Goal: Task Accomplishment & Management: Use online tool/utility

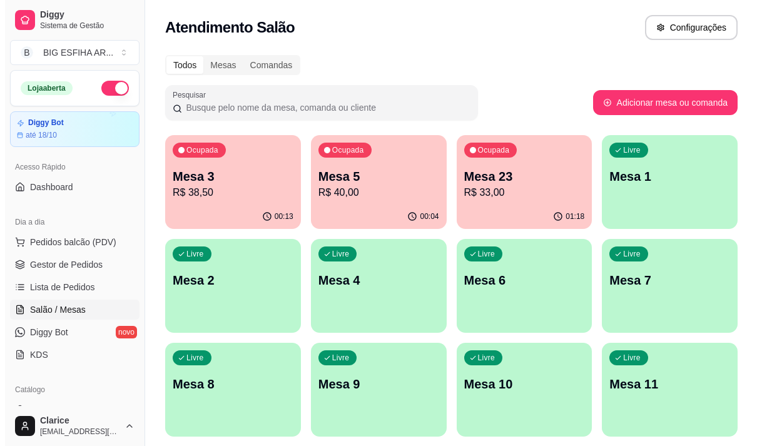
scroll to position [125, 0]
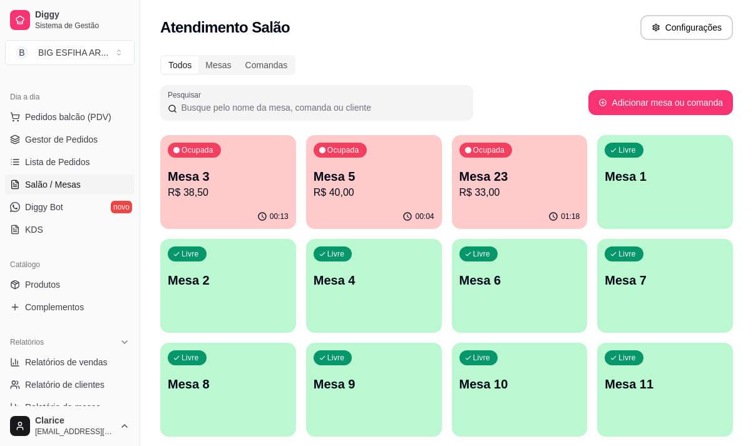
click at [253, 206] on div "00:13" at bounding box center [228, 217] width 136 height 24
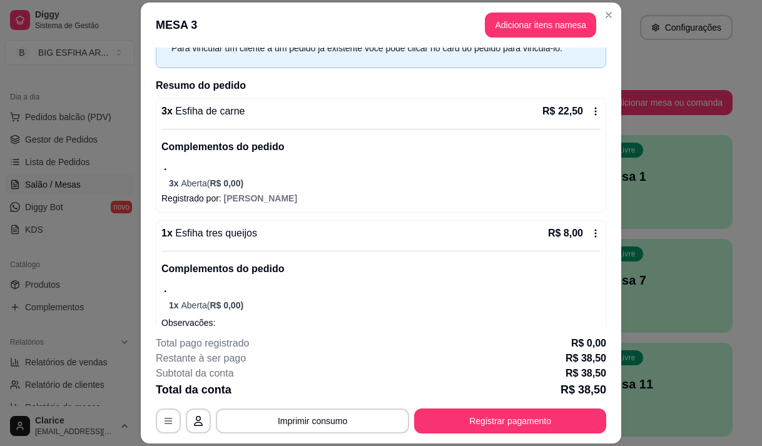
scroll to position [162, 0]
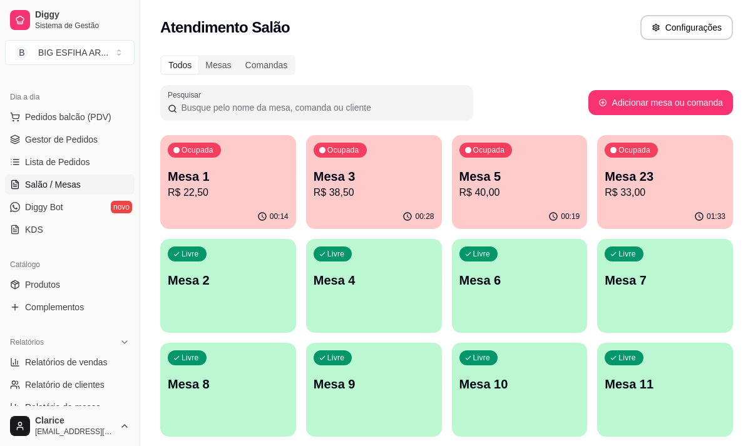
click at [474, 191] on p "R$ 40,00" at bounding box center [519, 192] width 121 height 15
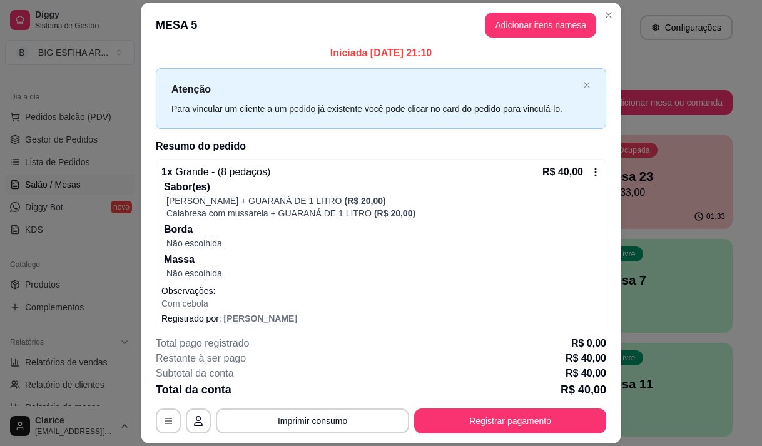
scroll to position [18, 0]
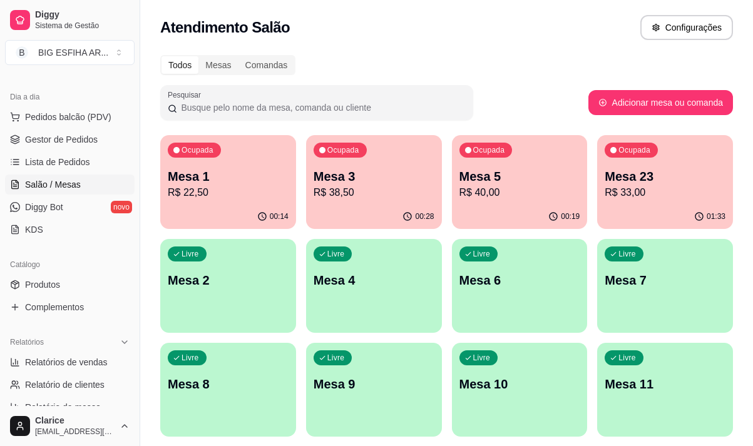
click at [656, 188] on p "R$ 33,00" at bounding box center [664, 192] width 121 height 15
click at [523, 201] on div "Ocupada Mesa 5 R$ 40,00" at bounding box center [520, 169] width 136 height 69
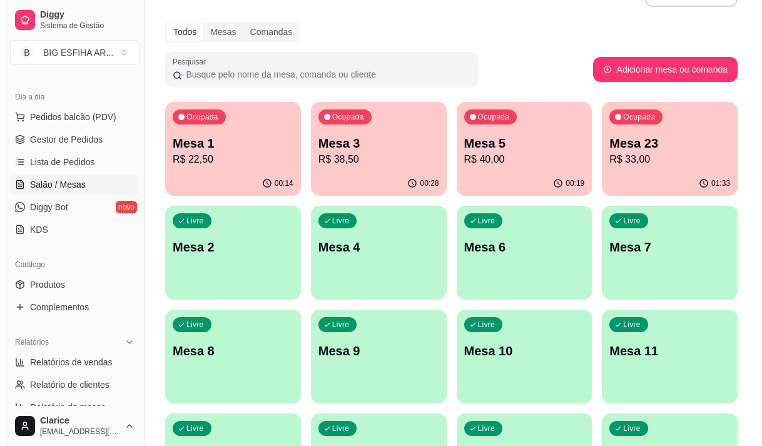
scroll to position [63, 0]
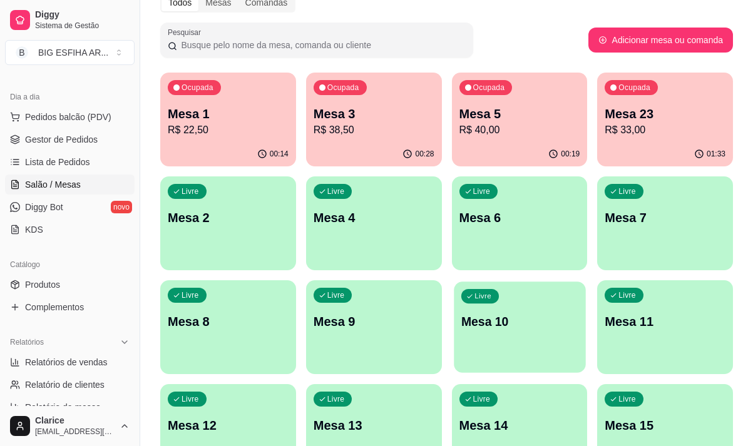
click at [580, 347] on div "Livre Mesa 10" at bounding box center [519, 320] width 131 height 76
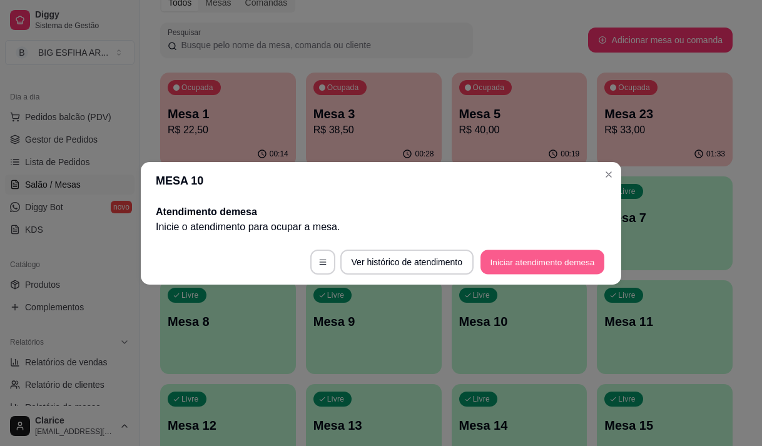
click at [565, 258] on button "Iniciar atendimento de mesa" at bounding box center [542, 262] width 124 height 24
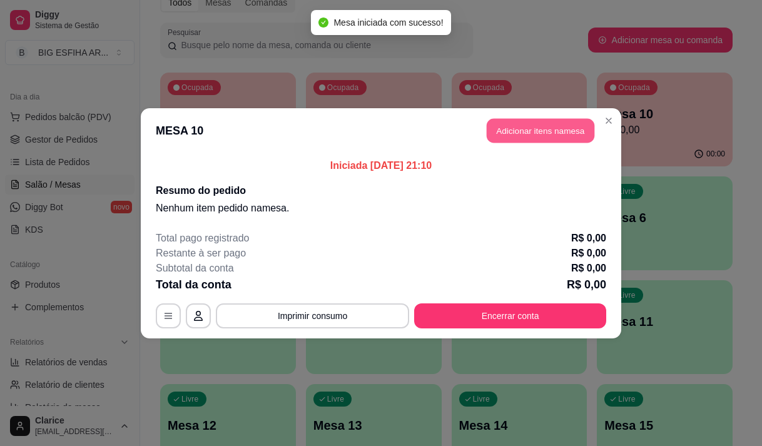
click at [520, 124] on button "Adicionar itens na mesa" at bounding box center [541, 130] width 108 height 24
click at [176, 92] on input "Pesquisa" at bounding box center [245, 87] width 424 height 13
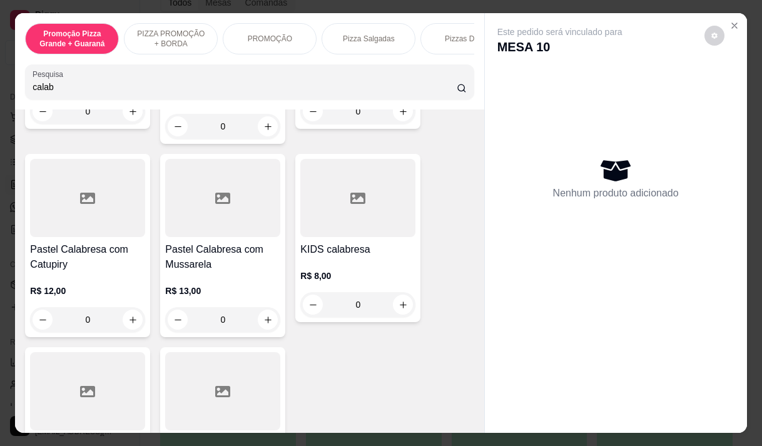
scroll to position [438, 0]
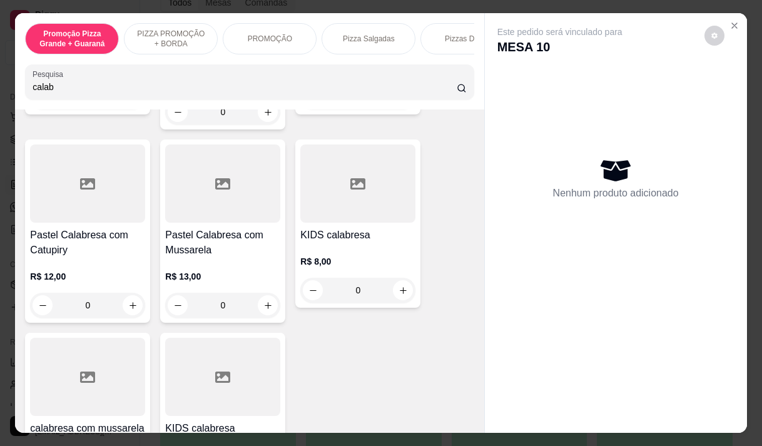
type input "calab"
click at [64, 245] on h4 "Pastel Calabresa com Catupiry" at bounding box center [87, 243] width 115 height 30
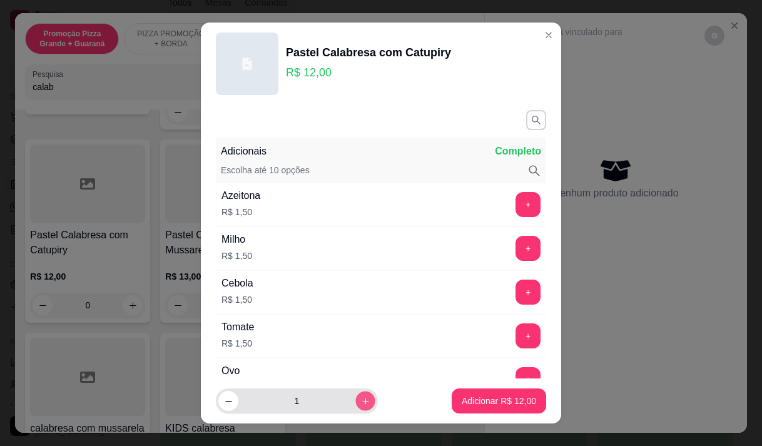
click at [361, 401] on icon "increase-product-quantity" at bounding box center [365, 401] width 9 height 9
type input "5"
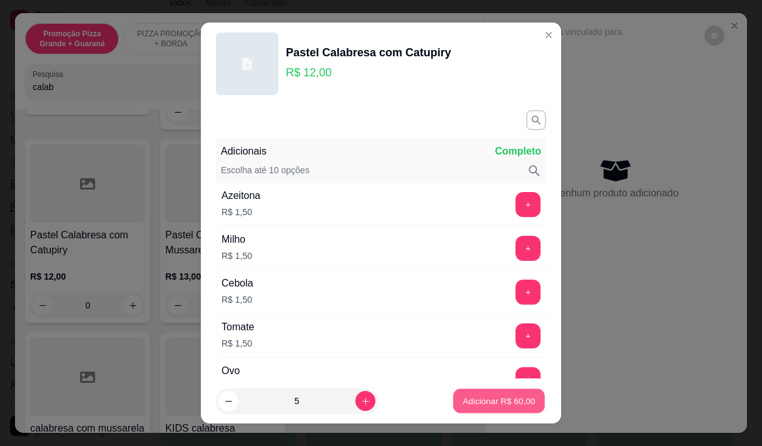
click at [499, 392] on button "Adicionar R$ 60,00" at bounding box center [499, 401] width 92 height 24
type input "5"
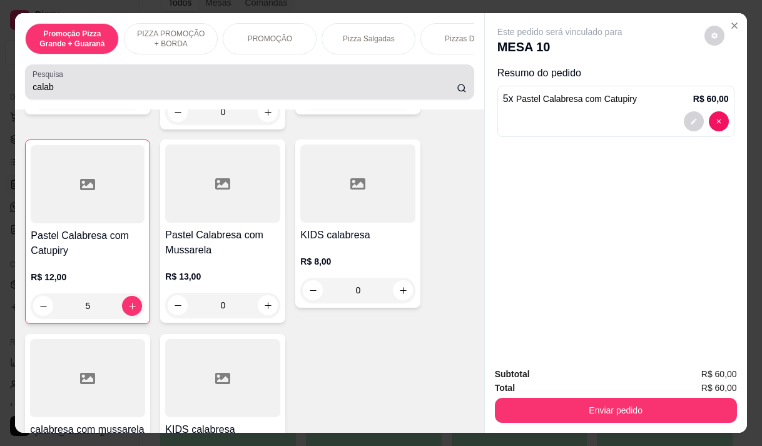
click at [59, 93] on input "calab" at bounding box center [245, 87] width 424 height 13
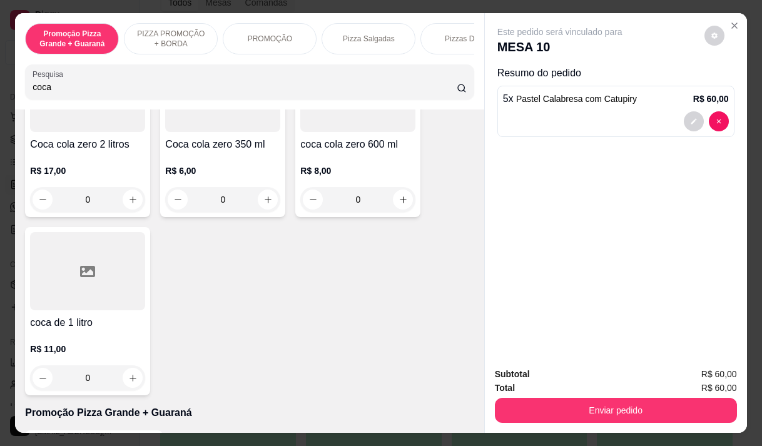
scroll to position [66, 0]
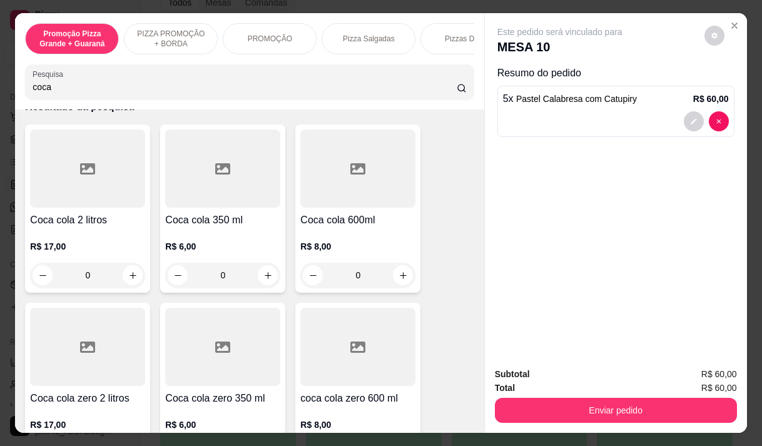
type input "coca"
click at [61, 252] on p "R$ 17,00" at bounding box center [87, 246] width 115 height 13
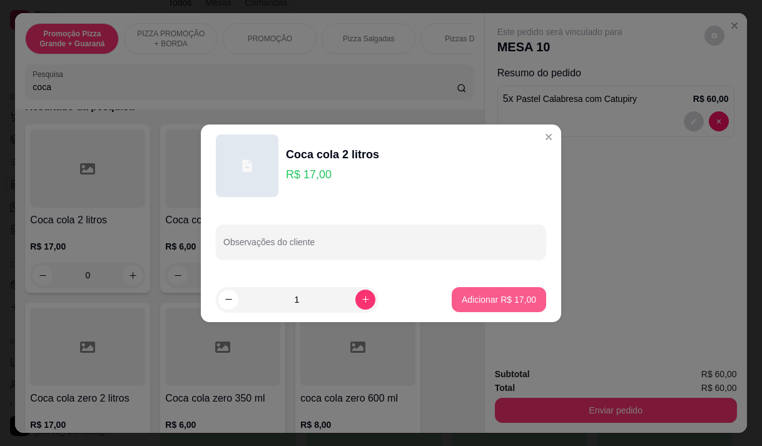
click at [514, 298] on p "Adicionar R$ 17,00" at bounding box center [499, 299] width 74 height 13
type input "1"
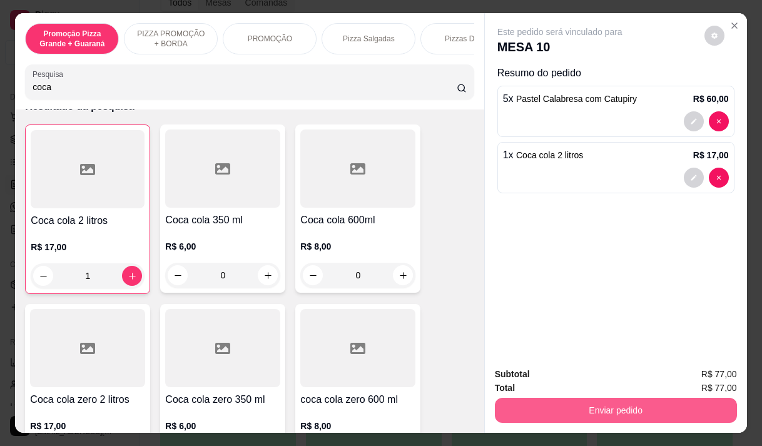
click at [714, 404] on button "Enviar pedido" at bounding box center [616, 410] width 242 height 25
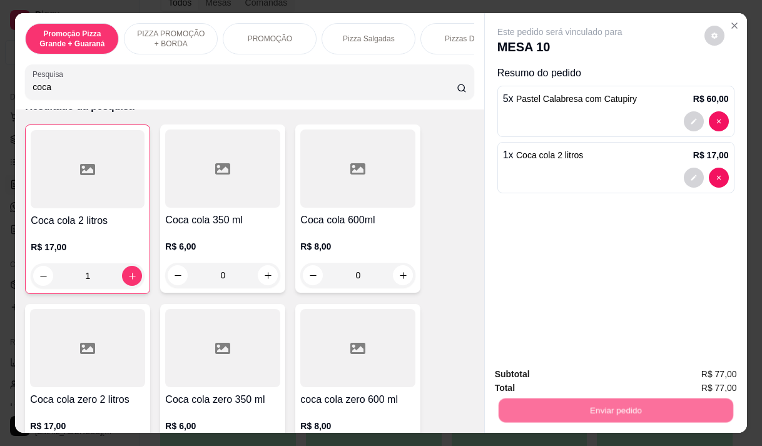
click at [704, 367] on button "Enviar pedido" at bounding box center [704, 374] width 69 height 23
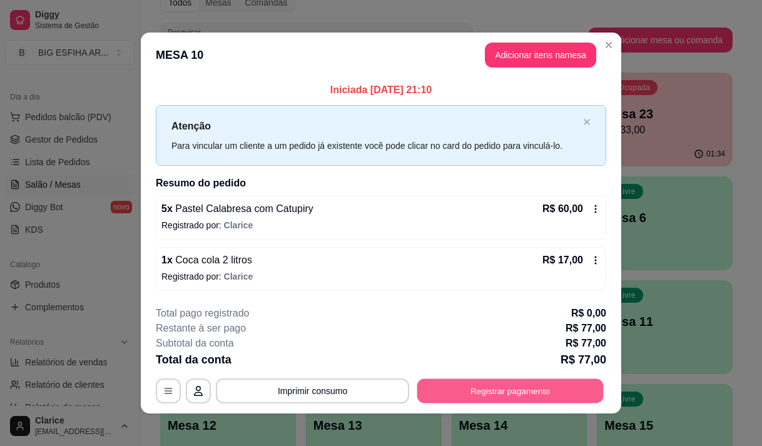
click at [495, 385] on button "Registrar pagamento" at bounding box center [510, 391] width 186 height 24
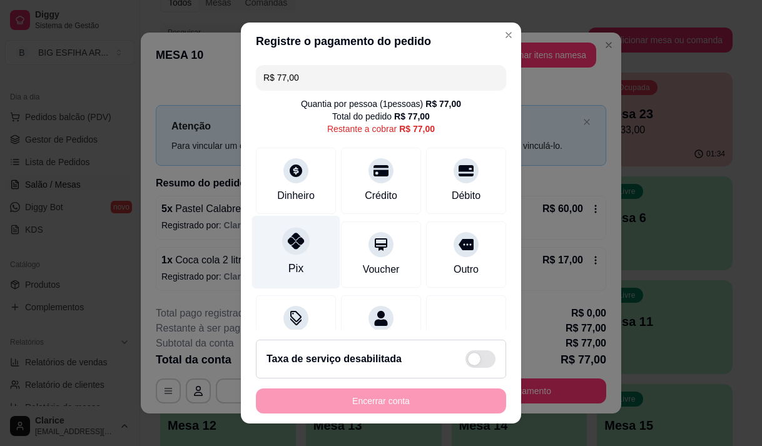
click at [288, 266] on div "Pix" at bounding box center [295, 268] width 15 height 16
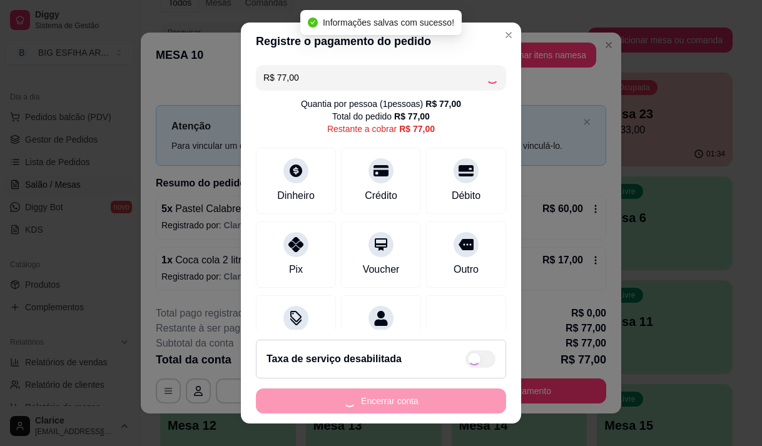
type input "R$ 0,00"
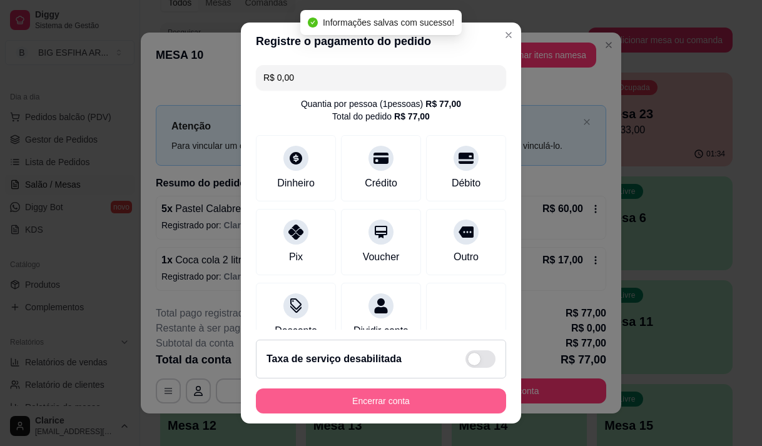
click at [339, 404] on button "Encerrar conta" at bounding box center [381, 401] width 250 height 25
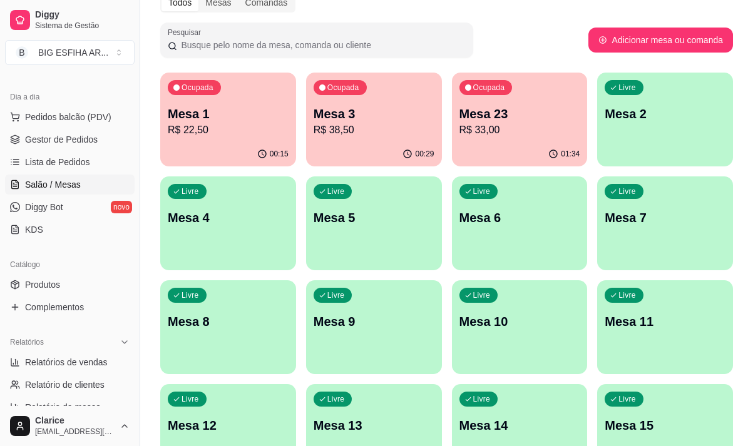
click at [391, 121] on p "Mesa 3" at bounding box center [373, 114] width 121 height 18
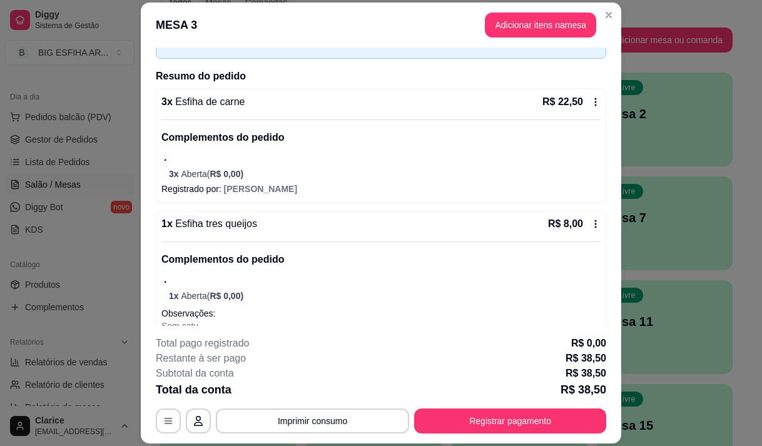
scroll to position [0, 0]
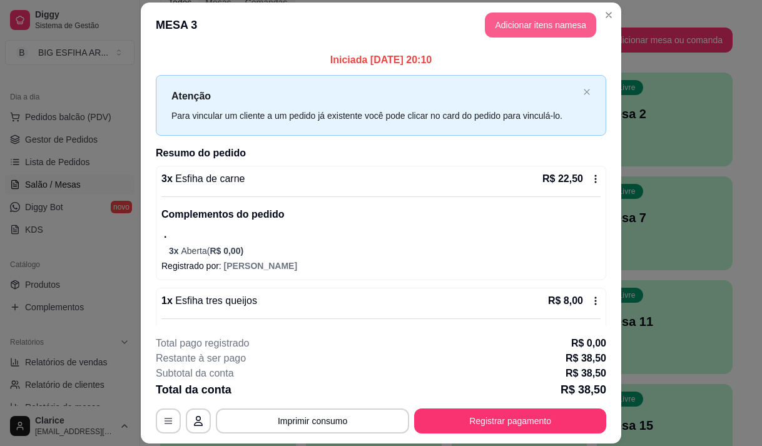
click at [507, 19] on button "Adicionar itens na mesa" at bounding box center [540, 25] width 111 height 25
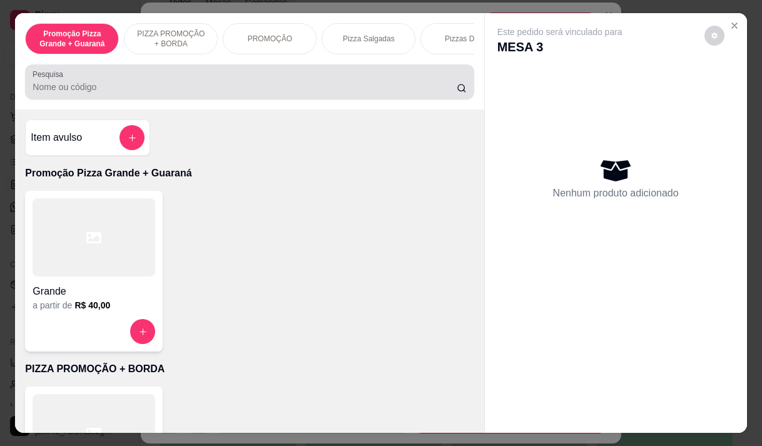
click at [267, 83] on div at bounding box center [250, 81] width 434 height 25
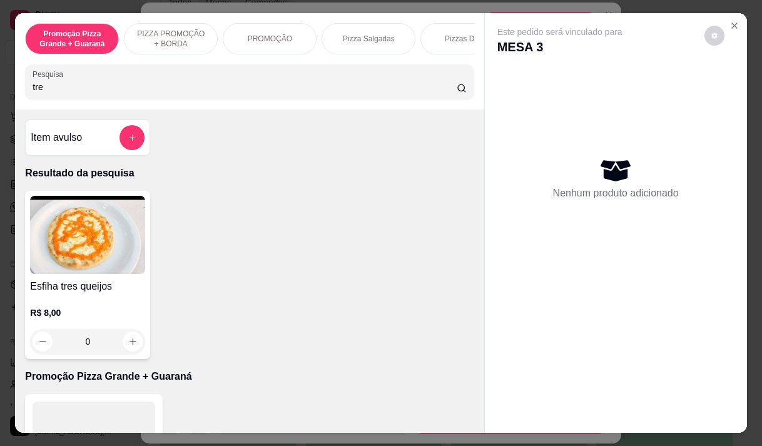
type input "tre"
click at [141, 266] on div "Esfiha tres queijos R$ 8,00 0" at bounding box center [87, 275] width 125 height 168
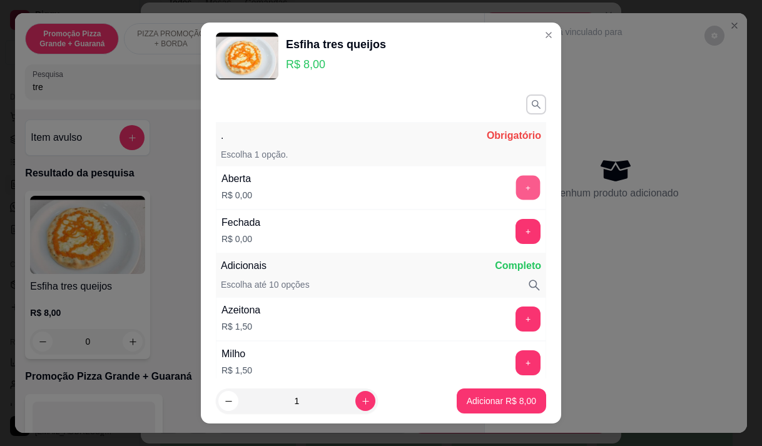
click at [516, 178] on button "+" at bounding box center [528, 187] width 24 height 24
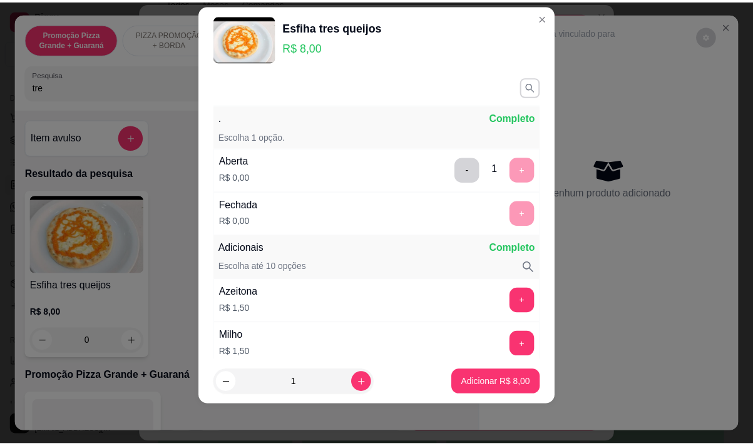
scroll to position [164, 0]
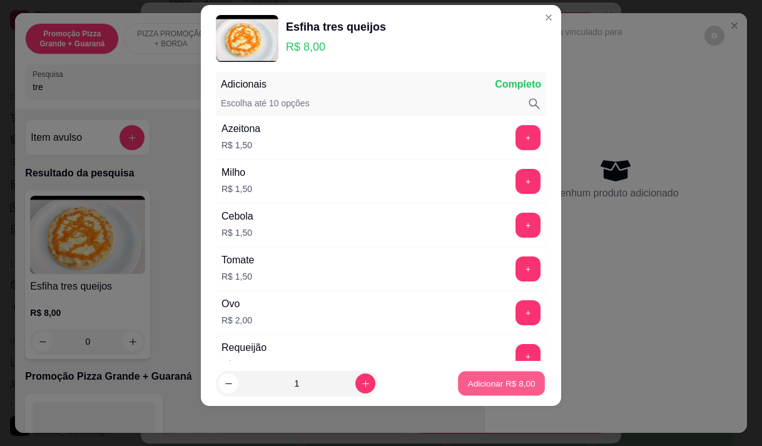
click at [467, 389] on p "Adicionar R$ 8,00" at bounding box center [501, 384] width 68 height 12
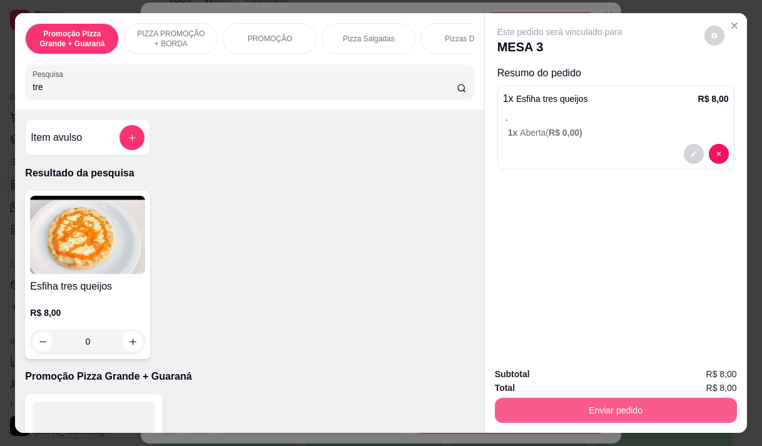
click at [680, 415] on button "Enviar pedido" at bounding box center [616, 410] width 242 height 25
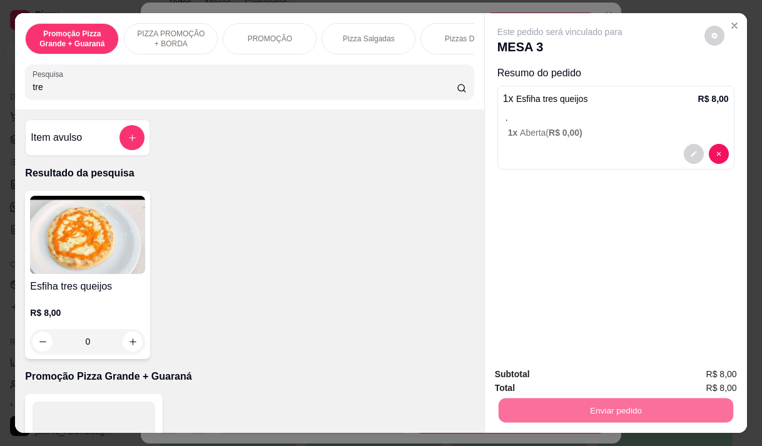
click at [694, 374] on button "Enviar pedido" at bounding box center [704, 374] width 69 height 23
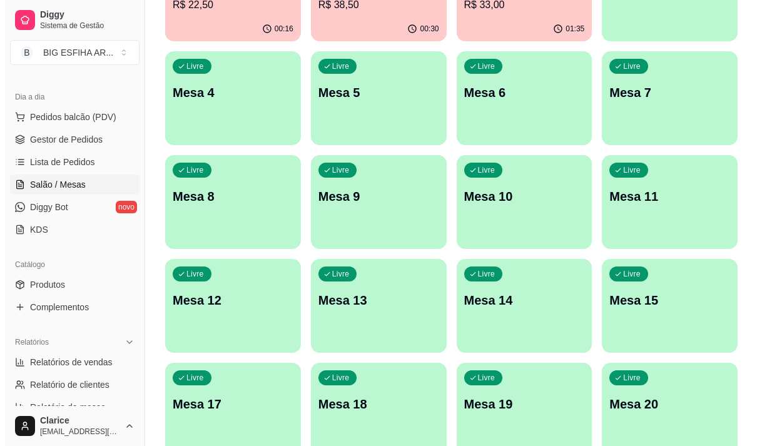
scroll to position [0, 0]
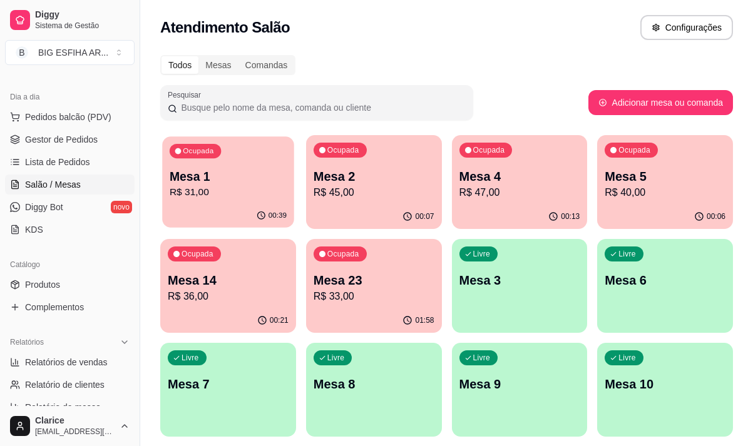
click at [235, 205] on div "00:39" at bounding box center [227, 216] width 131 height 24
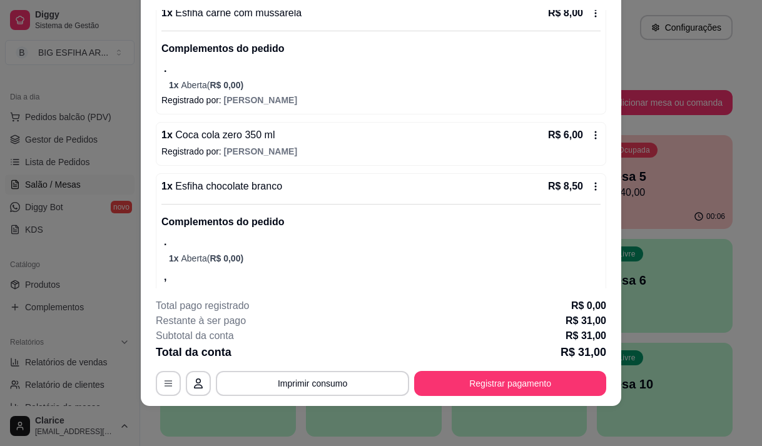
scroll to position [289, 0]
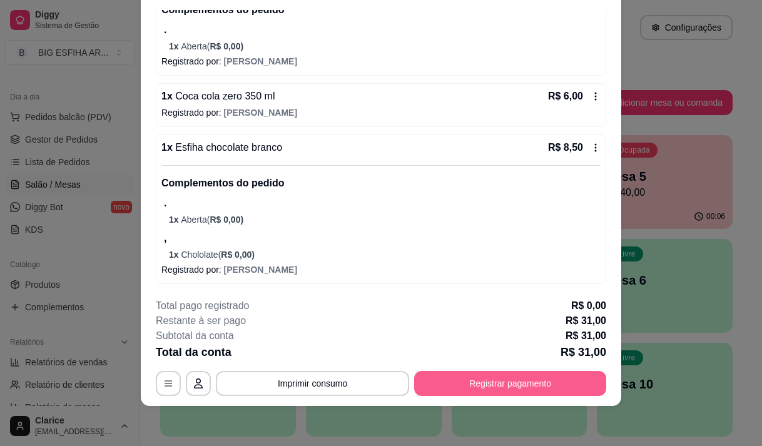
click at [559, 383] on button "Registrar pagamento" at bounding box center [510, 383] width 192 height 25
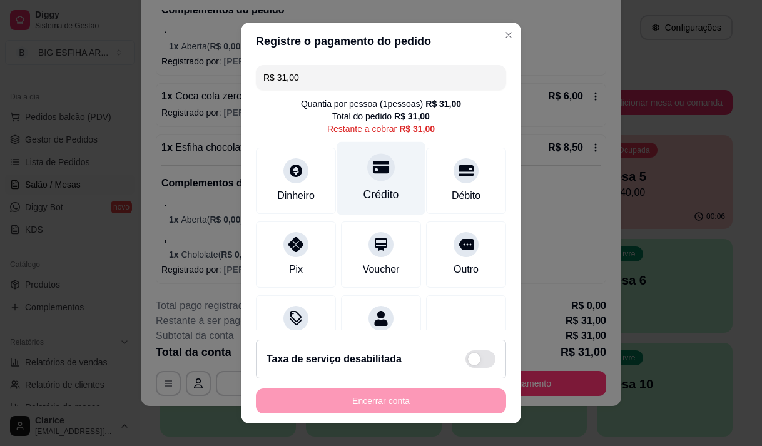
click at [373, 174] on icon at bounding box center [381, 167] width 16 height 16
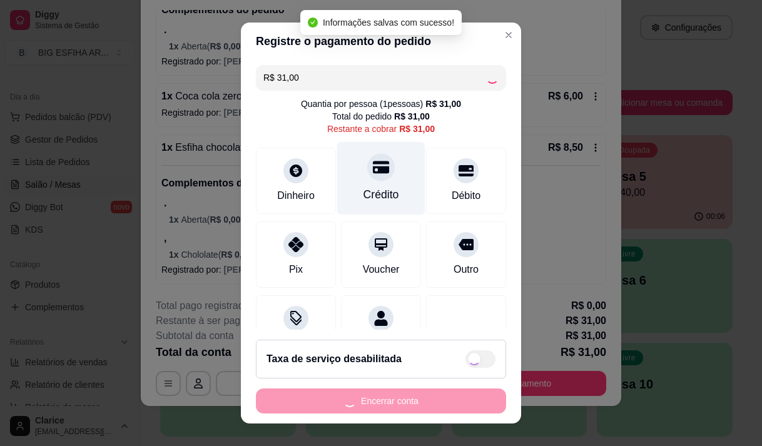
type input "R$ 0,00"
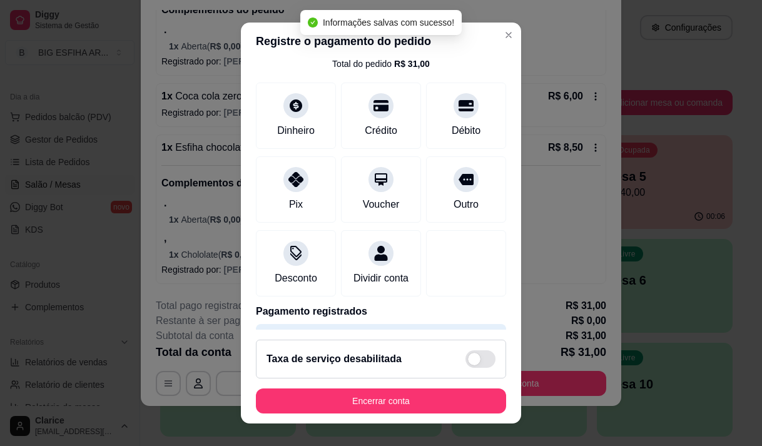
scroll to position [104, 0]
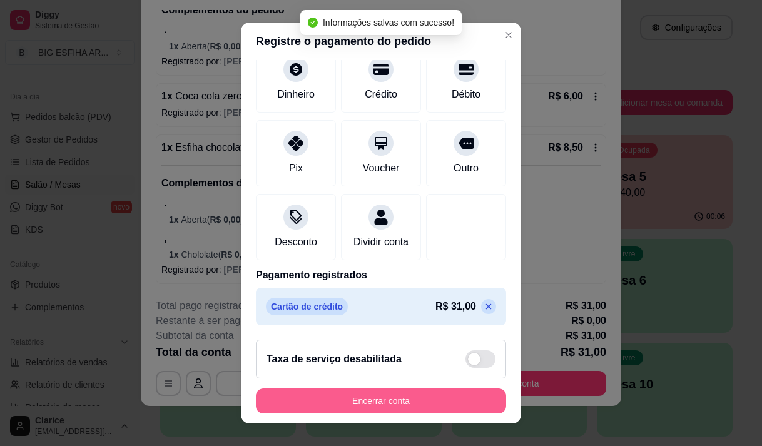
click at [372, 405] on button "Encerrar conta" at bounding box center [381, 401] width 250 height 25
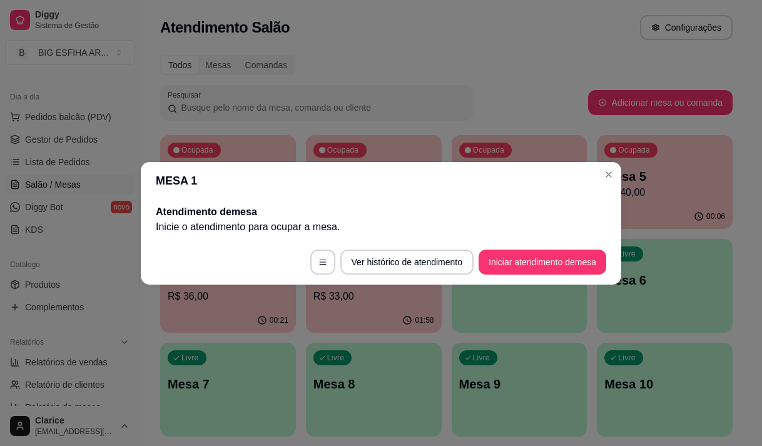
scroll to position [0, 0]
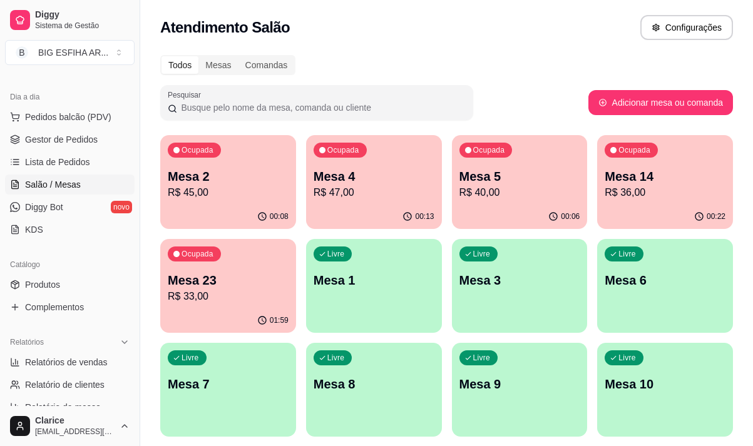
click at [652, 185] on div "Mesa 14 R$ 36,00" at bounding box center [664, 184] width 121 height 33
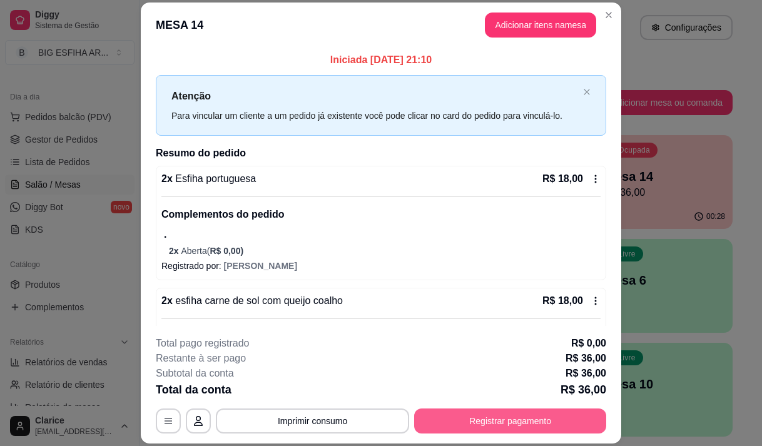
click at [499, 418] on button "Registrar pagamento" at bounding box center [510, 421] width 192 height 25
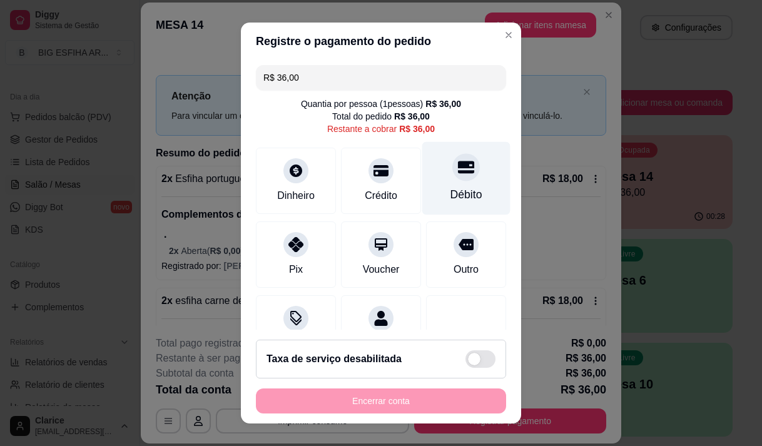
click at [425, 180] on div "Débito" at bounding box center [466, 177] width 88 height 73
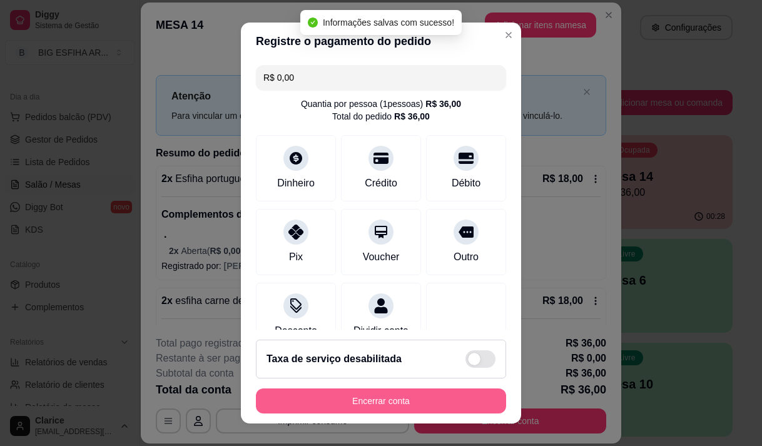
type input "R$ 0,00"
click at [400, 403] on button "Encerrar conta" at bounding box center [381, 401] width 243 height 24
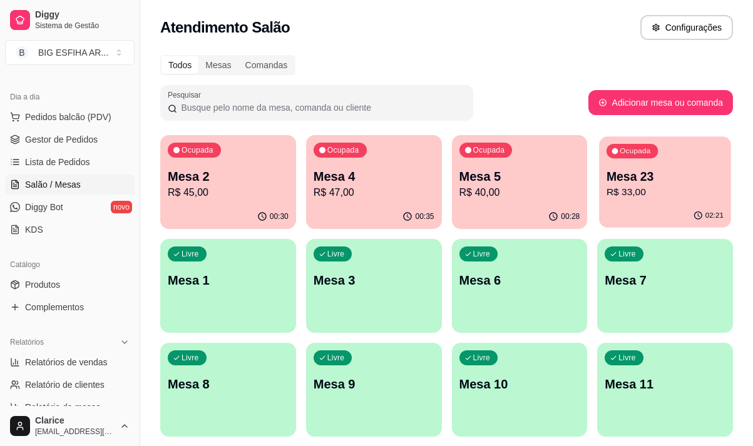
click at [606, 197] on p "R$ 33,00" at bounding box center [664, 192] width 117 height 14
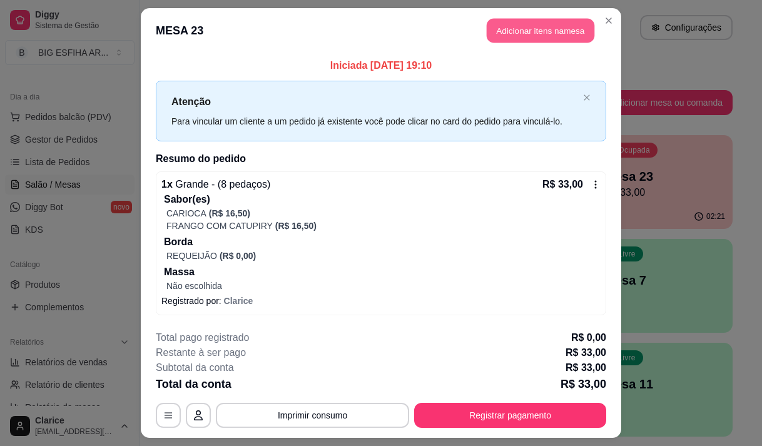
click at [532, 26] on button "Adicionar itens na mesa" at bounding box center [541, 31] width 108 height 24
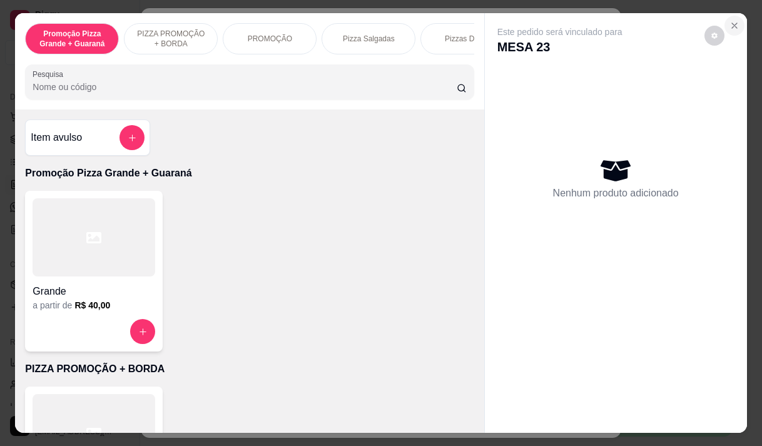
click at [732, 23] on icon "Close" at bounding box center [734, 25] width 5 height 5
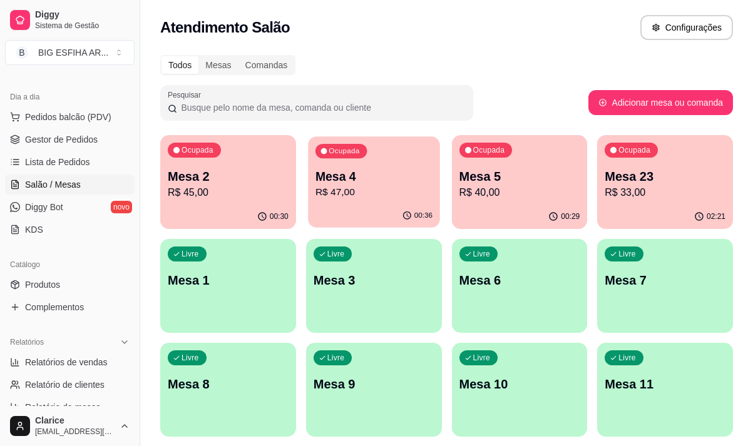
click at [345, 180] on p "Mesa 4" at bounding box center [373, 176] width 117 height 17
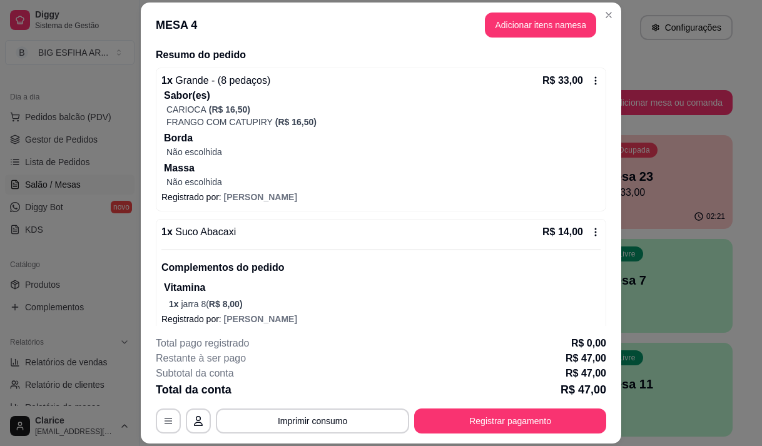
scroll to position [110, 0]
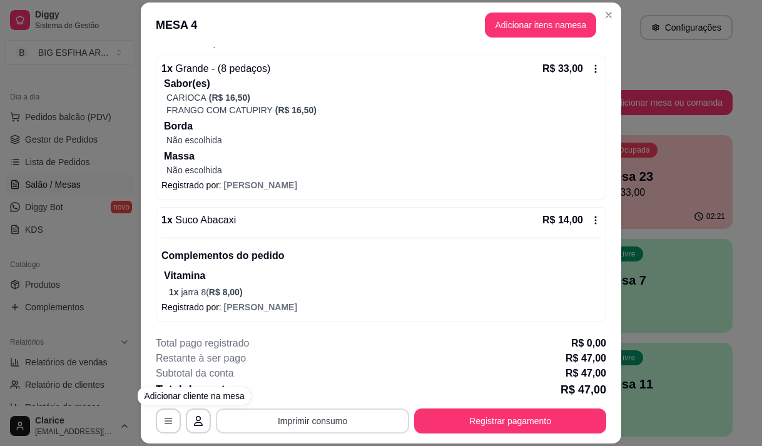
click at [276, 421] on button "Imprimir consumo" at bounding box center [312, 421] width 193 height 25
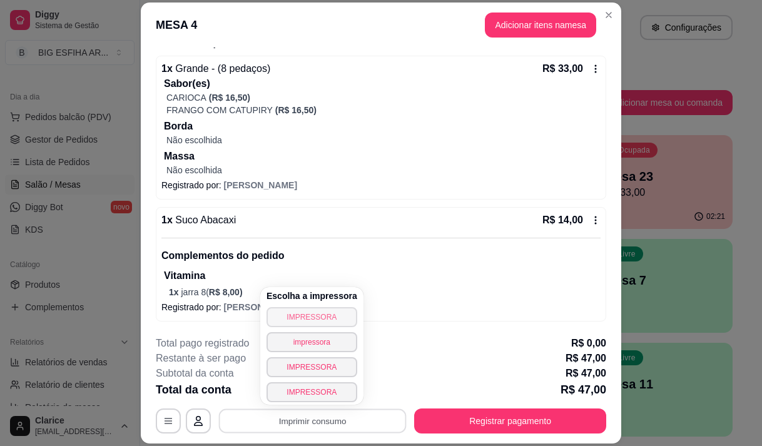
click at [333, 321] on button "IMPRESSORA" at bounding box center [312, 317] width 91 height 20
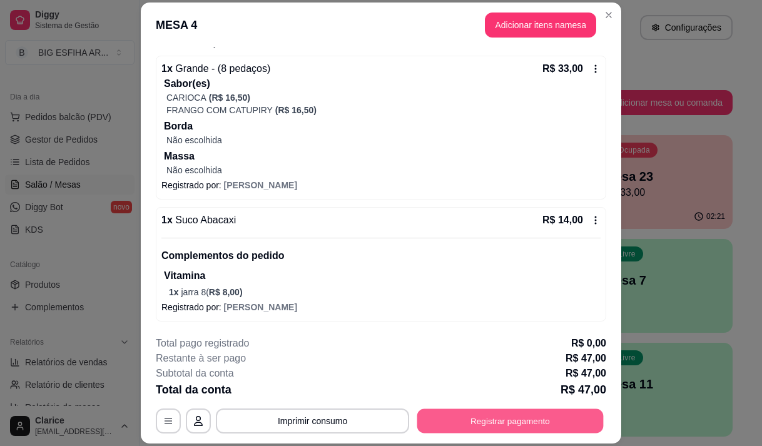
click at [462, 425] on button "Registrar pagamento" at bounding box center [510, 421] width 186 height 24
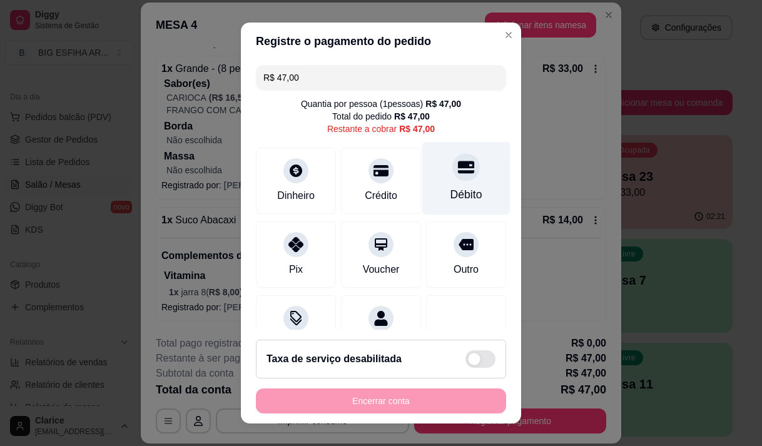
click at [455, 161] on div at bounding box center [466, 167] width 28 height 28
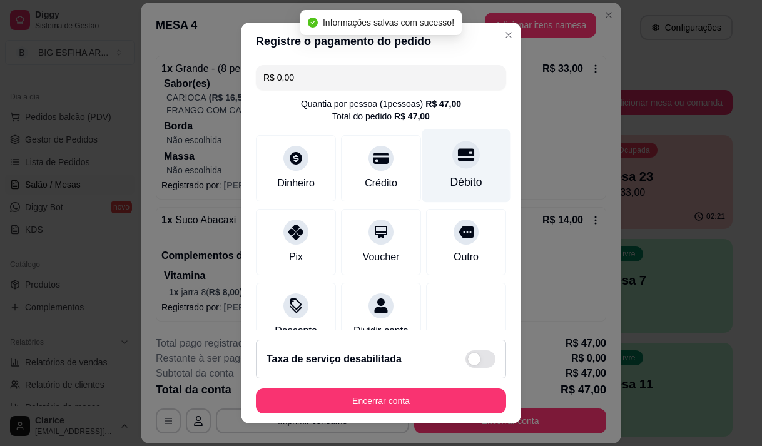
type input "R$ 0,00"
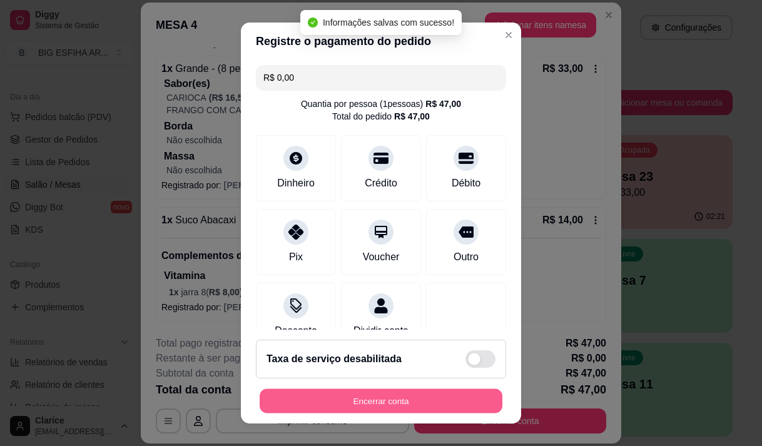
click at [383, 405] on button "Encerrar conta" at bounding box center [381, 401] width 243 height 24
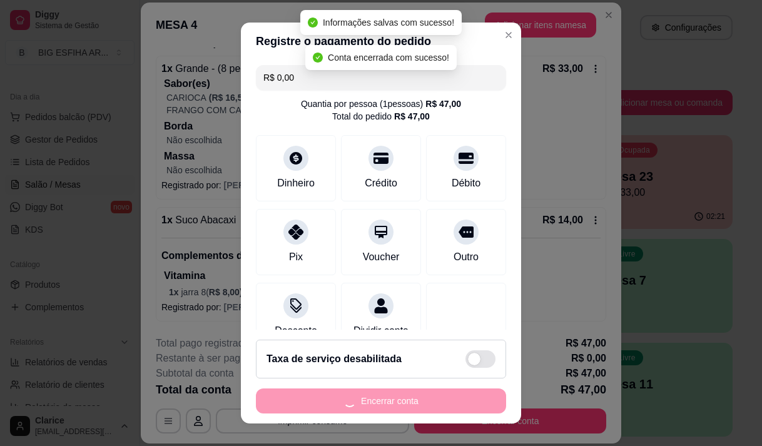
scroll to position [0, 0]
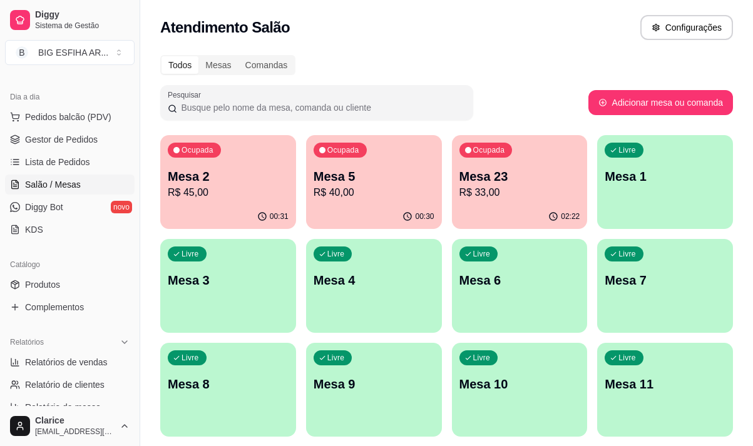
click at [64, 106] on div "Dia a dia" at bounding box center [70, 97] width 130 height 20
click at [66, 114] on span "Pedidos balcão (PDV)" at bounding box center [68, 117] width 86 height 13
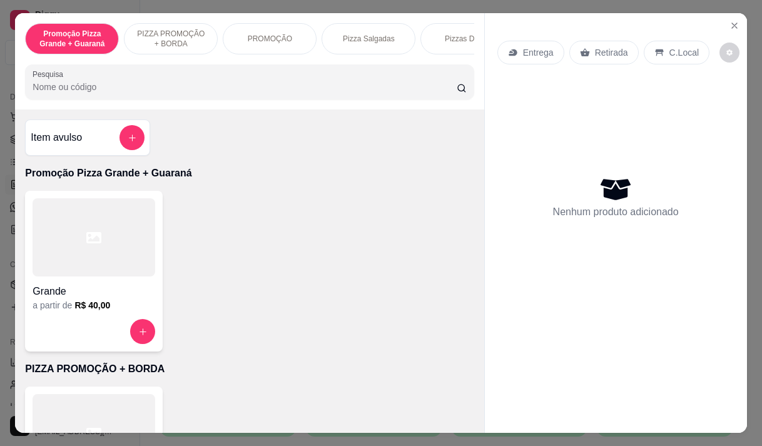
click at [528, 46] on p "Entrega" at bounding box center [538, 52] width 31 height 13
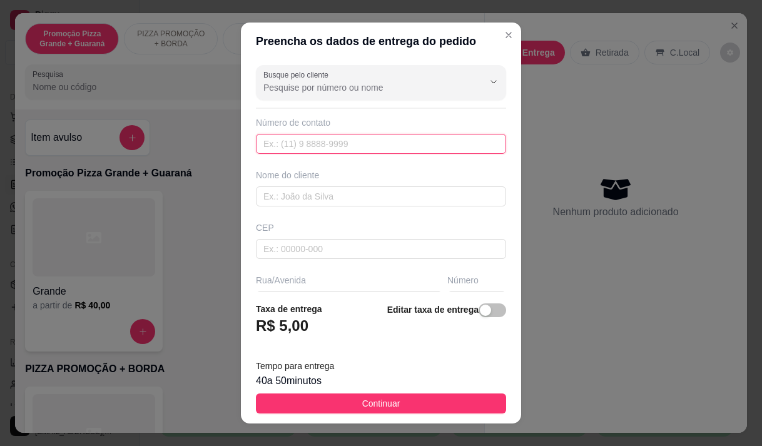
click at [287, 136] on input "text" at bounding box center [381, 144] width 250 height 20
type input "[PHONE_NUMBER]"
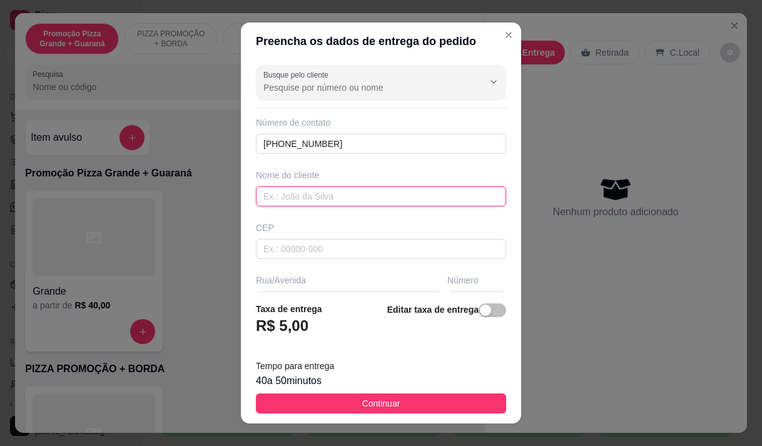
click at [300, 193] on input "text" at bounding box center [381, 196] width 250 height 20
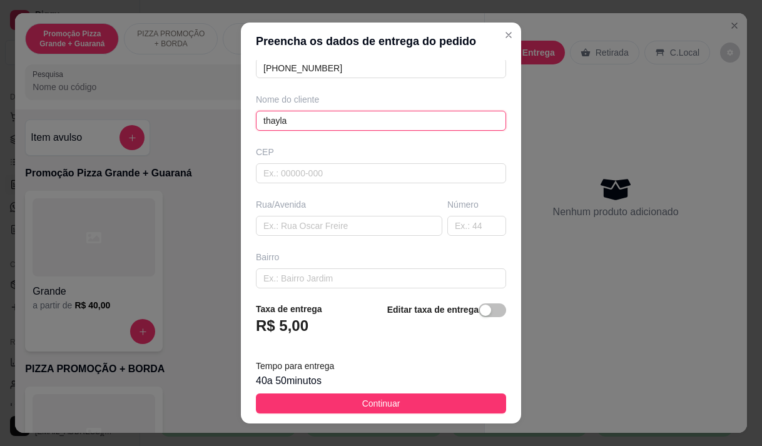
scroll to position [125, 0]
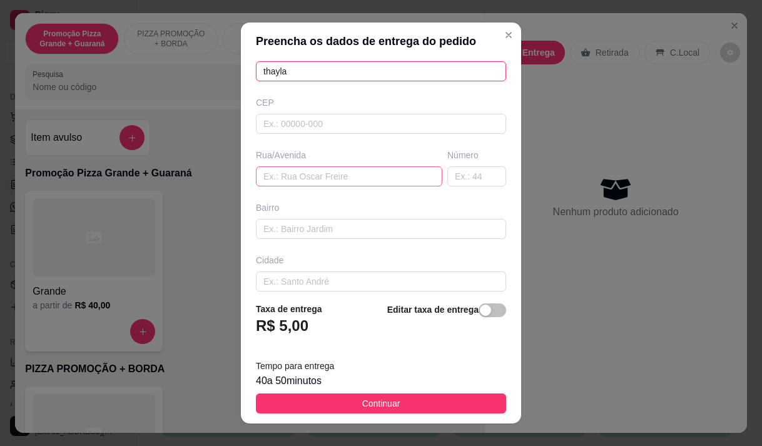
type input "thayla"
click at [283, 178] on input "text" at bounding box center [349, 176] width 186 height 20
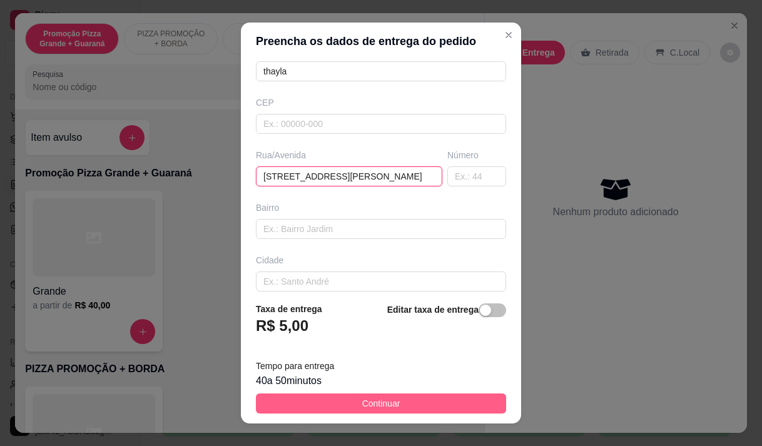
type input "[STREET_ADDRESS][PERSON_NAME]"
click at [300, 404] on button "Continuar" at bounding box center [381, 404] width 250 height 20
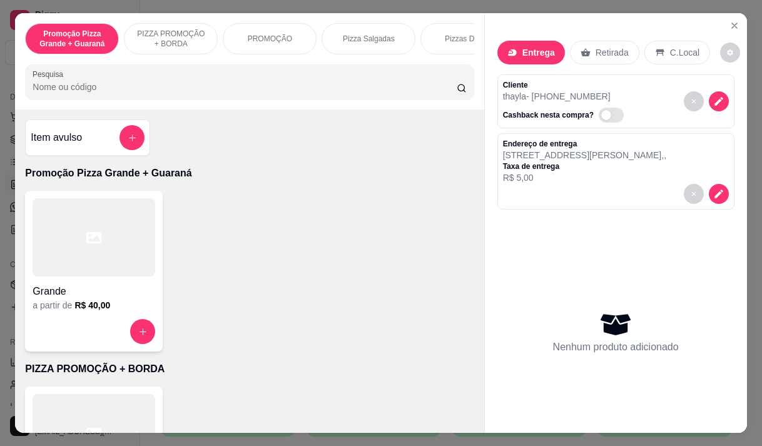
click at [125, 91] on input "Pesquisa" at bounding box center [245, 87] width 424 height 13
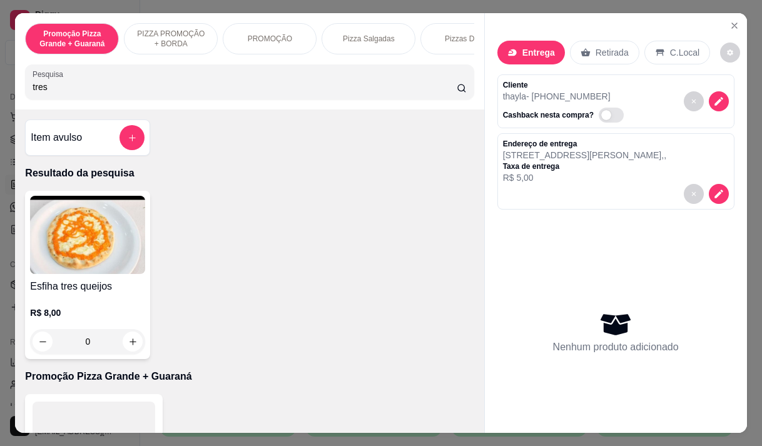
click at [125, 91] on input "tres" at bounding box center [245, 87] width 424 height 13
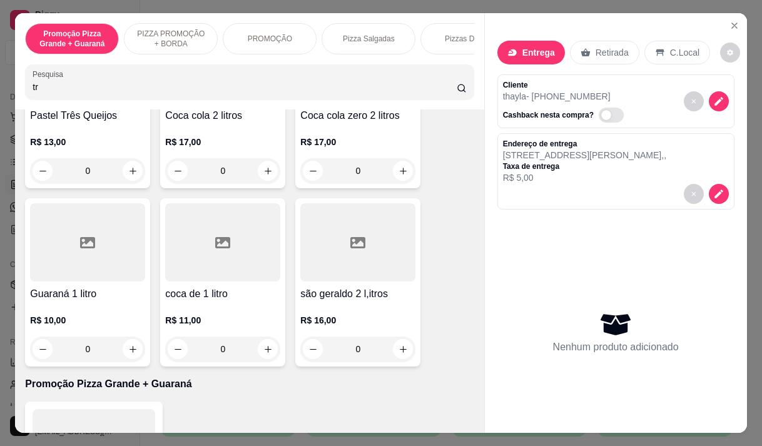
scroll to position [106, 0]
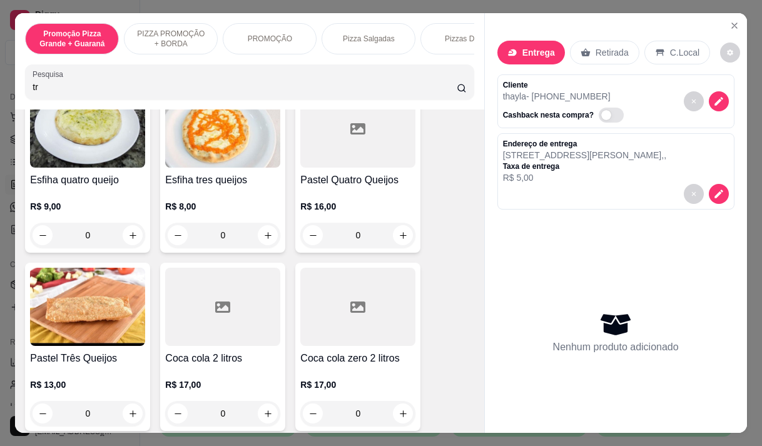
type input "tr"
click at [73, 373] on div "R$ 13,00 0" at bounding box center [87, 396] width 115 height 60
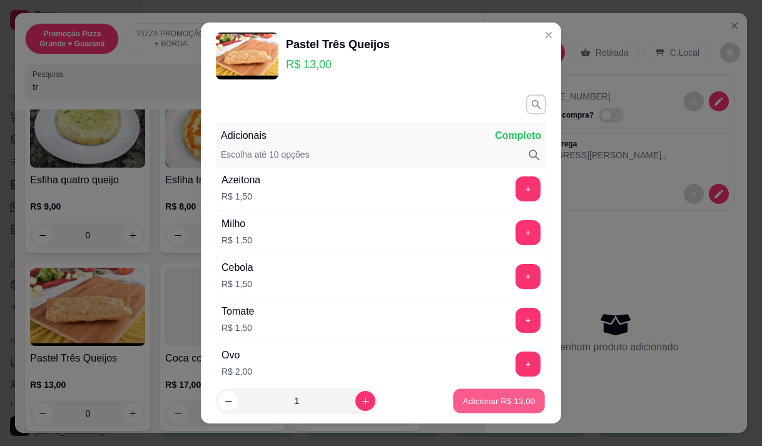
click at [469, 400] on p "Adicionar R$ 13,00" at bounding box center [499, 401] width 73 height 12
type input "1"
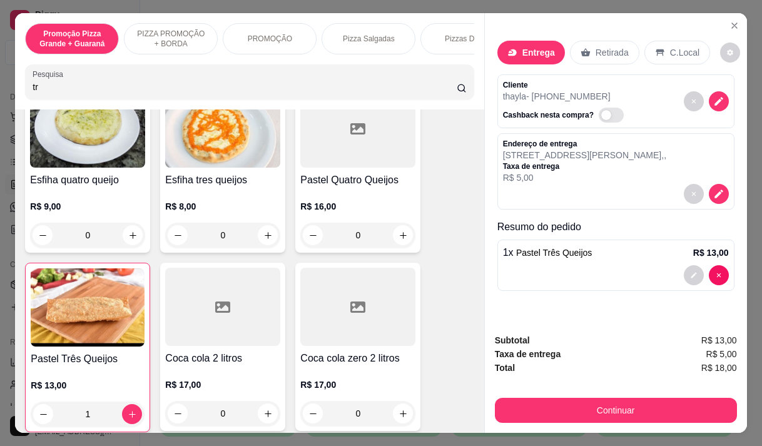
click at [357, 36] on p "Pizza Salgadas" at bounding box center [369, 39] width 52 height 10
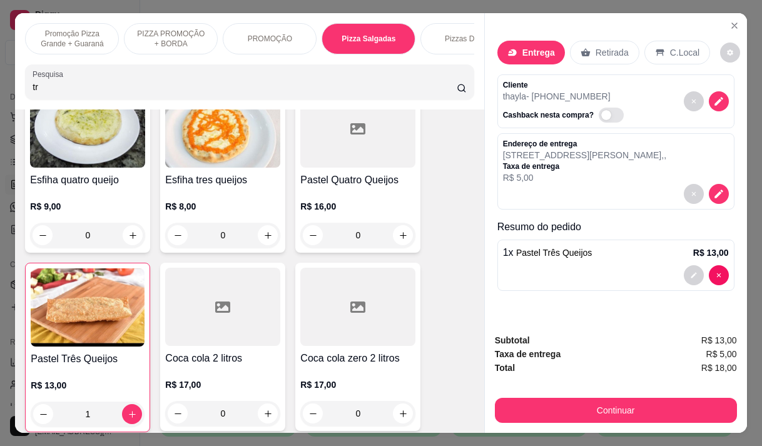
scroll to position [31, 0]
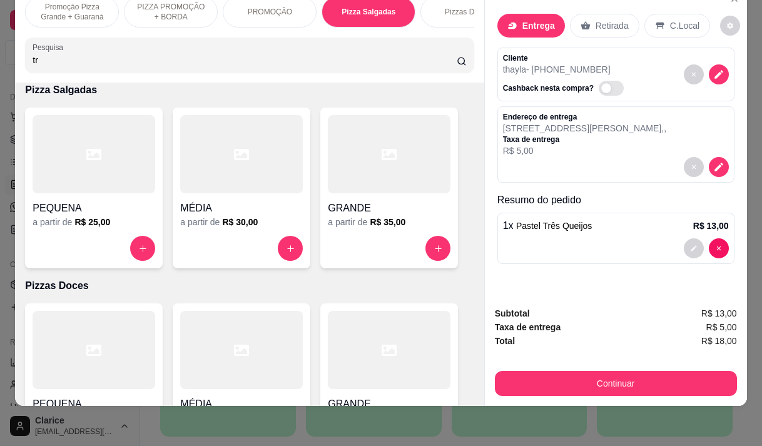
click at [365, 221] on div "a partir de R$ 35,00" at bounding box center [389, 222] width 123 height 13
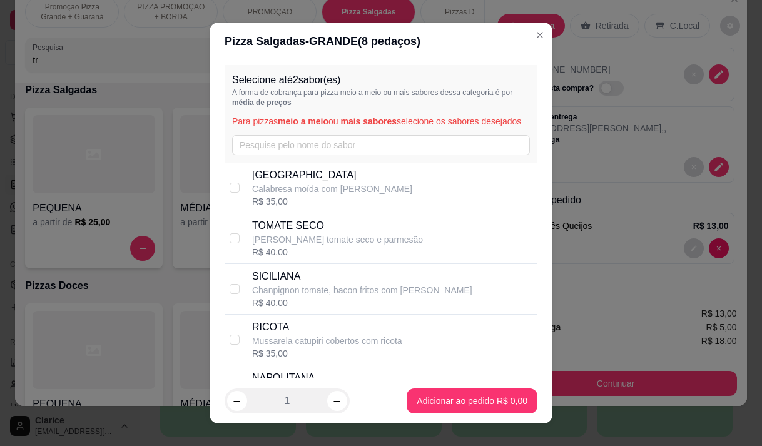
click at [320, 163] on div "Selecione até 2 sabor(es) A forma de cobrança para pizza meio a meio ou mais sa…" at bounding box center [381, 114] width 313 height 98
click at [321, 155] on input "text" at bounding box center [381, 145] width 298 height 20
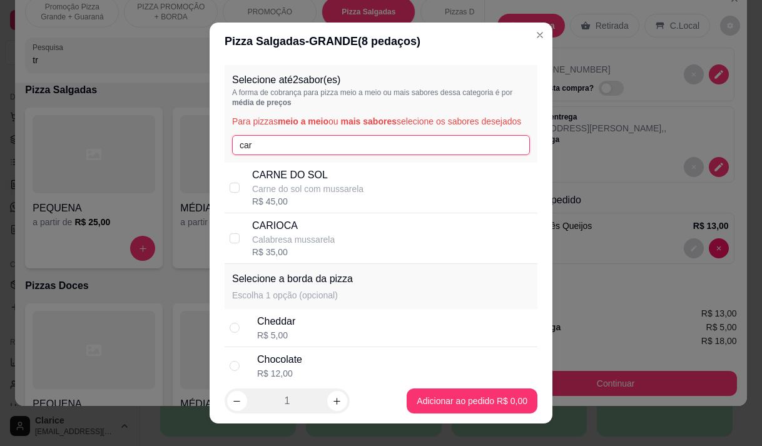
type input "car"
click at [303, 246] on p "Calabresa mussarela" at bounding box center [293, 239] width 83 height 13
checkbox input "true"
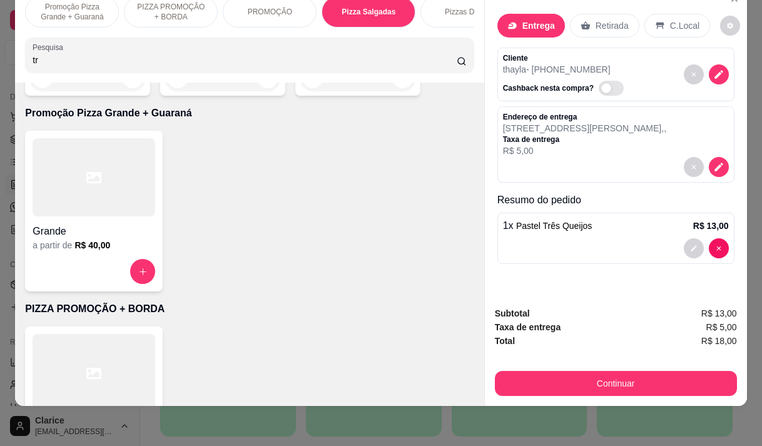
scroll to position [587, 0]
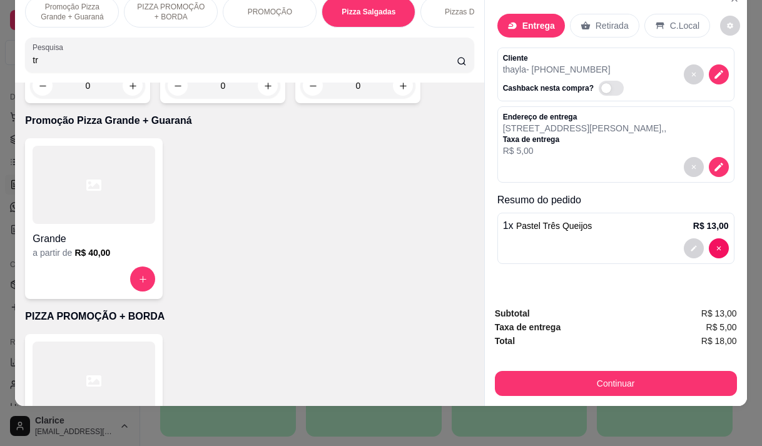
click at [177, 4] on p "PIZZA PROMOÇÃO + BORDA" at bounding box center [171, 12] width 73 height 20
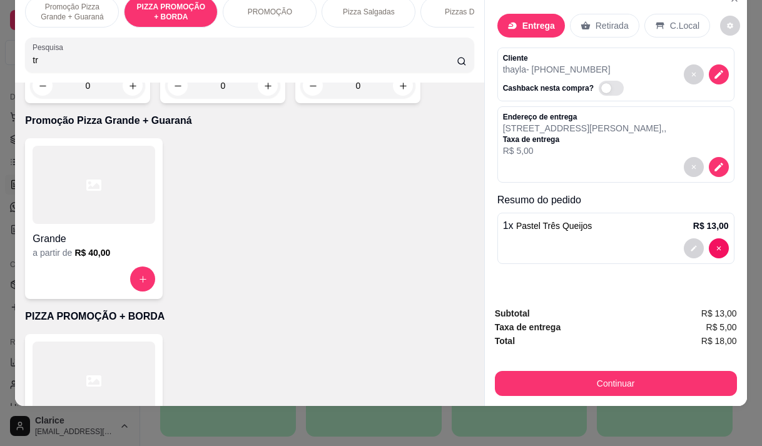
scroll to position [813, 0]
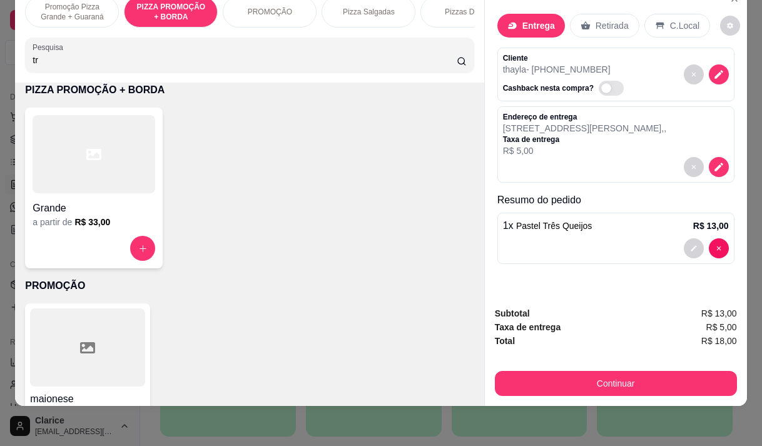
click at [123, 168] on div at bounding box center [94, 154] width 123 height 78
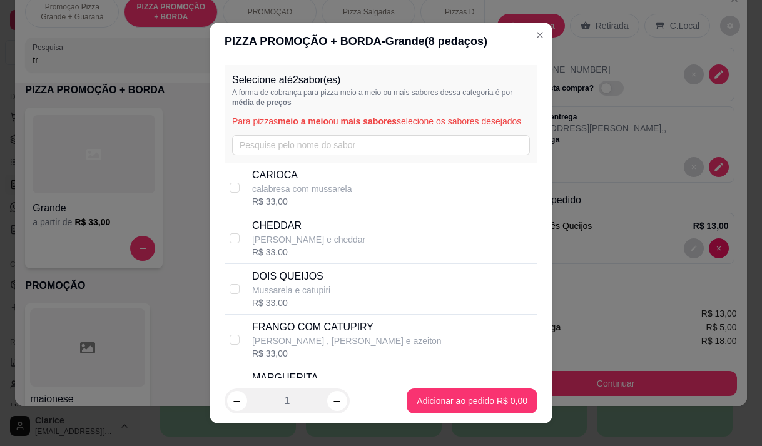
click at [340, 195] on p "calabresa com mussarela" at bounding box center [302, 189] width 100 height 13
checkbox input "true"
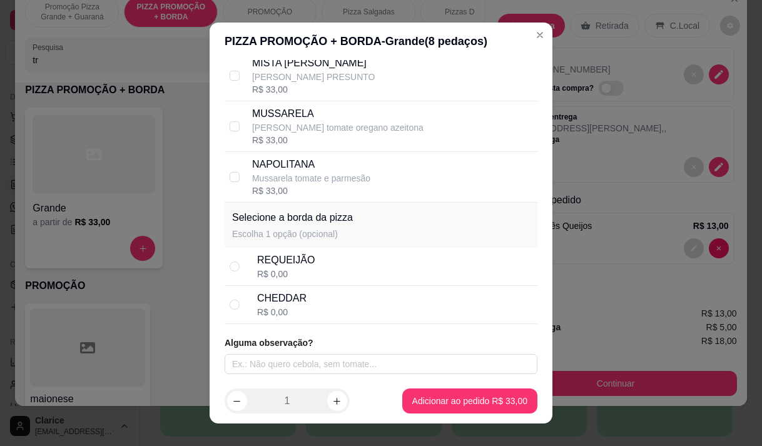
scroll to position [429, 0]
click at [297, 305] on div "CHEDDAR" at bounding box center [281, 298] width 49 height 15
radio input "true"
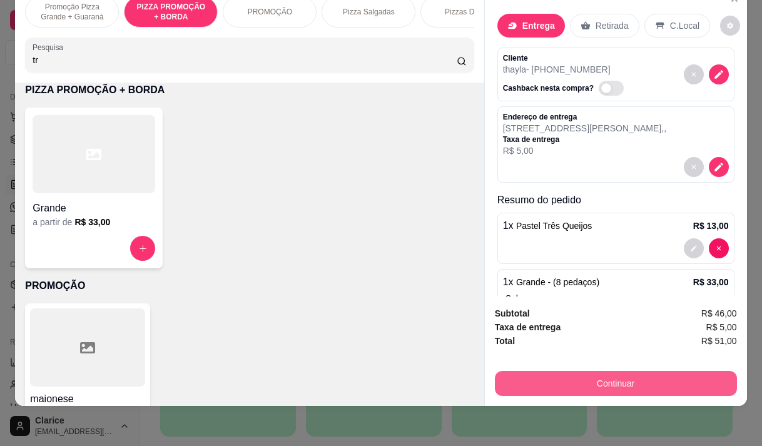
click at [648, 379] on button "Continuar" at bounding box center [616, 383] width 242 height 25
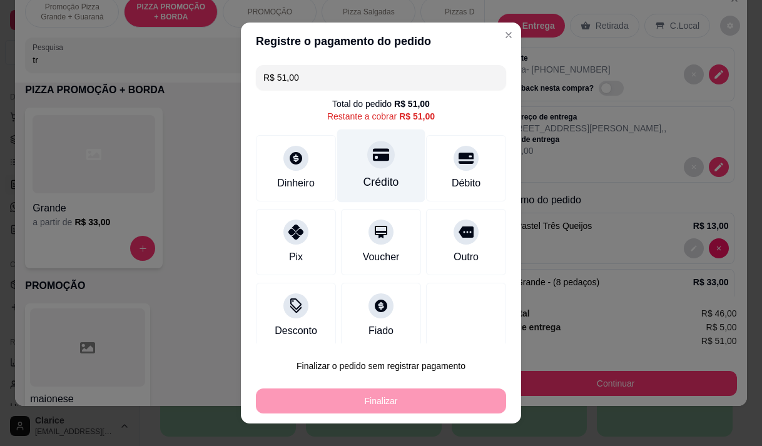
click at [367, 165] on div at bounding box center [381, 155] width 28 height 28
type input "R$ 0,00"
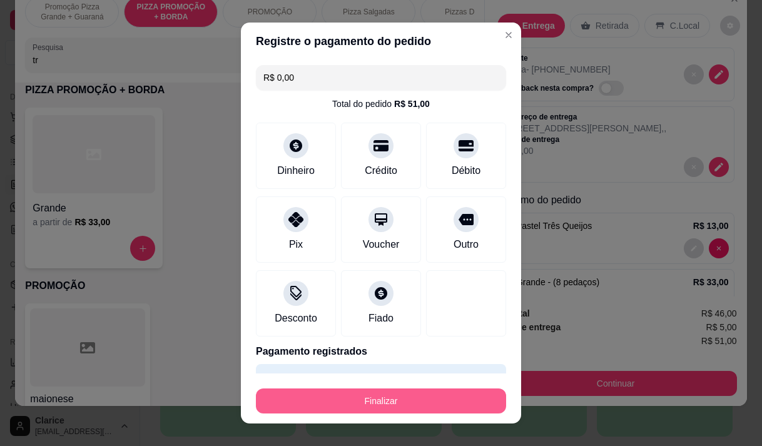
click at [367, 402] on button "Finalizar" at bounding box center [381, 401] width 250 height 25
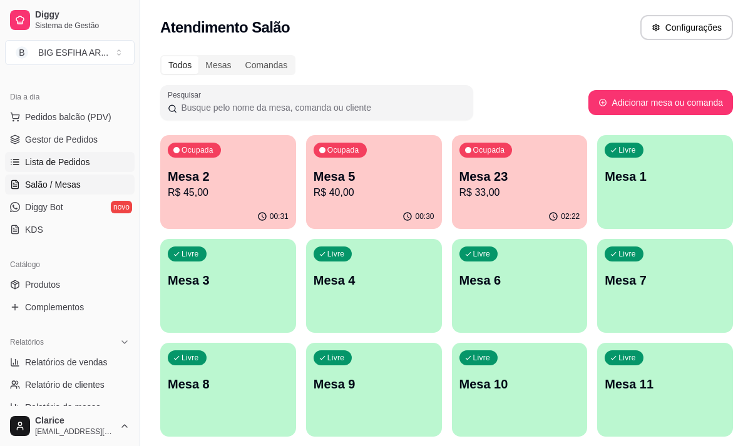
click at [64, 161] on span "Lista de Pedidos" at bounding box center [57, 162] width 65 height 13
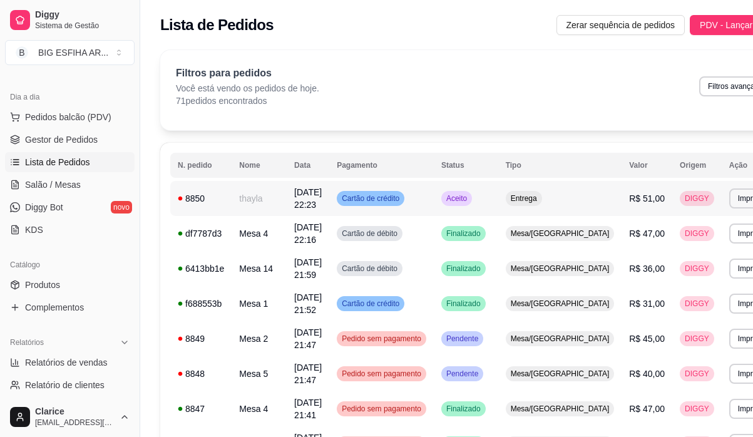
click at [293, 201] on td "[DATE] 22:23" at bounding box center [308, 198] width 43 height 35
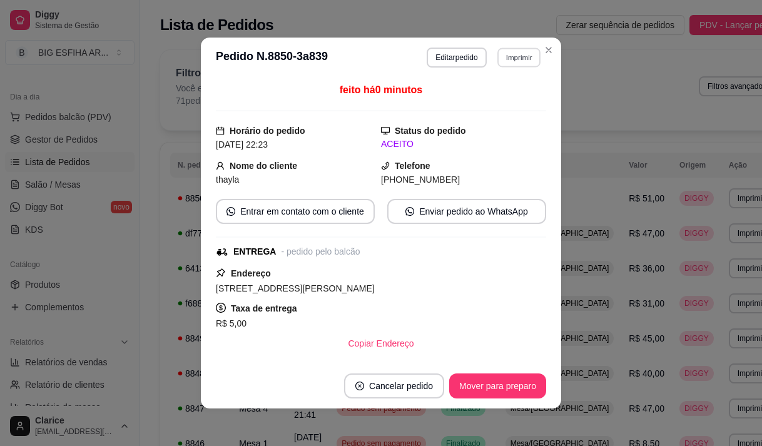
click at [500, 54] on button "Imprimir" at bounding box center [518, 57] width 43 height 19
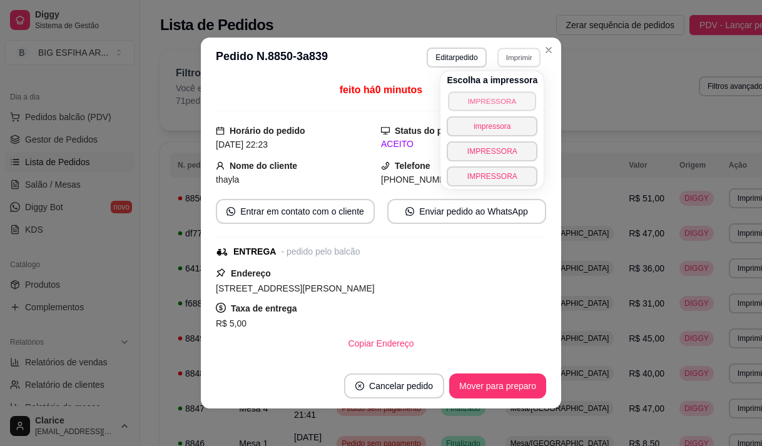
click at [492, 101] on button "IMPRESSORA" at bounding box center [493, 100] width 88 height 19
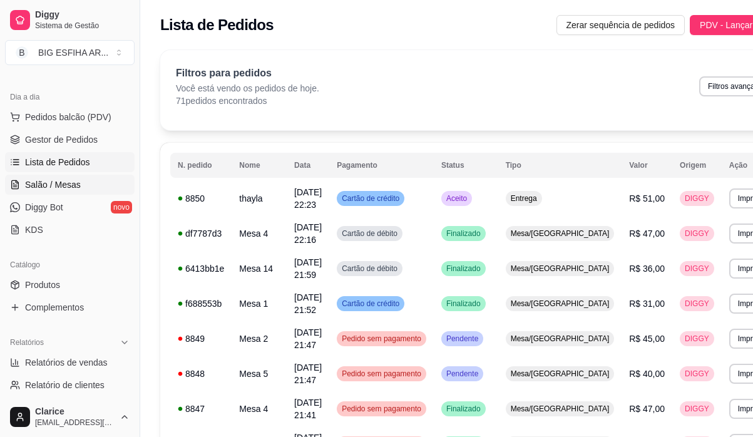
click at [68, 181] on span "Salão / Mesas" at bounding box center [53, 184] width 56 height 13
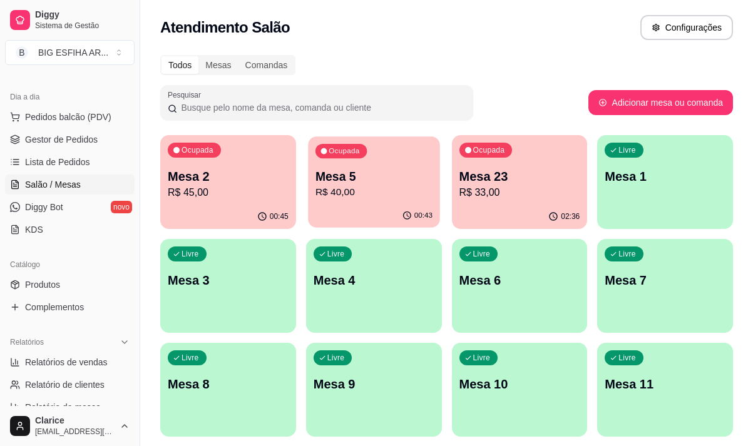
click at [362, 210] on div "00:43" at bounding box center [373, 216] width 131 height 24
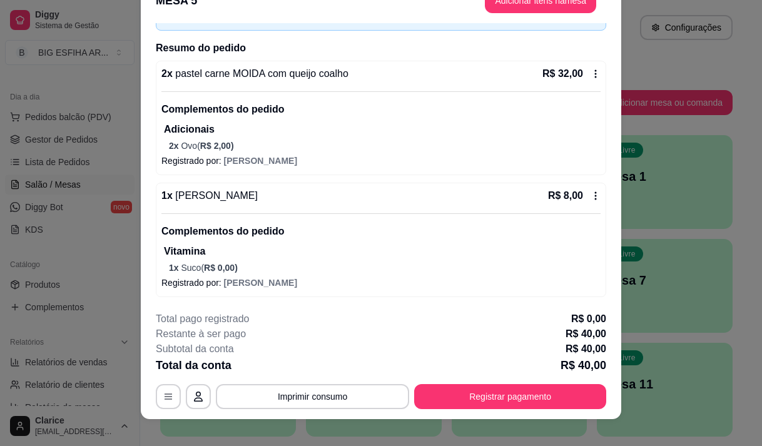
scroll to position [38, 0]
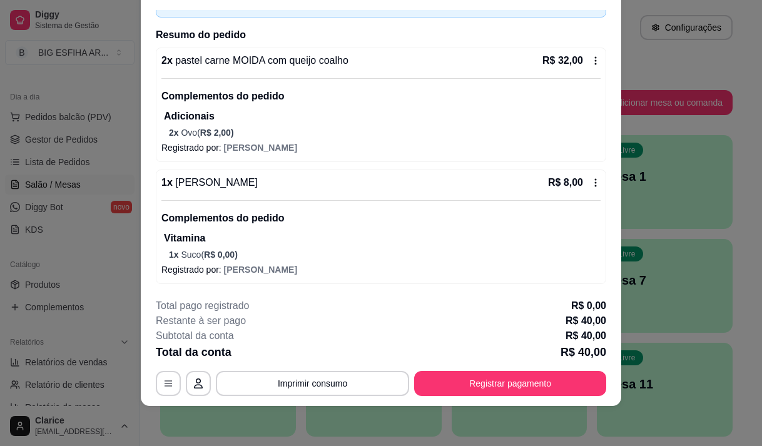
click at [323, 249] on p "1 x Suco ( R$ 0,00 )" at bounding box center [385, 254] width 432 height 13
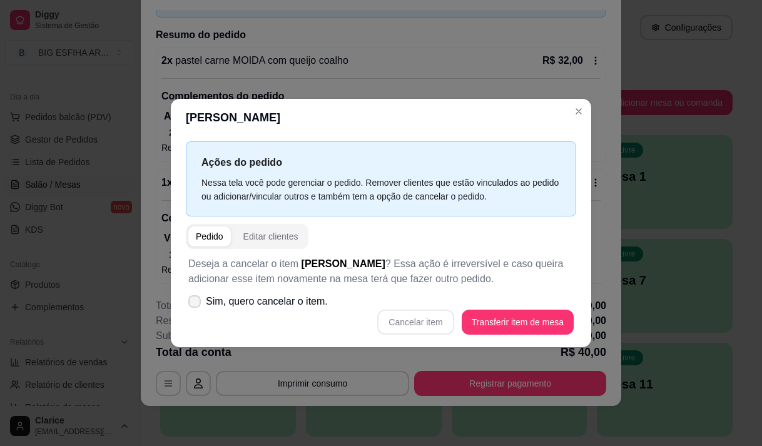
click at [279, 305] on span "Sim, quero cancelar o item." at bounding box center [267, 301] width 122 height 15
click at [196, 305] on input "Sim, quero cancelar o item." at bounding box center [192, 307] width 8 height 8
checkbox input "true"
click at [411, 318] on button "Cancelar item" at bounding box center [415, 322] width 76 height 25
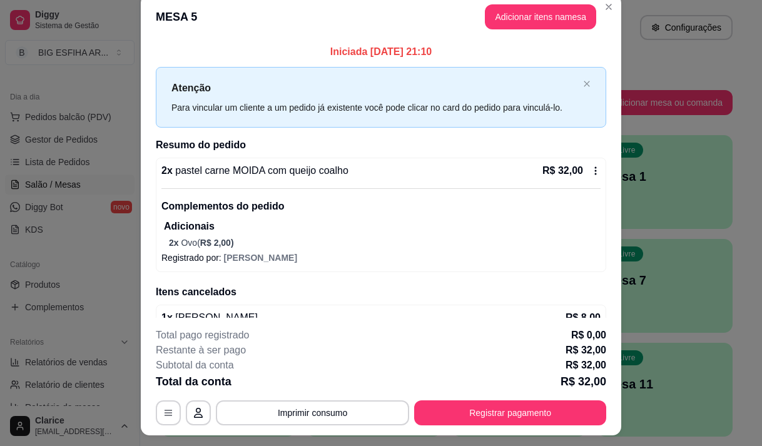
scroll to position [0, 0]
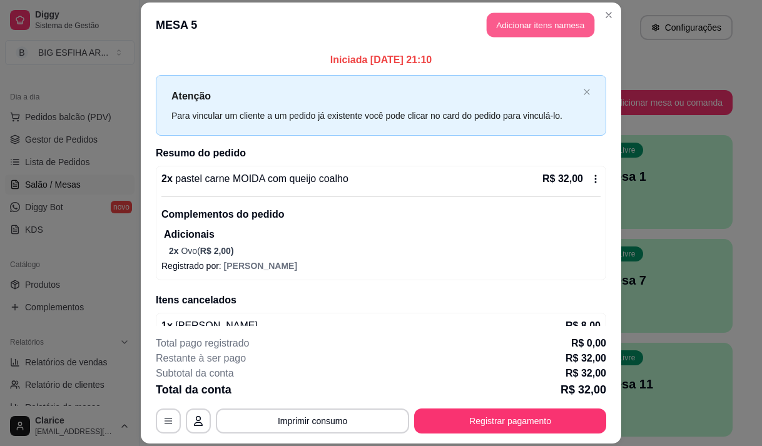
click at [537, 34] on button "Adicionar itens na mesa" at bounding box center [541, 25] width 108 height 24
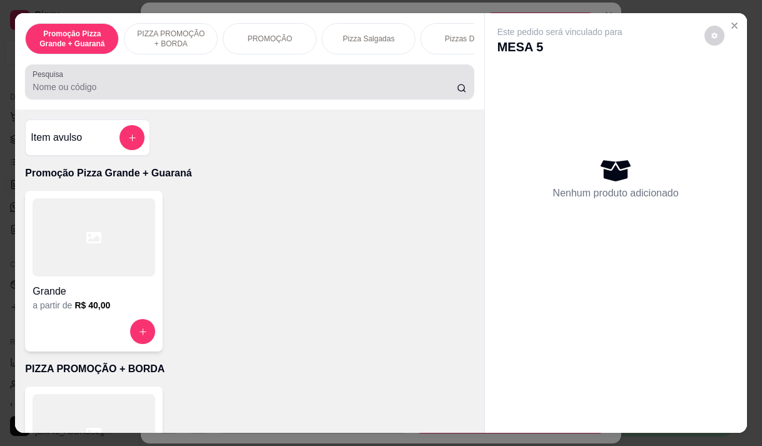
click at [358, 86] on input "Pesquisa" at bounding box center [245, 87] width 424 height 13
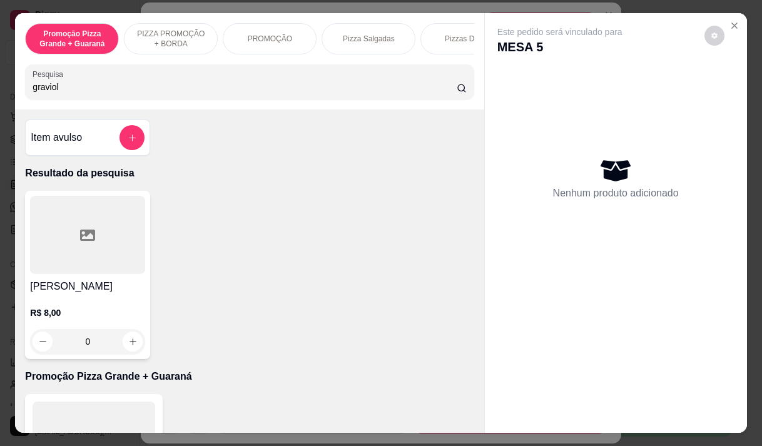
type input "graviol"
click at [134, 300] on div "R$ 8,00 0" at bounding box center [87, 324] width 115 height 60
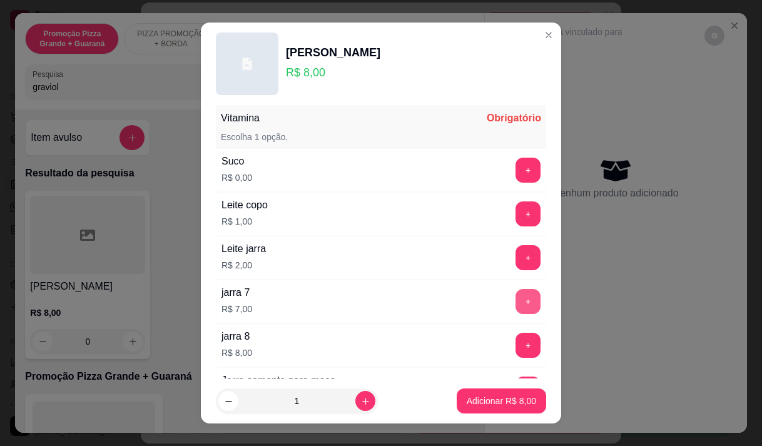
scroll to position [63, 0]
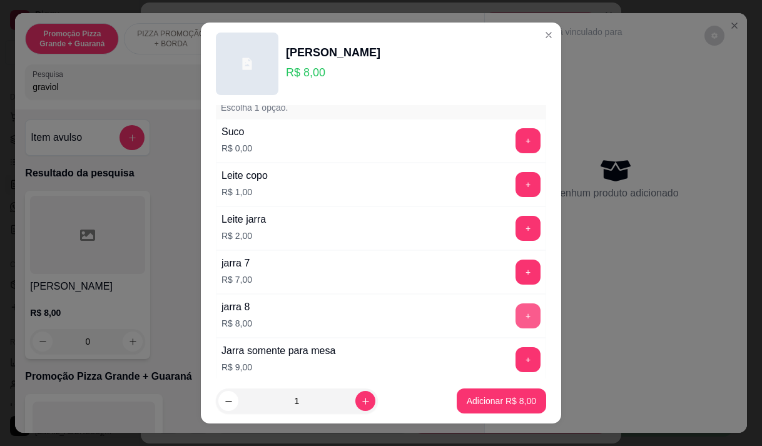
click at [516, 318] on button "+" at bounding box center [528, 315] width 25 height 25
click at [474, 404] on p "Adicionar R$ 16,00" at bounding box center [499, 401] width 74 height 13
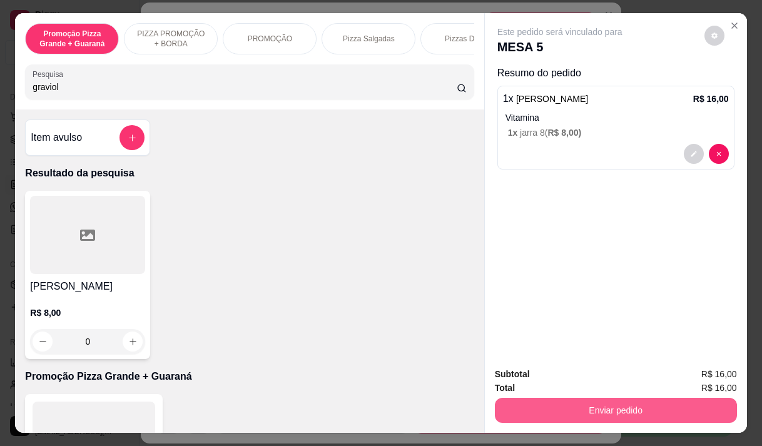
click at [579, 399] on button "Enviar pedido" at bounding box center [616, 410] width 242 height 25
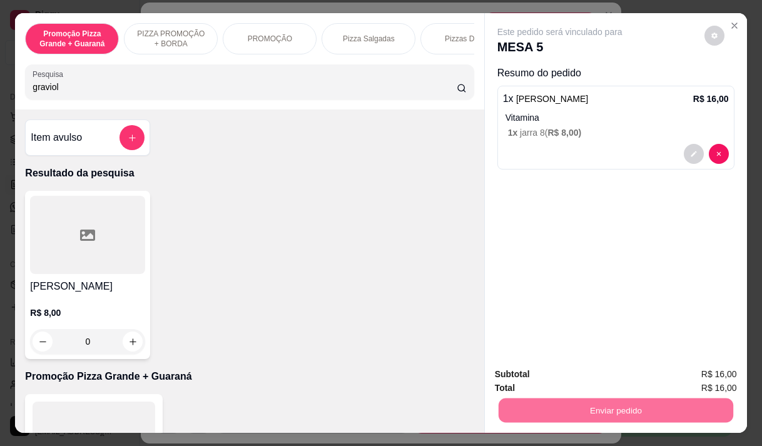
click at [694, 371] on button "Enviar pedido" at bounding box center [704, 375] width 71 height 24
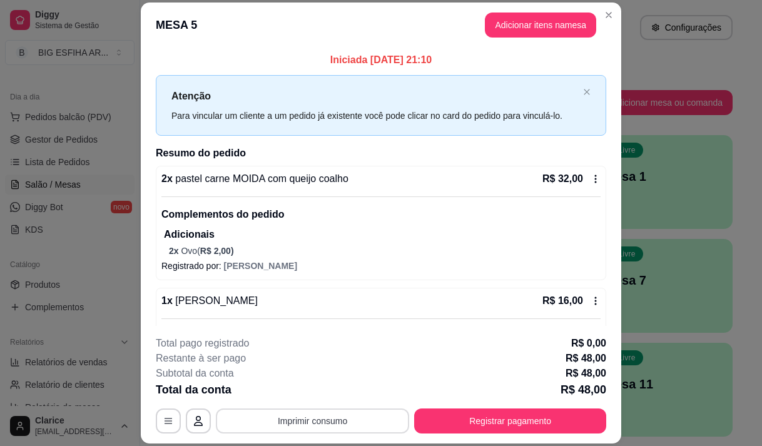
click at [360, 421] on button "Imprimir consumo" at bounding box center [312, 421] width 193 height 25
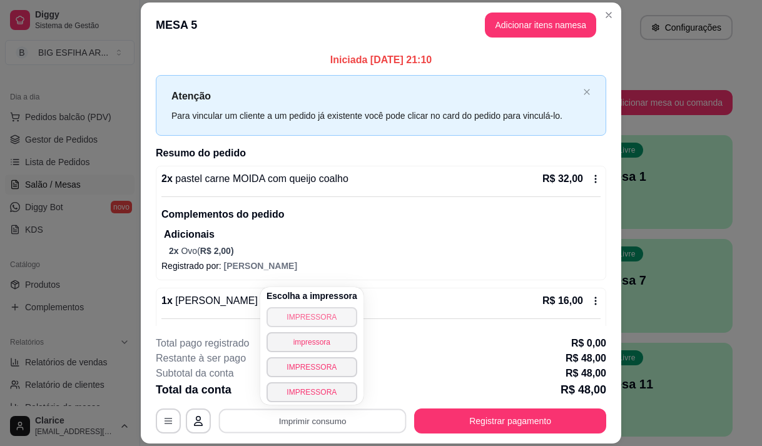
click at [337, 314] on button "IMPRESSORA" at bounding box center [312, 317] width 91 height 20
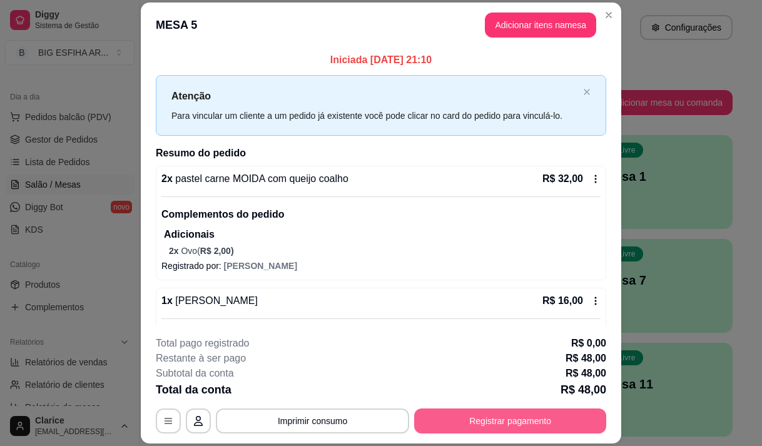
click at [449, 414] on button "Registrar pagamento" at bounding box center [510, 421] width 192 height 25
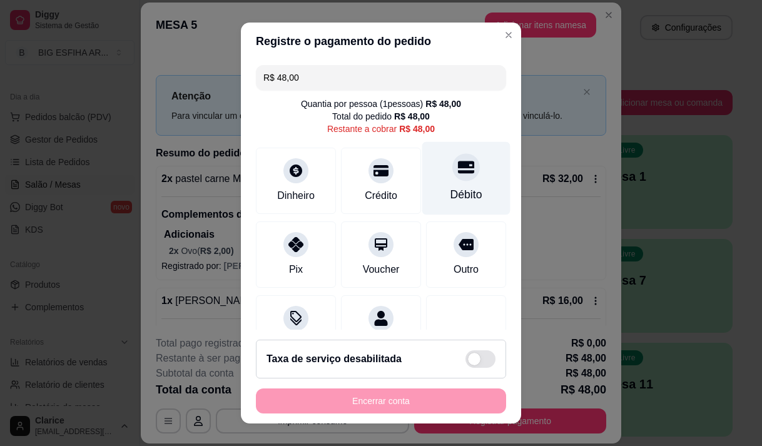
click at [452, 187] on div "Débito" at bounding box center [466, 194] width 32 height 16
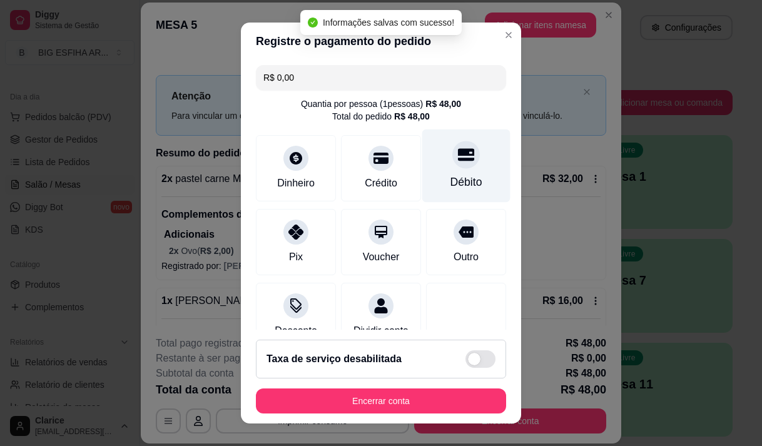
type input "R$ 0,00"
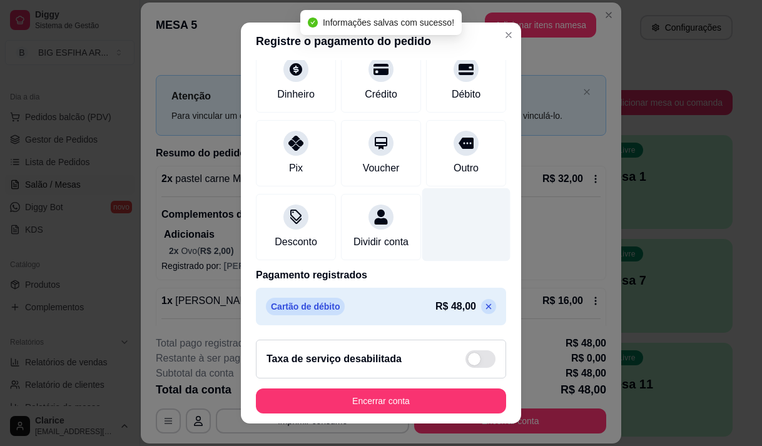
scroll to position [104, 0]
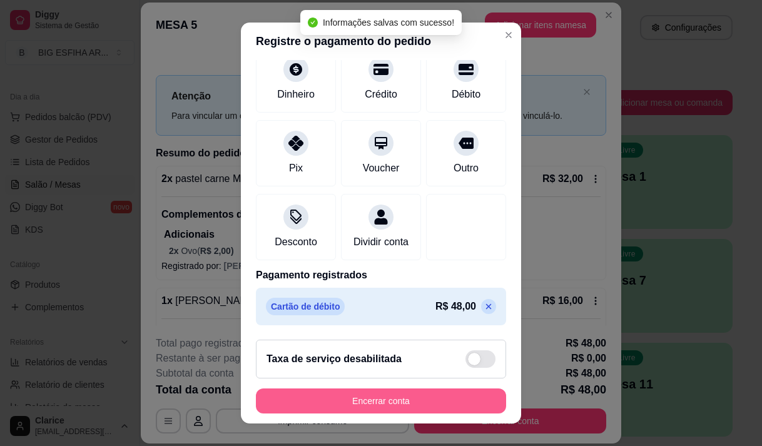
click at [370, 400] on button "Encerrar conta" at bounding box center [381, 401] width 250 height 25
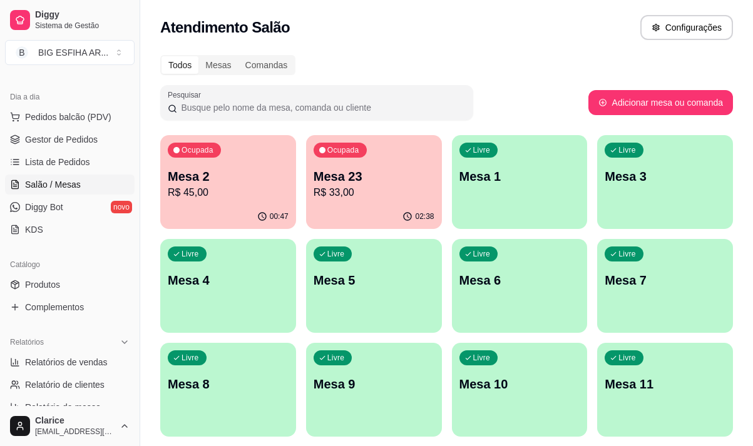
click at [342, 301] on div "Livre Mesa 5" at bounding box center [374, 278] width 136 height 79
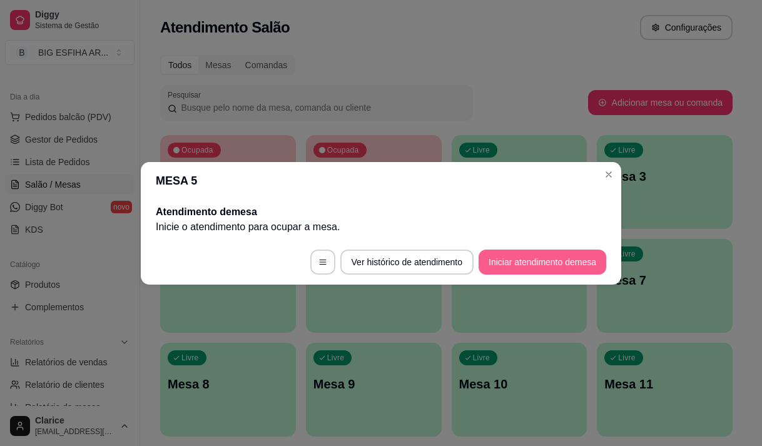
click at [539, 252] on button "Iniciar atendimento de mesa" at bounding box center [543, 262] width 128 height 25
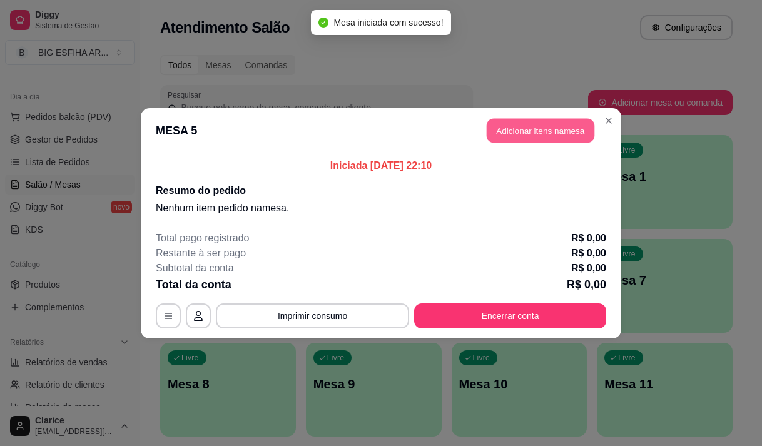
click at [513, 126] on button "Adicionar itens na mesa" at bounding box center [541, 130] width 108 height 24
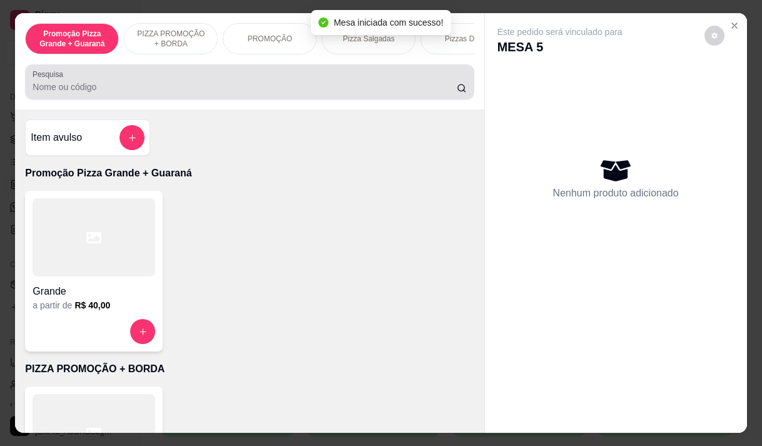
click at [156, 93] on input "Pesquisa" at bounding box center [245, 87] width 424 height 13
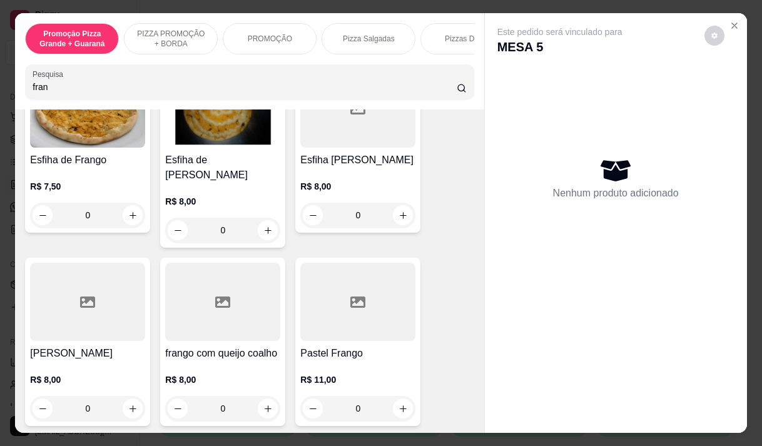
scroll to position [125, 0]
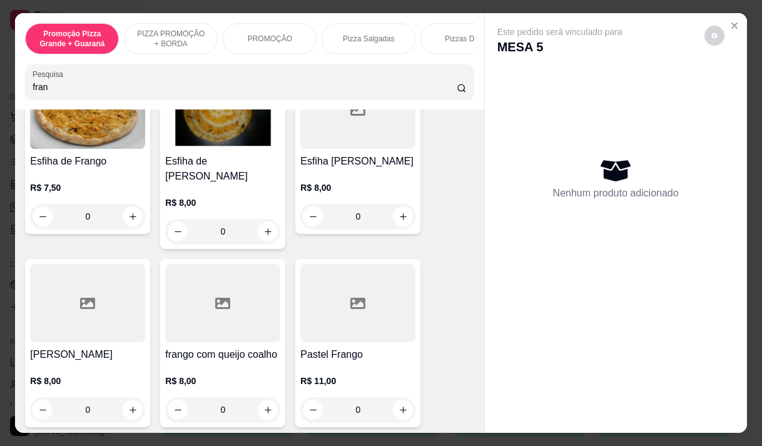
type input "fran"
click at [318, 321] on div at bounding box center [357, 303] width 115 height 78
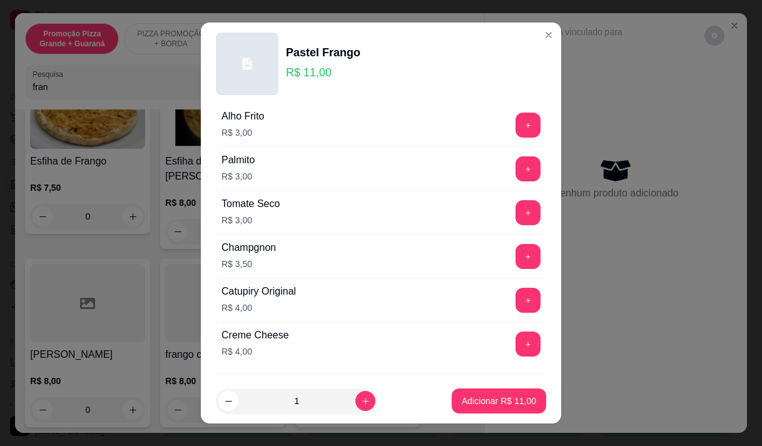
scroll to position [542, 0]
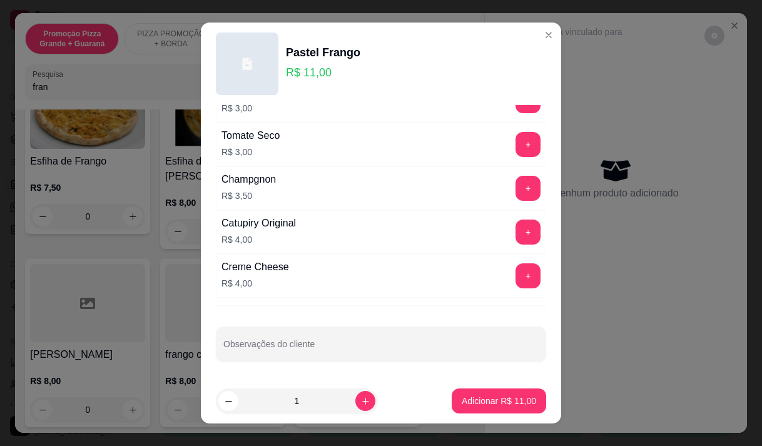
click at [524, 267] on div "Adicionais Completo Escolha até 10 opções Azeitona R$ 1,50 + Milho R$ 1,50 + Ce…" at bounding box center [381, 242] width 360 height 274
click at [516, 273] on button "+" at bounding box center [528, 275] width 24 height 24
click at [484, 407] on button "Adicionar R$ 15,00" at bounding box center [499, 401] width 94 height 25
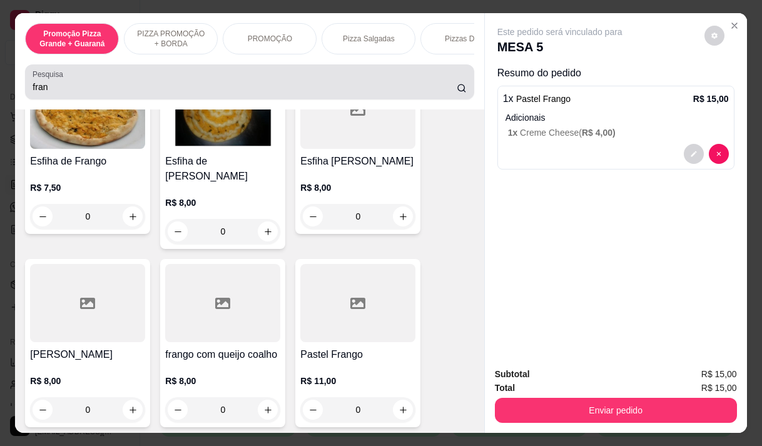
click at [37, 88] on input "fran" at bounding box center [245, 87] width 424 height 13
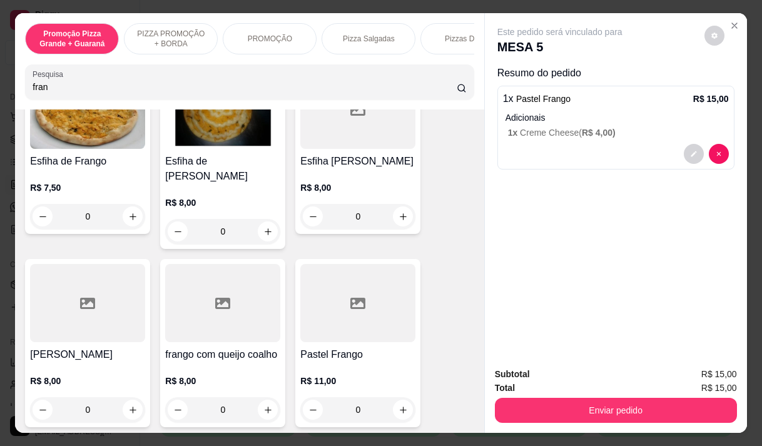
click at [37, 88] on input "fran" at bounding box center [245, 87] width 424 height 13
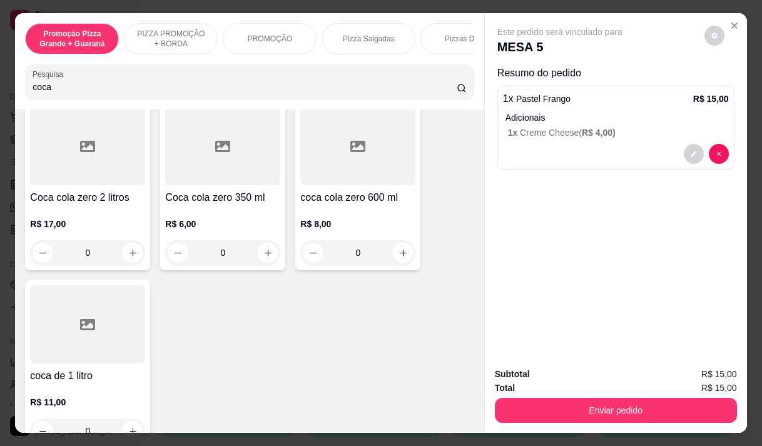
scroll to position [310, 0]
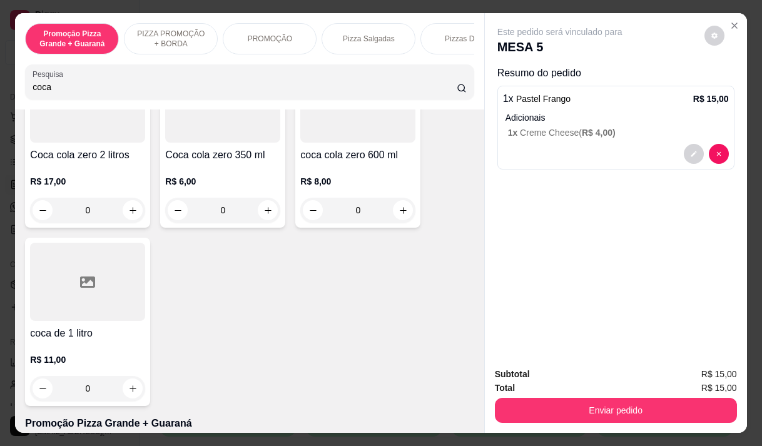
type input "coca"
click at [78, 321] on div at bounding box center [87, 282] width 115 height 78
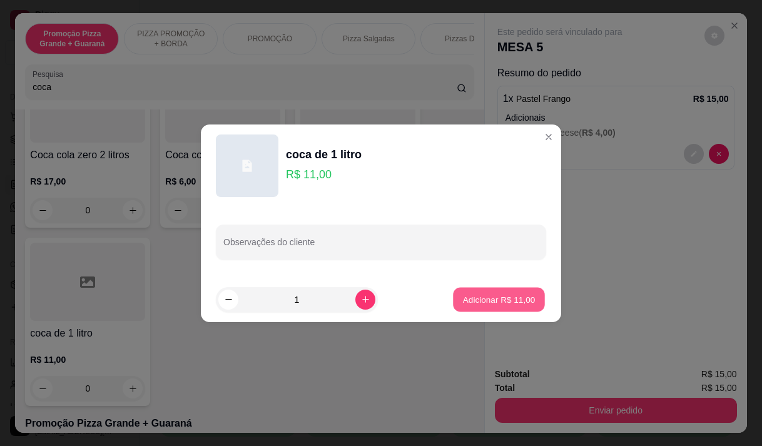
click at [490, 302] on p "Adicionar R$ 11,00" at bounding box center [499, 299] width 73 height 12
type input "1"
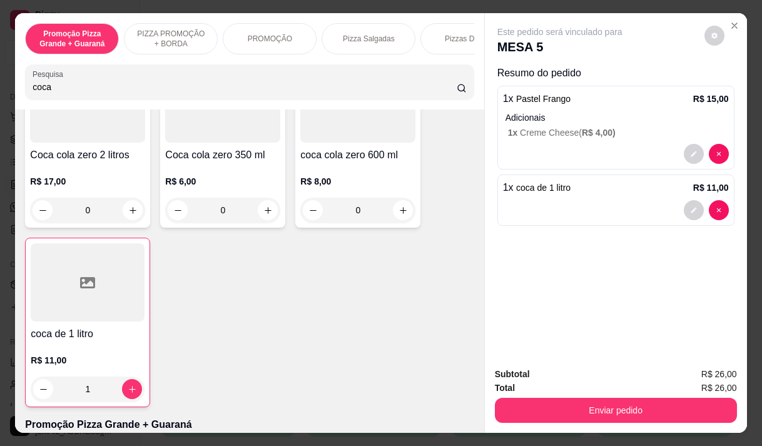
click at [54, 88] on input "coca" at bounding box center [245, 87] width 424 height 13
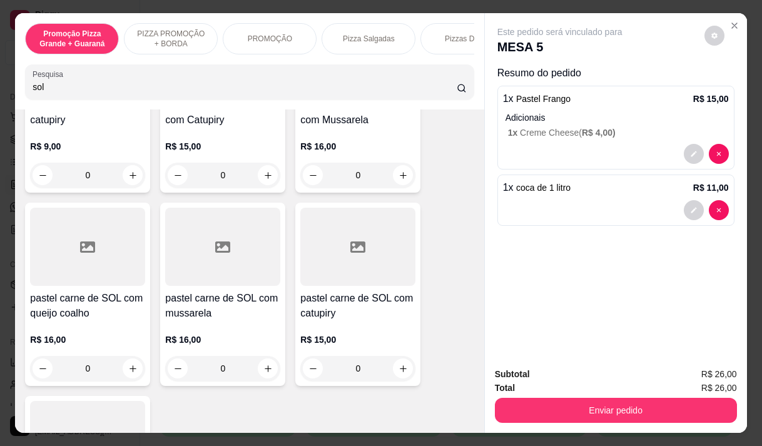
scroll to position [375, 0]
type input "sol"
click at [49, 340] on p "R$ 16,00" at bounding box center [87, 339] width 115 height 13
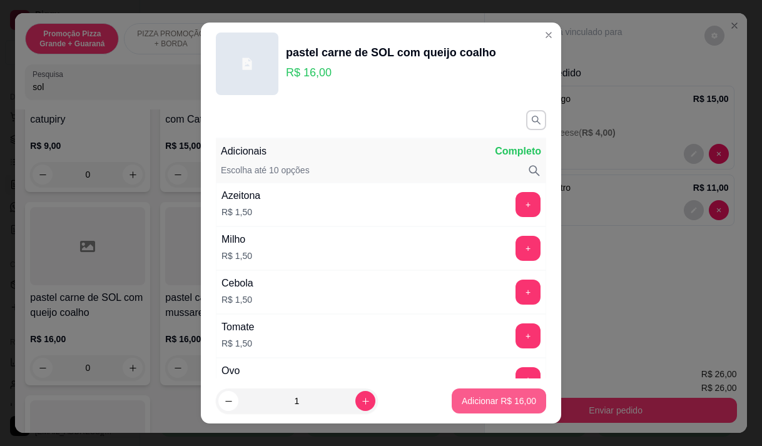
click at [497, 395] on p "Adicionar R$ 16,00" at bounding box center [499, 401] width 74 height 13
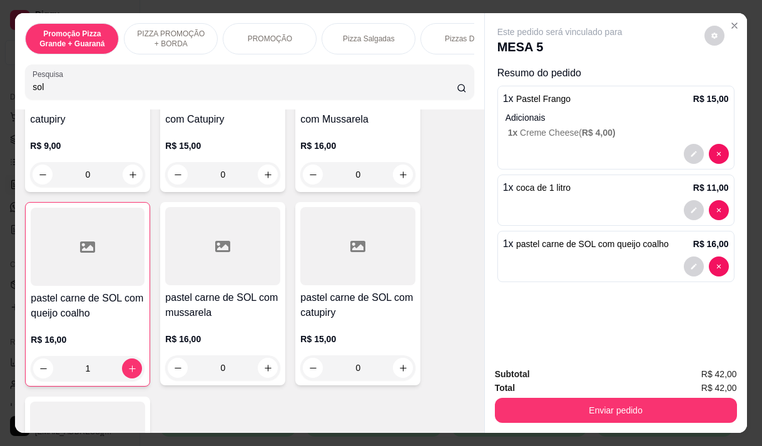
type input "1"
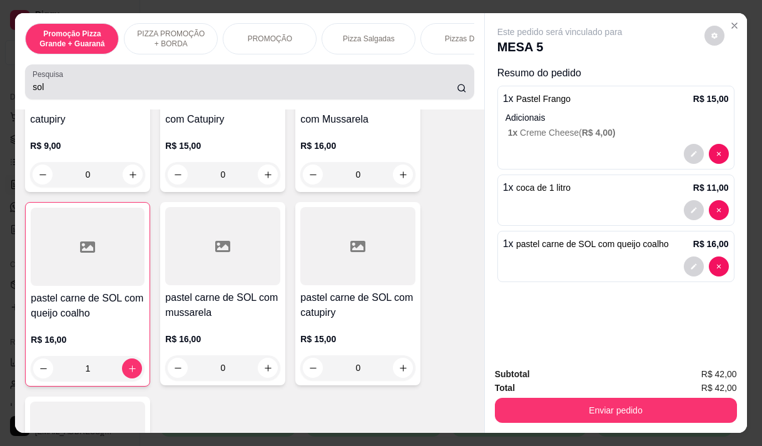
click at [49, 79] on label "Pesquisa" at bounding box center [50, 74] width 35 height 11
click at [49, 83] on input "sol" at bounding box center [245, 87] width 424 height 13
click at [49, 79] on label "Pesquisa" at bounding box center [50, 74] width 35 height 11
click at [49, 83] on input "sol" at bounding box center [245, 87] width 424 height 13
click at [49, 79] on label "Pesquisa" at bounding box center [50, 74] width 35 height 11
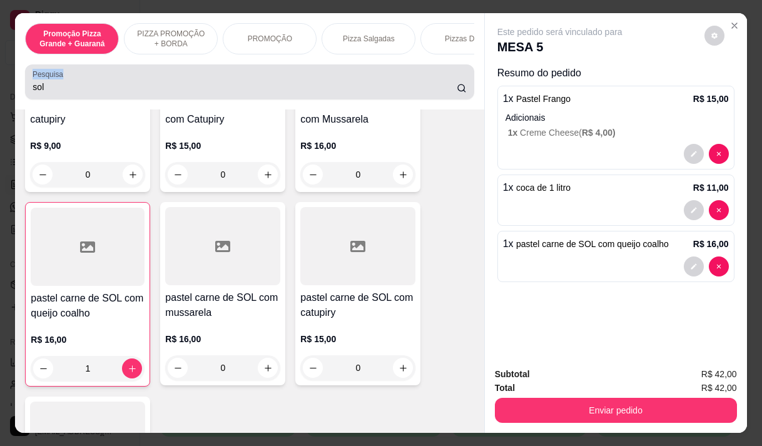
click at [49, 83] on input "sol" at bounding box center [245, 87] width 424 height 13
click at [49, 91] on input "sol" at bounding box center [245, 87] width 424 height 13
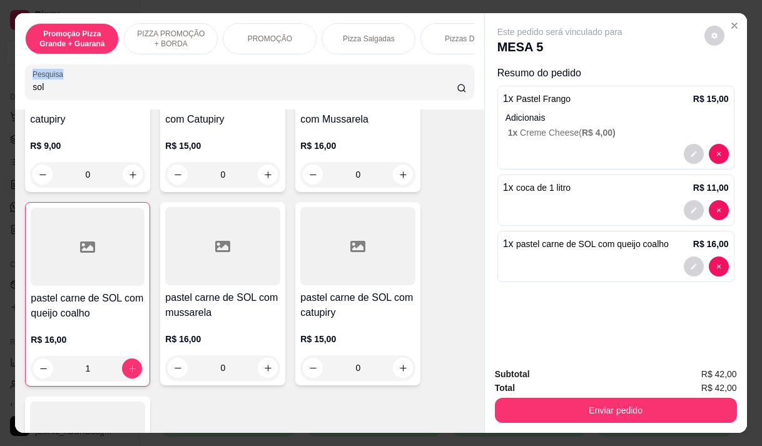
click at [49, 91] on input "sol" at bounding box center [245, 87] width 424 height 13
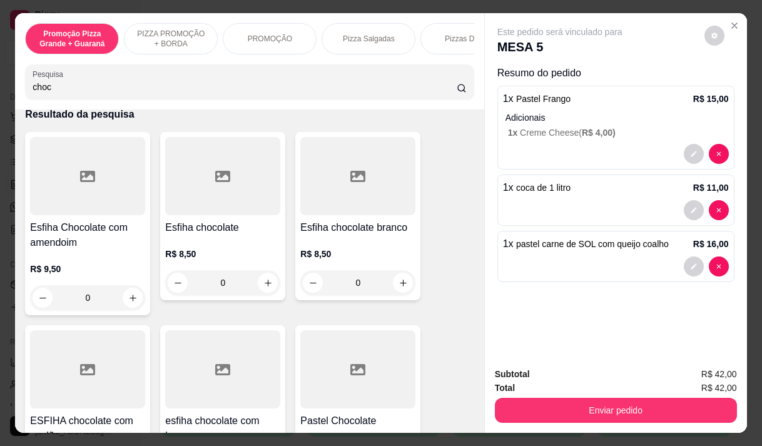
scroll to position [63, 0]
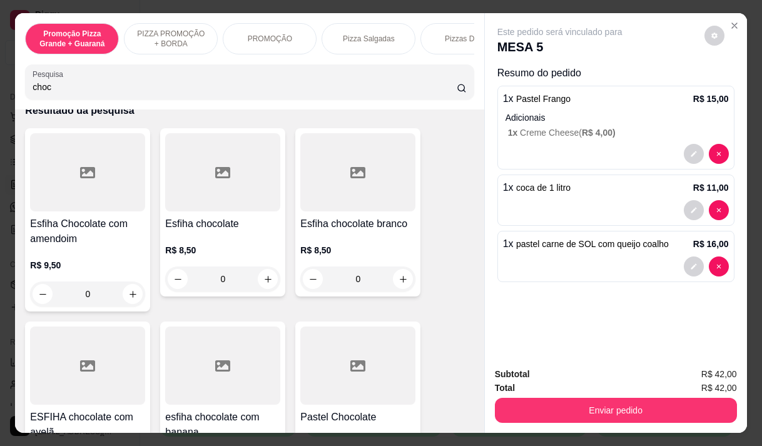
type input "choc"
click at [215, 245] on div "R$ 8,50 0" at bounding box center [222, 261] width 115 height 60
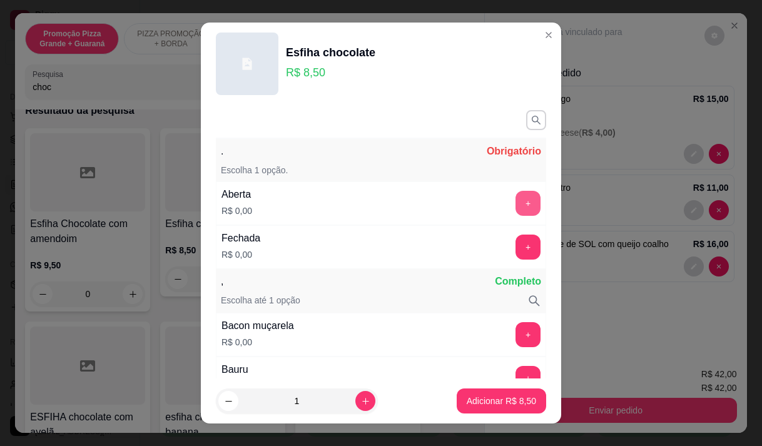
click at [516, 205] on button "+" at bounding box center [528, 203] width 25 height 25
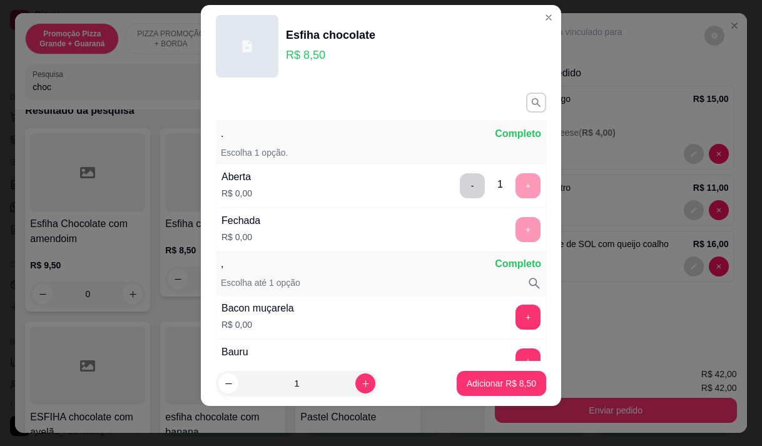
scroll to position [164, 0]
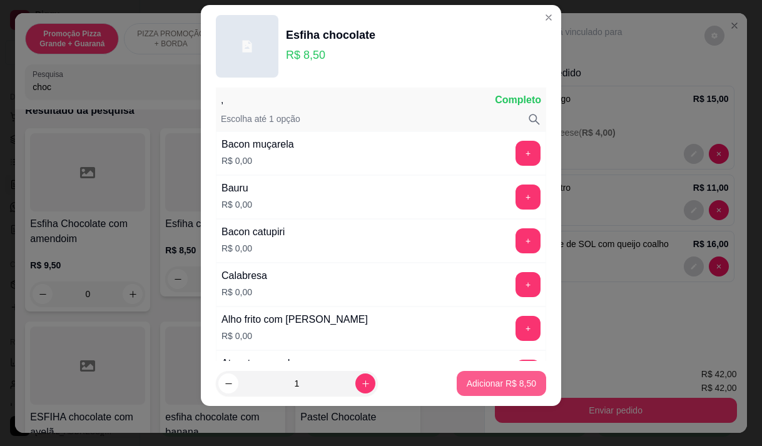
click at [492, 378] on p "Adicionar R$ 8,50" at bounding box center [501, 383] width 69 height 13
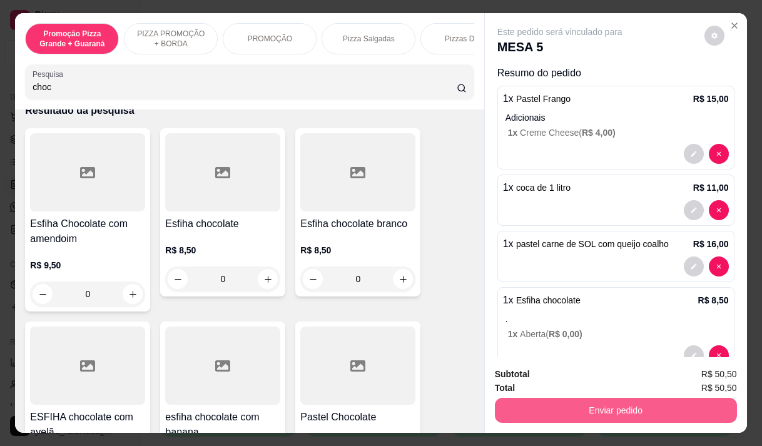
click at [582, 399] on button "Enviar pedido" at bounding box center [616, 410] width 242 height 25
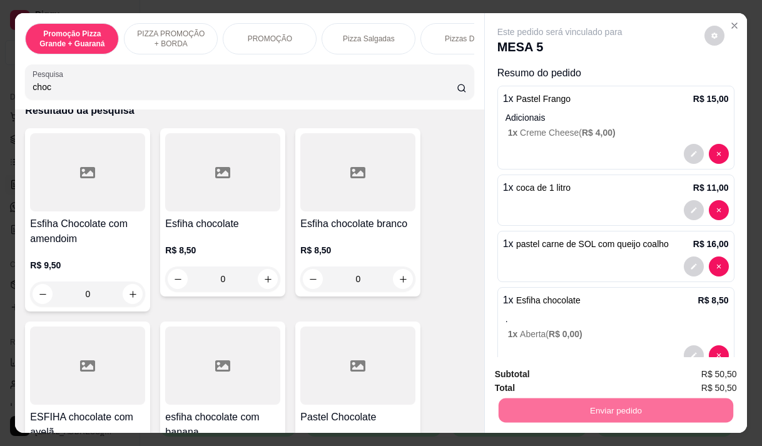
click at [696, 373] on button "Enviar pedido" at bounding box center [704, 374] width 69 height 23
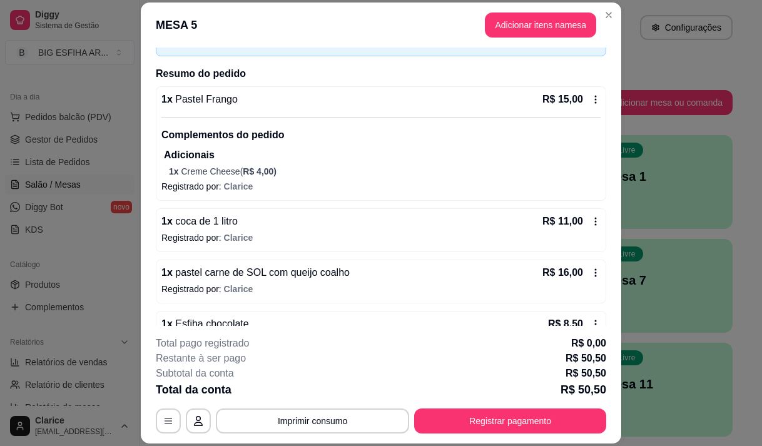
scroll to position [183, 0]
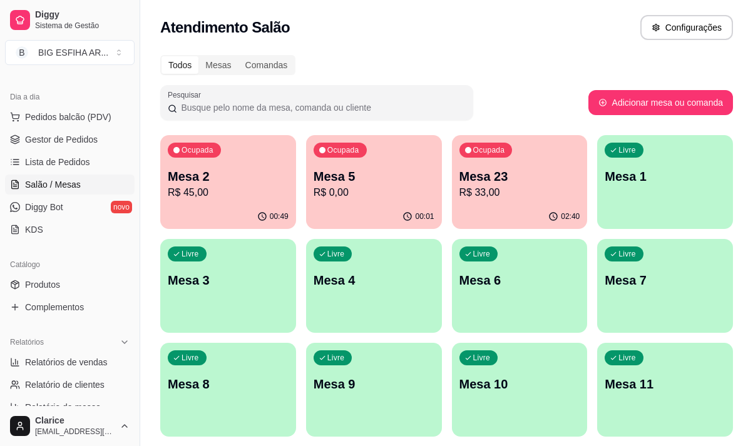
click at [232, 178] on p "Mesa 2" at bounding box center [228, 177] width 121 height 18
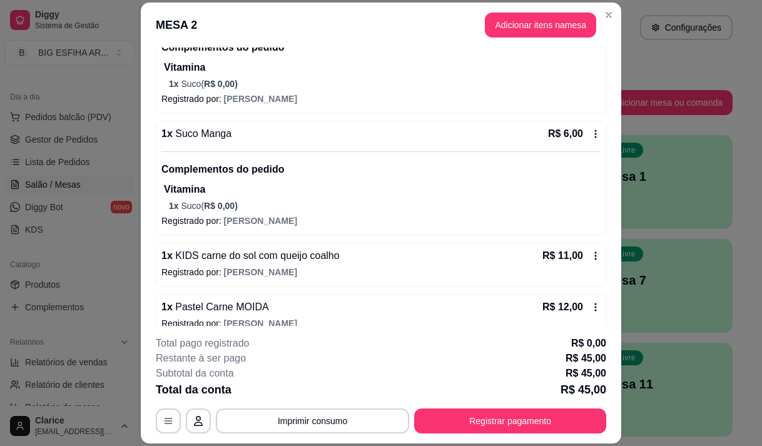
scroll to position [305, 0]
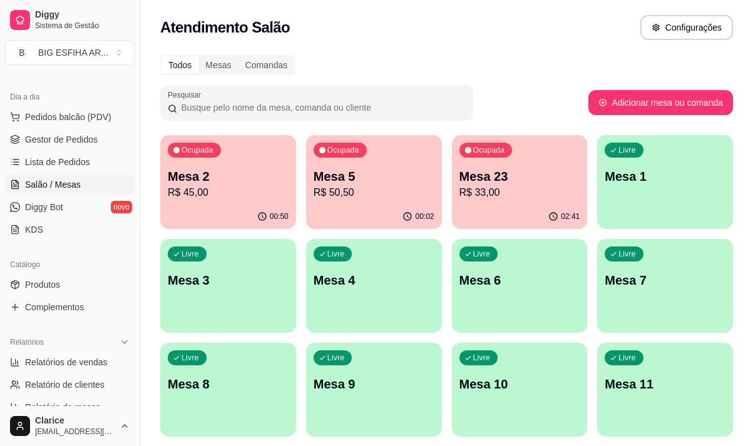
click at [195, 196] on p "R$ 45,00" at bounding box center [228, 192] width 121 height 15
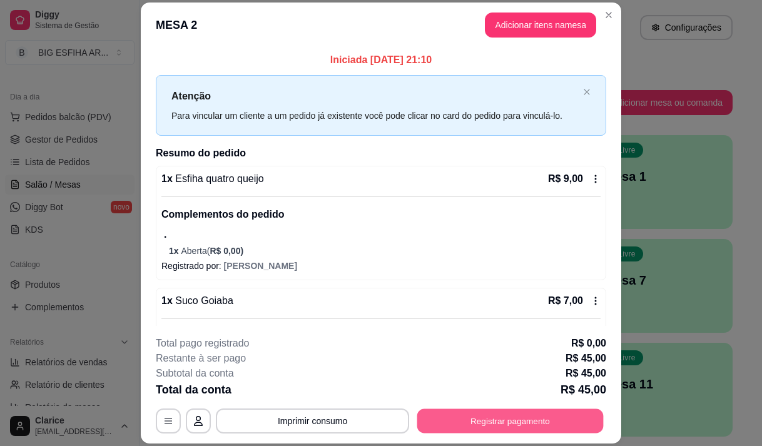
click at [539, 412] on button "Registrar pagamento" at bounding box center [510, 421] width 186 height 24
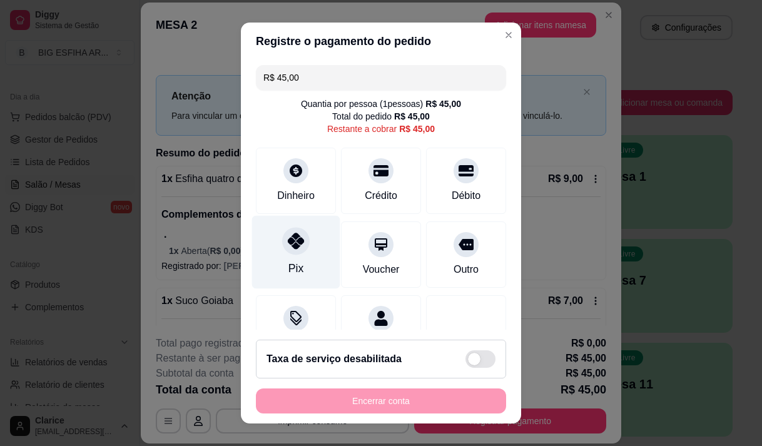
click at [299, 255] on div "Pix" at bounding box center [296, 251] width 88 height 73
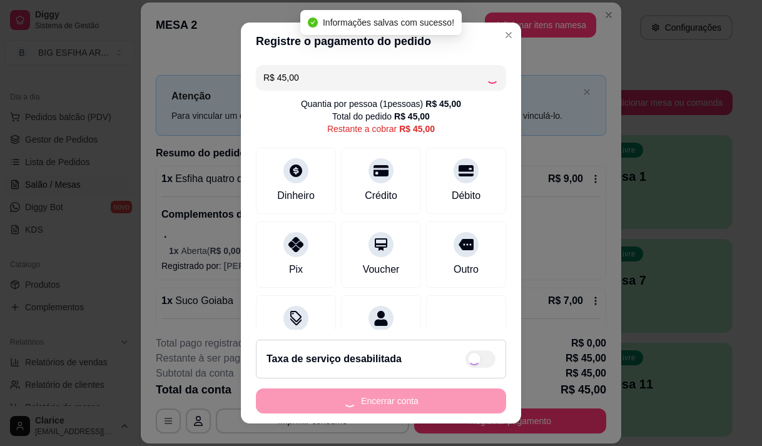
type input "R$ 0,00"
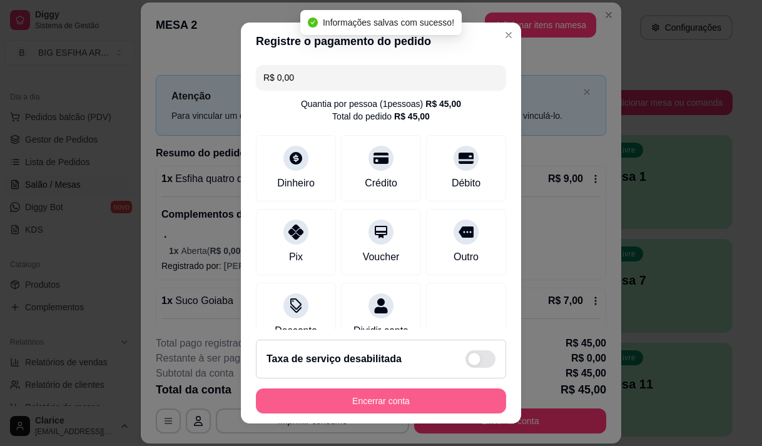
click at [338, 398] on button "Encerrar conta" at bounding box center [381, 401] width 250 height 25
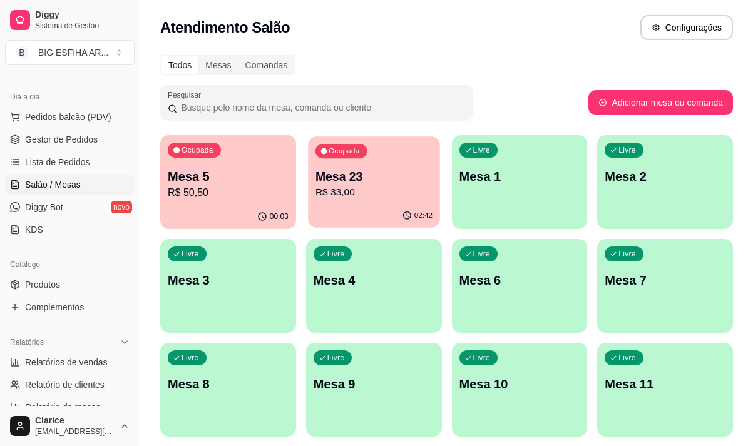
click at [347, 198] on p "R$ 33,00" at bounding box center [373, 192] width 117 height 14
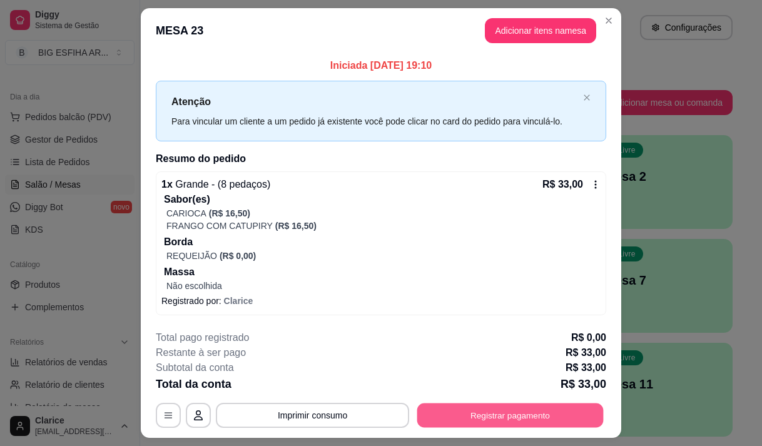
click at [496, 415] on button "Registrar pagamento" at bounding box center [510, 416] width 186 height 24
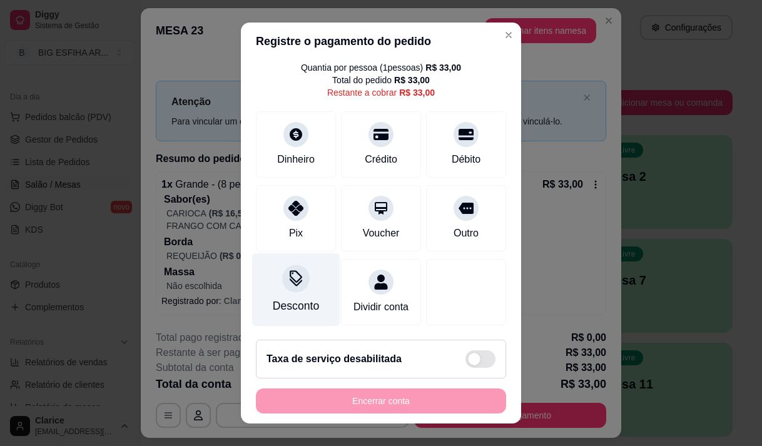
scroll to position [51, 0]
click at [282, 277] on div "Desconto" at bounding box center [296, 289] width 88 height 73
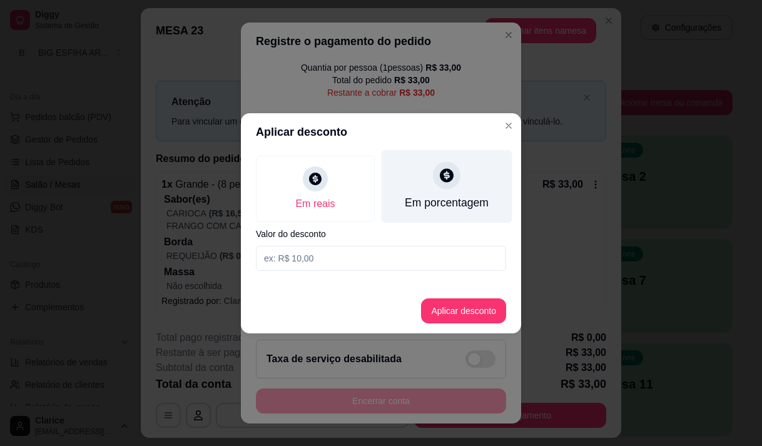
click at [438, 201] on div "Em porcentagem" at bounding box center [447, 203] width 84 height 16
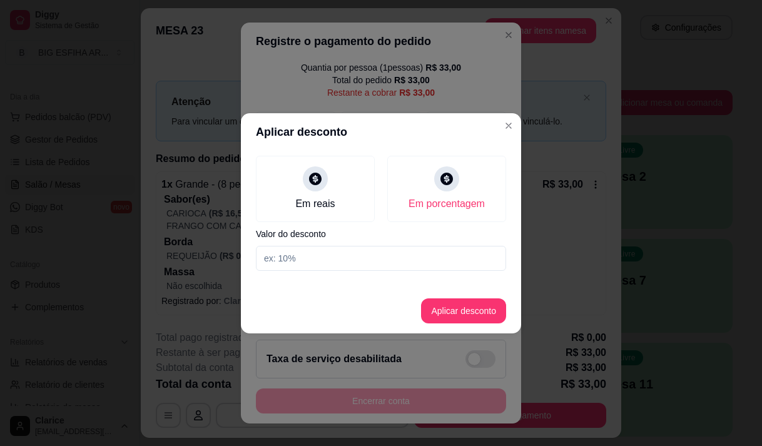
click at [422, 257] on input at bounding box center [381, 258] width 250 height 25
type input "25"
click at [445, 308] on button "Aplicar desconto" at bounding box center [463, 310] width 85 height 25
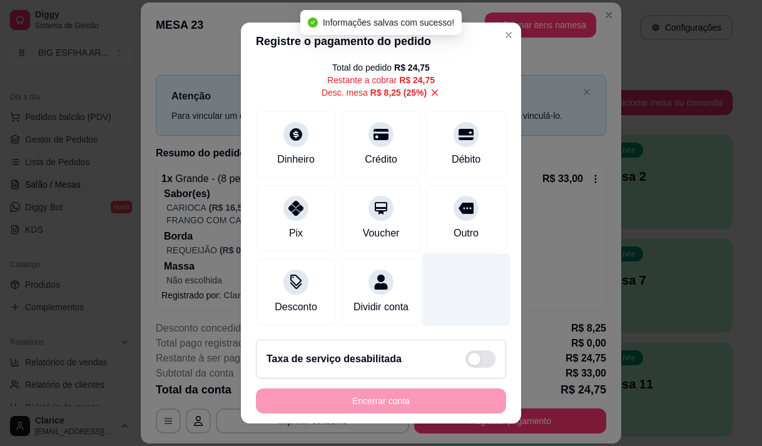
type input "R$ 24,75"
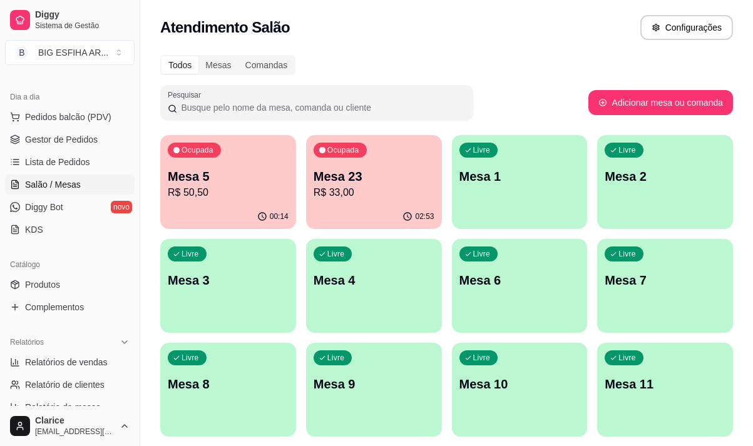
click at [574, 388] on p "Mesa 10" at bounding box center [519, 384] width 121 height 18
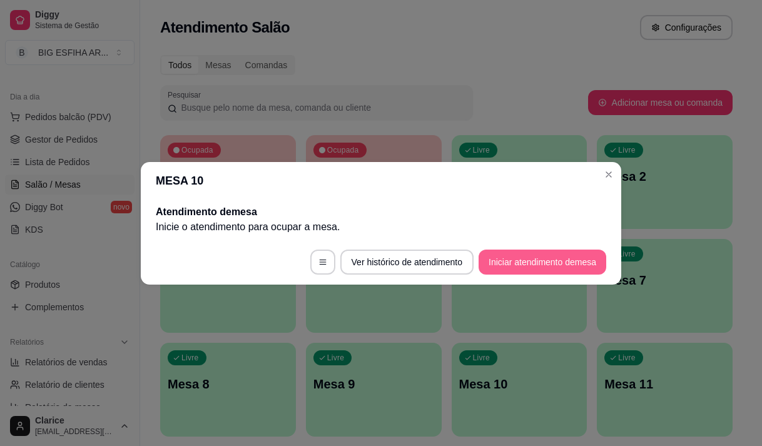
click at [555, 270] on button "Iniciar atendimento de mesa" at bounding box center [543, 262] width 128 height 25
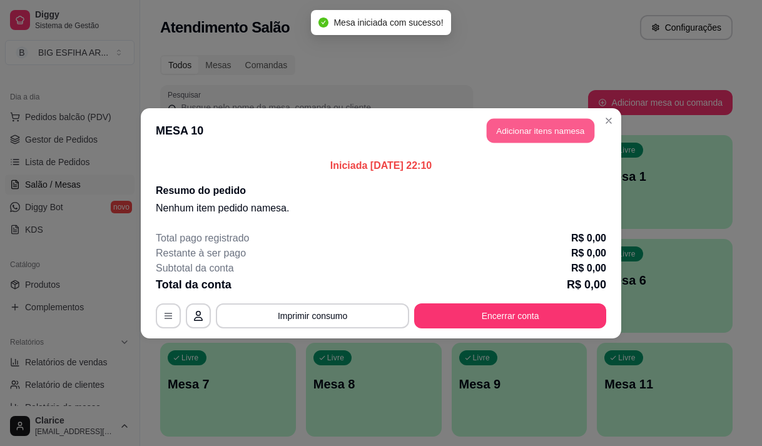
click at [531, 133] on button "Adicionar itens na mesa" at bounding box center [541, 130] width 108 height 24
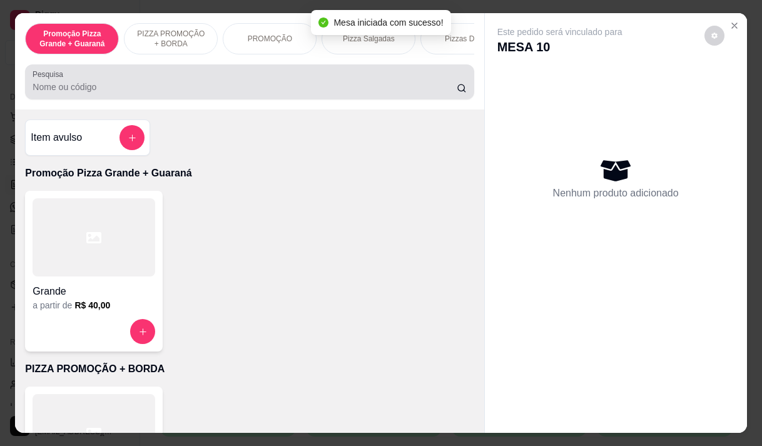
click at [254, 91] on input "Pesquisa" at bounding box center [245, 87] width 424 height 13
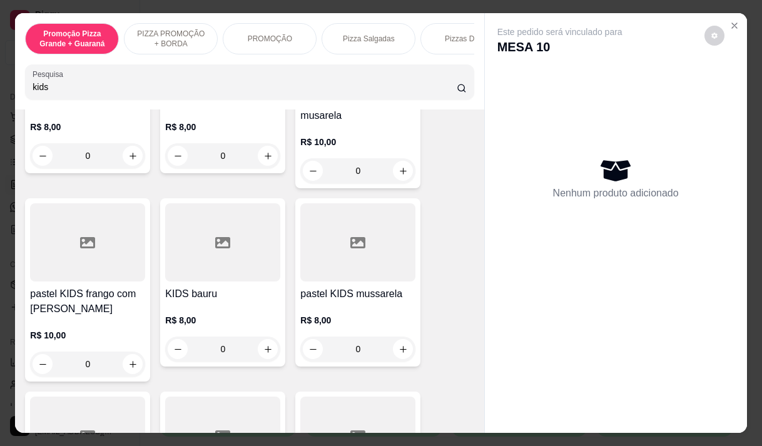
scroll to position [188, 0]
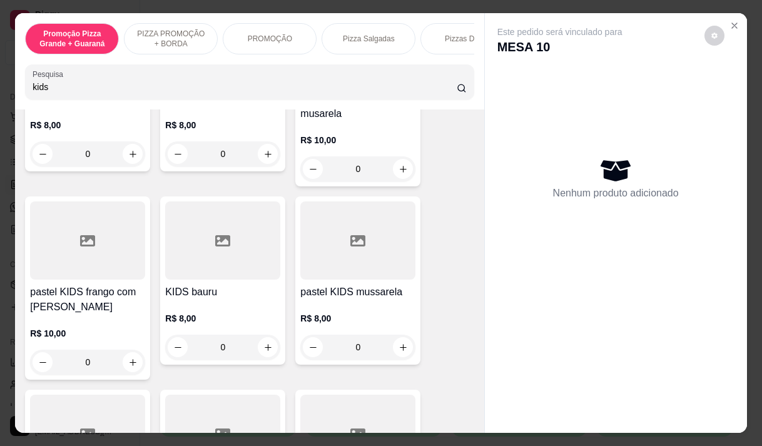
type input "kids"
click at [77, 313] on h4 "pastel KIDS frango com [PERSON_NAME]" at bounding box center [87, 300] width 115 height 30
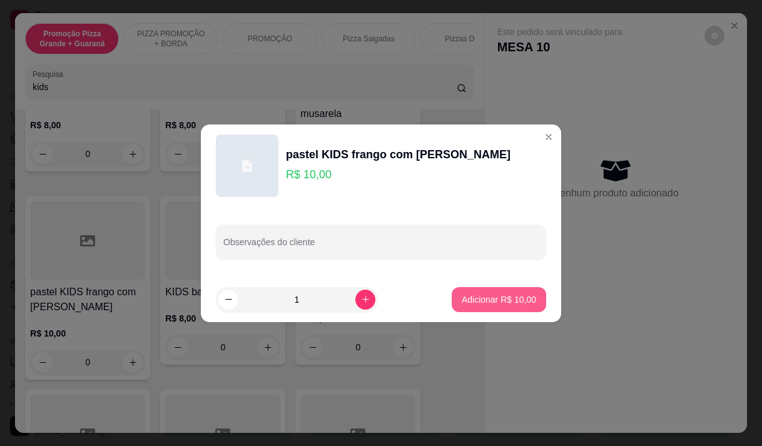
click at [525, 300] on p "Adicionar R$ 10,00" at bounding box center [499, 299] width 74 height 13
type input "1"
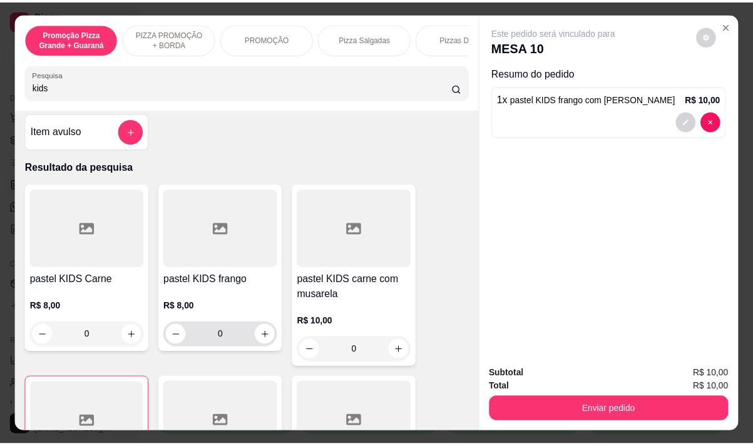
scroll to position [0, 0]
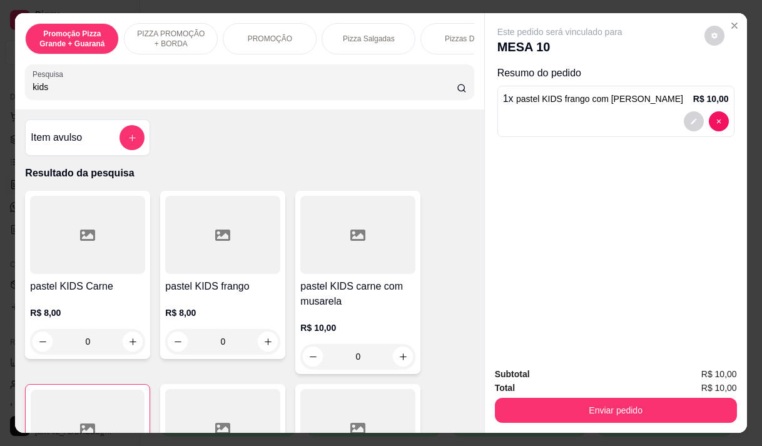
click at [370, 308] on h4 "pastel KIDS carne com musarela" at bounding box center [357, 294] width 115 height 30
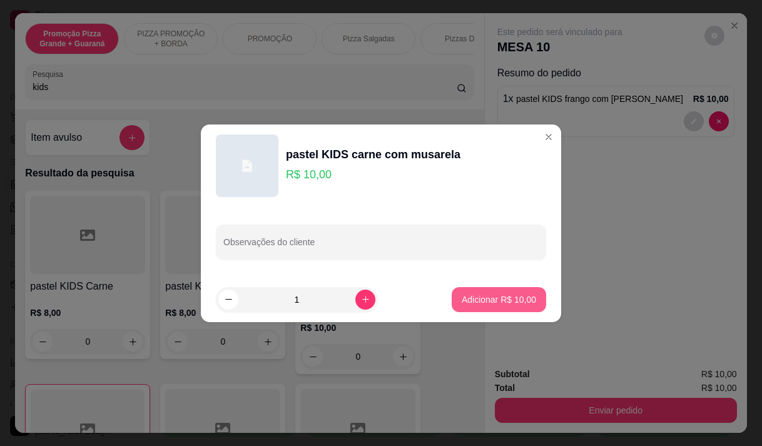
click at [513, 300] on p "Adicionar R$ 10,00" at bounding box center [499, 299] width 74 height 13
type input "1"
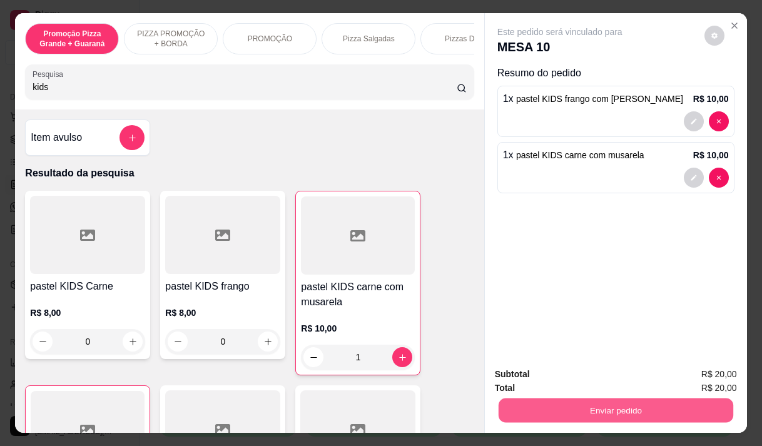
click at [553, 409] on button "Enviar pedido" at bounding box center [615, 410] width 235 height 24
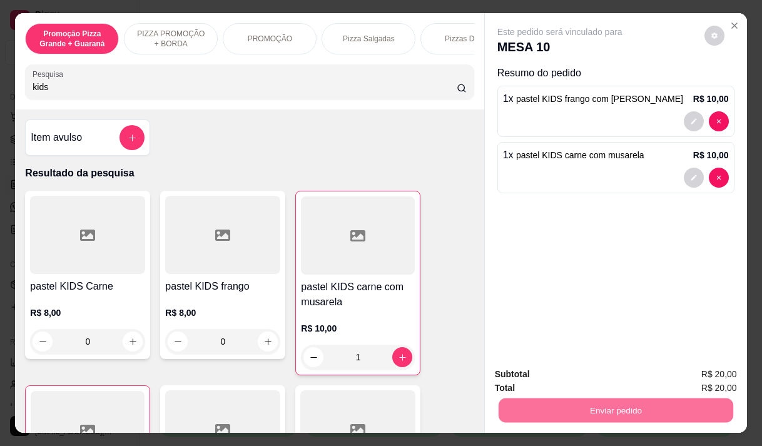
click at [703, 364] on button "Enviar pedido" at bounding box center [704, 374] width 69 height 23
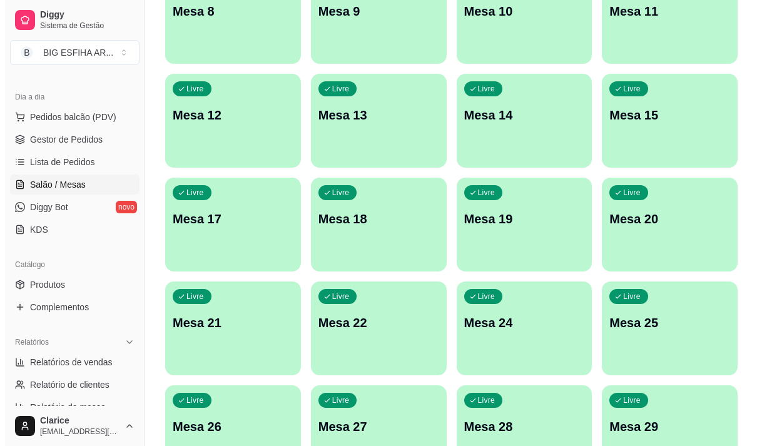
scroll to position [375, 0]
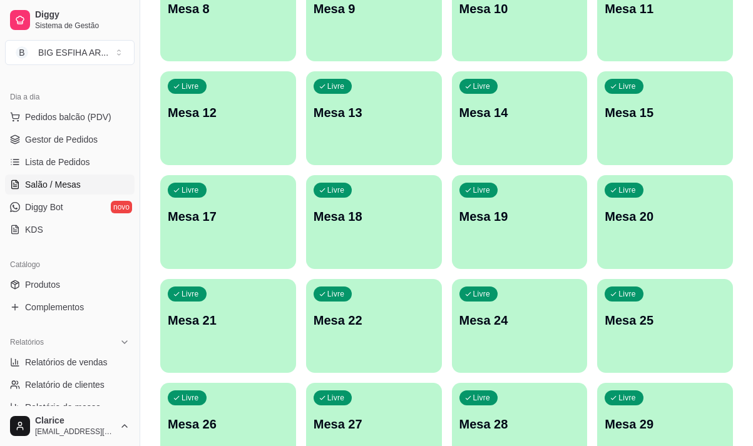
click at [325, 240] on div "Livre Mesa 18" at bounding box center [374, 214] width 136 height 79
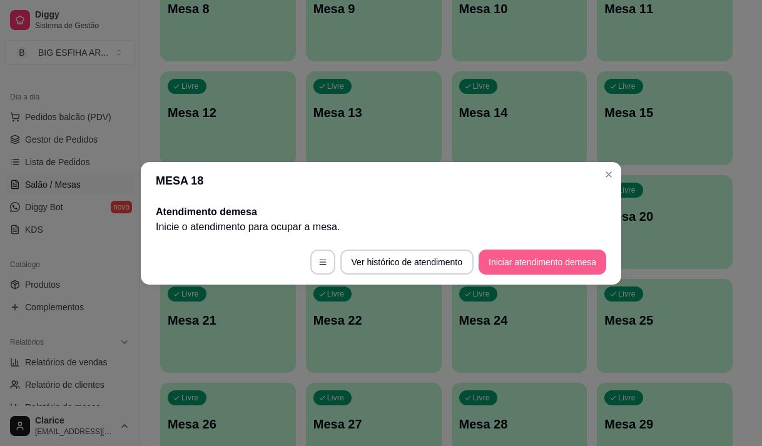
click at [514, 262] on button "Iniciar atendimento de mesa" at bounding box center [543, 262] width 128 height 25
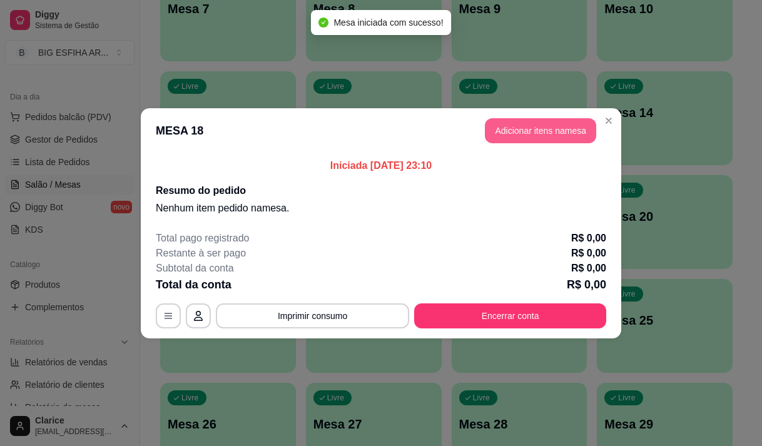
click at [528, 128] on button "Adicionar itens na mesa" at bounding box center [540, 130] width 111 height 25
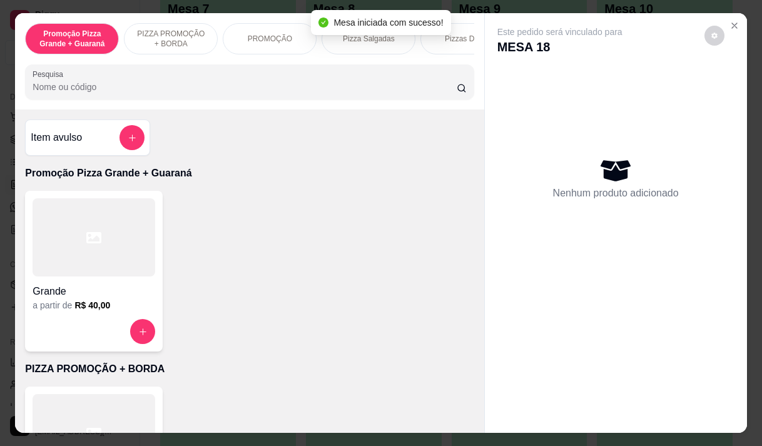
click at [173, 92] on input "Pesquisa" at bounding box center [245, 87] width 424 height 13
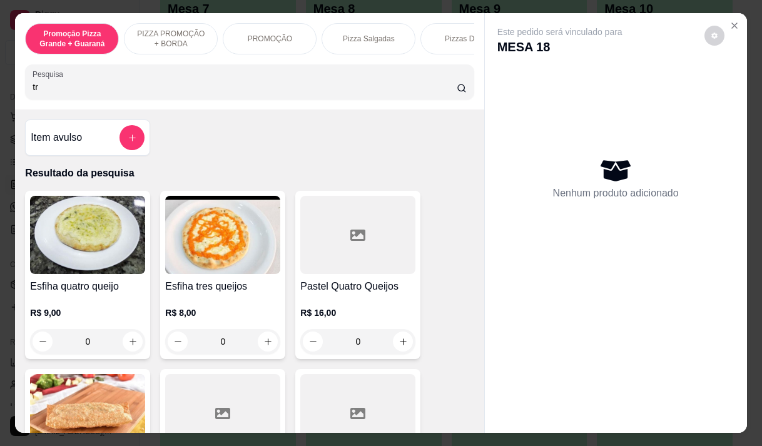
type input "tr"
click at [212, 285] on h4 "Esfiha tres queijos" at bounding box center [222, 286] width 115 height 15
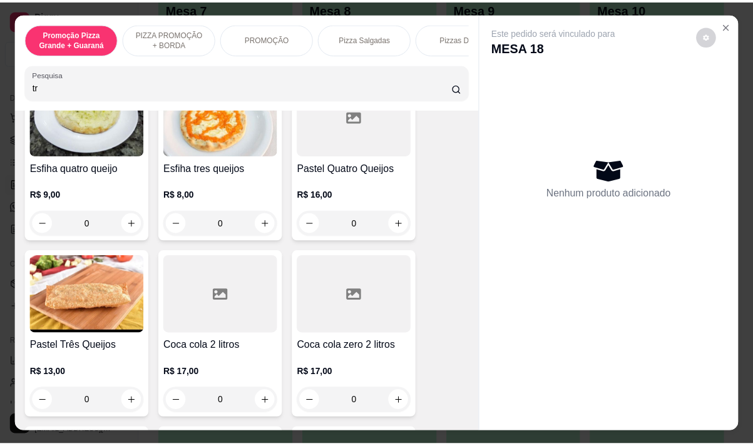
scroll to position [125, 0]
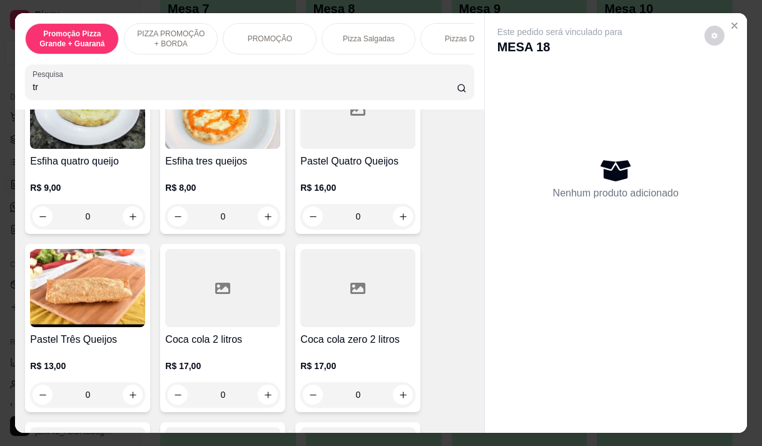
click at [105, 327] on img at bounding box center [87, 288] width 115 height 78
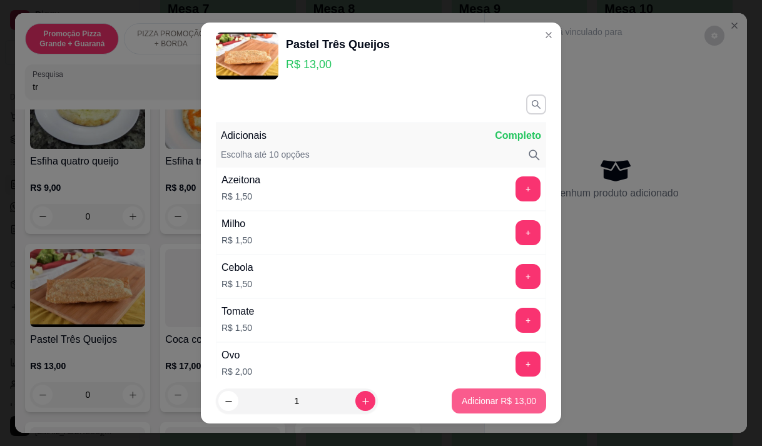
click at [481, 397] on p "Adicionar R$ 13,00" at bounding box center [499, 401] width 74 height 13
type input "1"
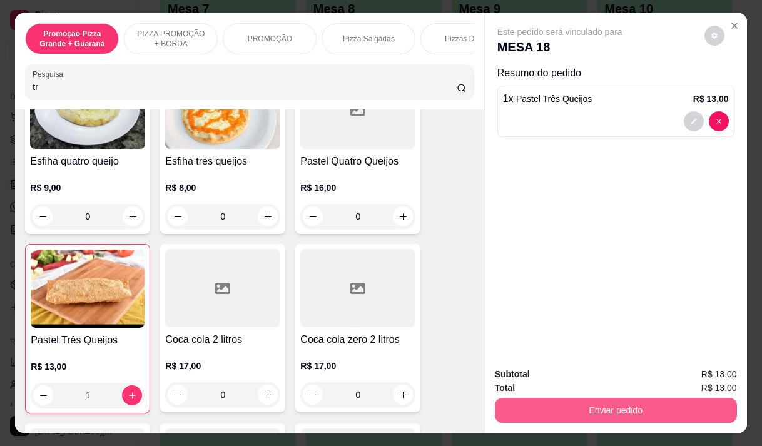
click at [638, 398] on button "Enviar pedido" at bounding box center [616, 410] width 242 height 25
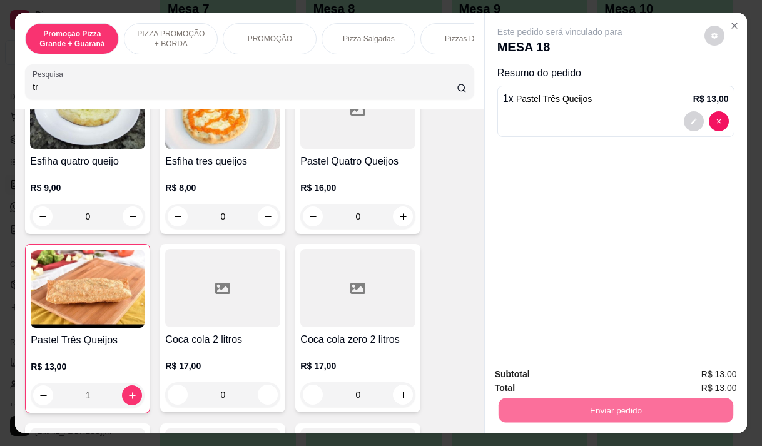
click at [686, 369] on button "Enviar pedido" at bounding box center [704, 374] width 69 height 23
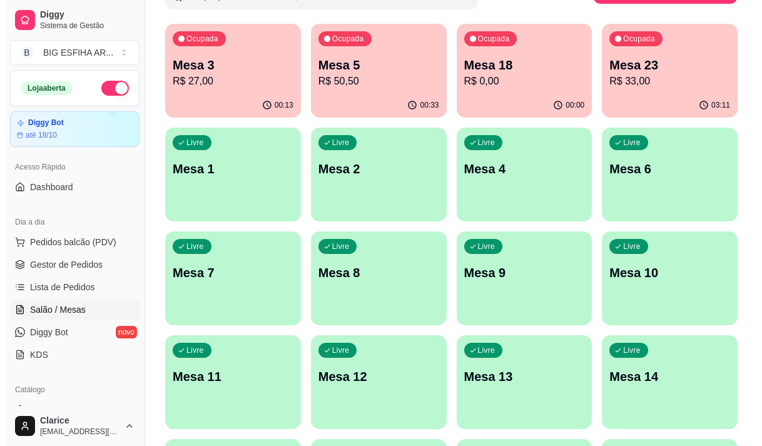
scroll to position [0, 0]
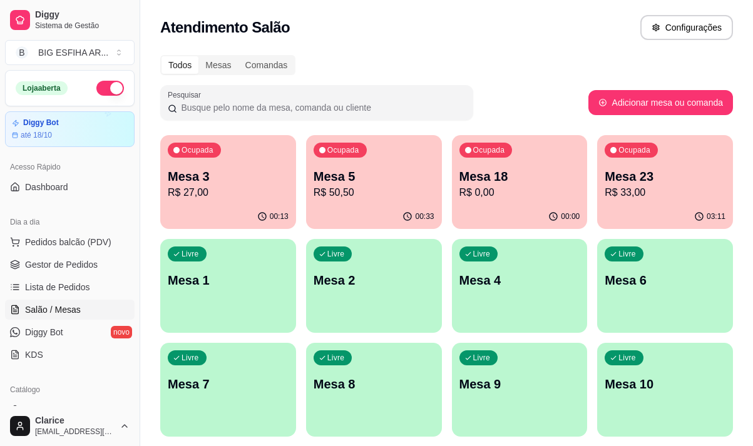
click at [649, 200] on p "R$ 33,00" at bounding box center [664, 192] width 121 height 15
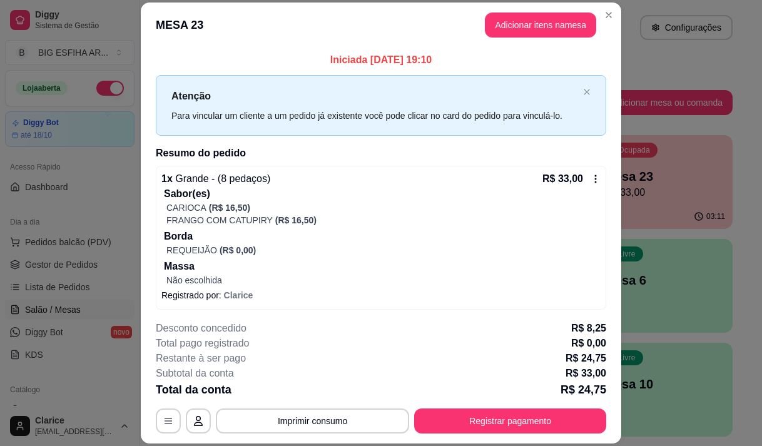
scroll to position [3, 0]
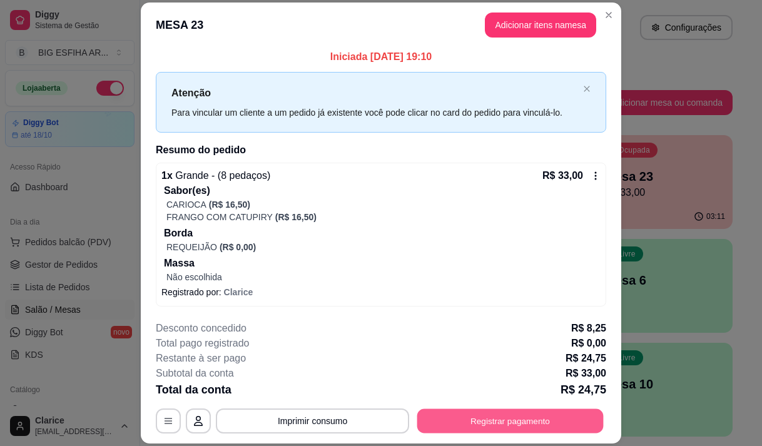
click at [496, 422] on button "Registrar pagamento" at bounding box center [510, 421] width 186 height 24
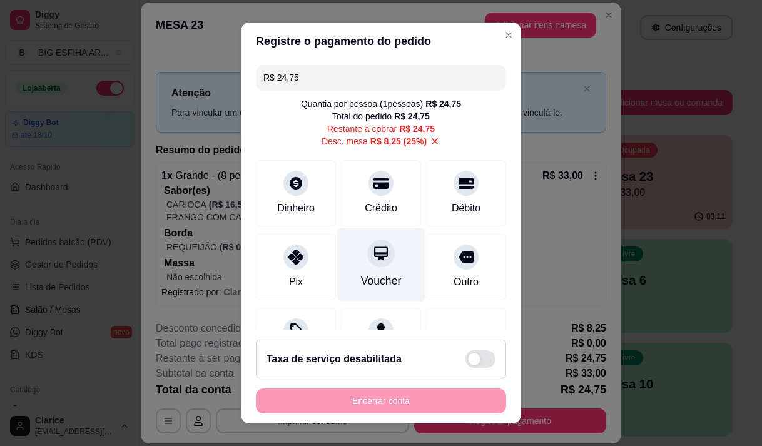
click at [382, 267] on div "Voucher" at bounding box center [381, 264] width 88 height 73
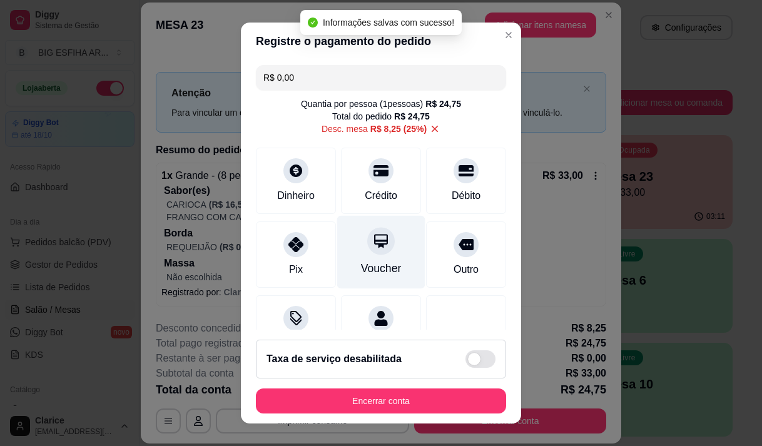
type input "R$ 0,00"
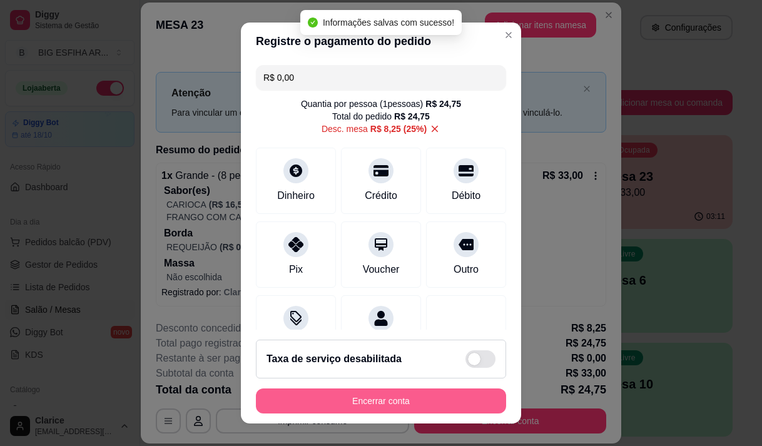
click at [416, 396] on button "Encerrar conta" at bounding box center [381, 401] width 250 height 25
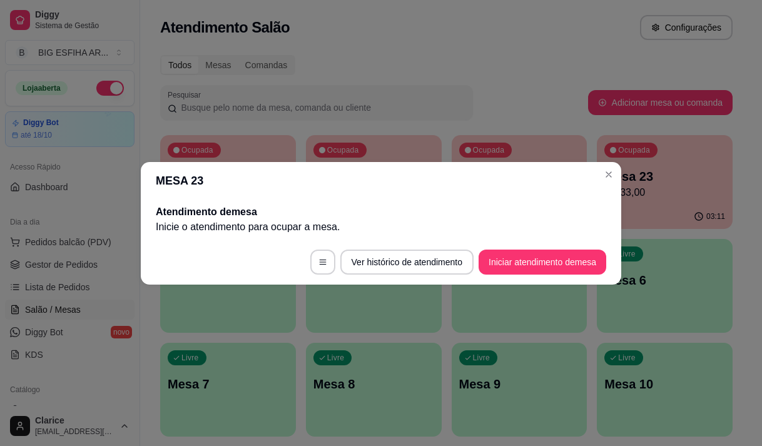
scroll to position [0, 0]
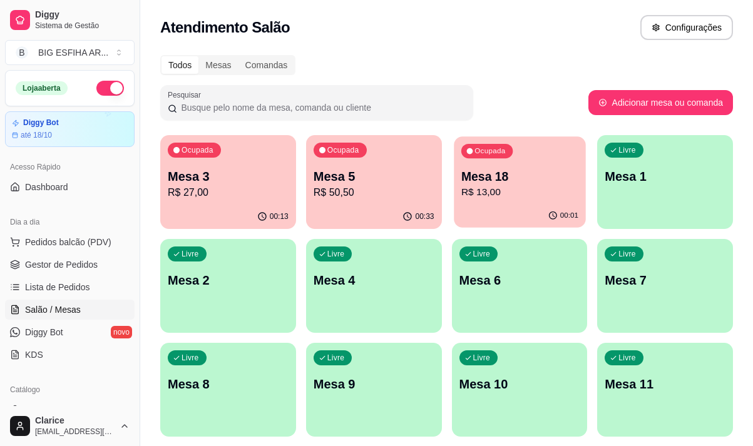
click at [501, 180] on p "Mesa 18" at bounding box center [518, 176] width 117 height 17
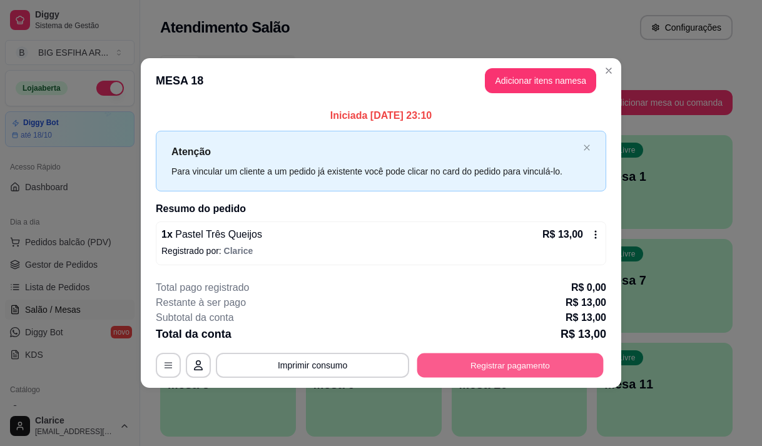
click at [486, 365] on button "Registrar pagamento" at bounding box center [510, 365] width 186 height 24
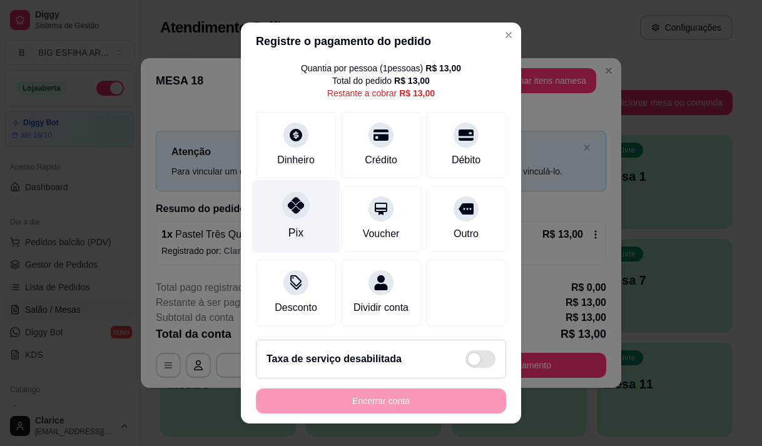
scroll to position [51, 0]
click at [295, 282] on div "Desconto" at bounding box center [296, 292] width 80 height 66
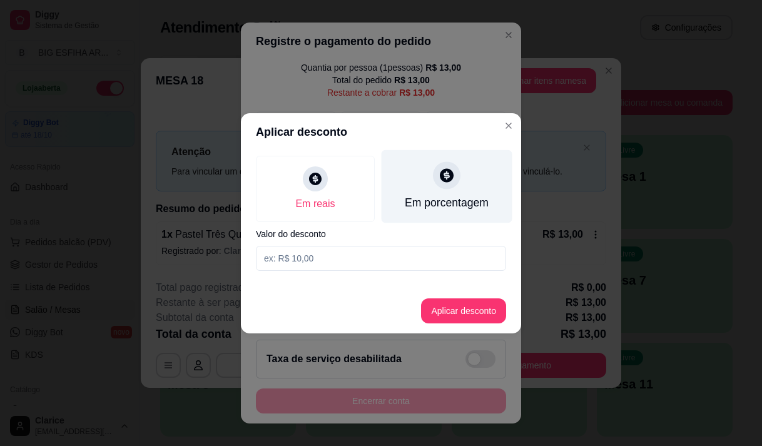
click at [427, 203] on div "Em porcentagem" at bounding box center [447, 203] width 84 height 16
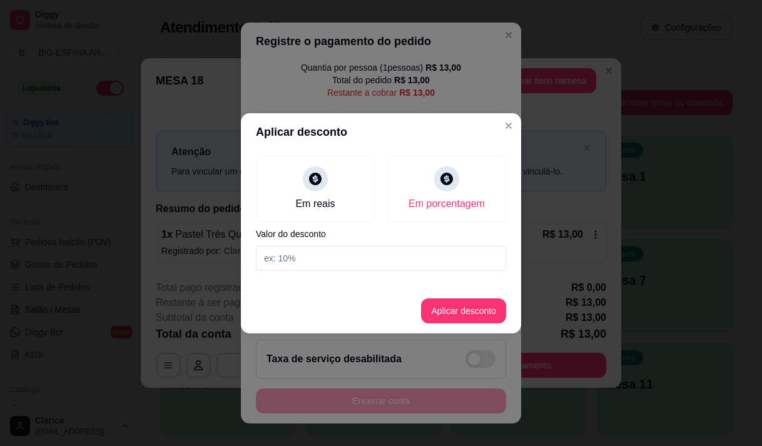
click at [420, 246] on input at bounding box center [381, 258] width 250 height 25
type input "25"
click at [466, 307] on button "Aplicar desconto" at bounding box center [464, 310] width 82 height 24
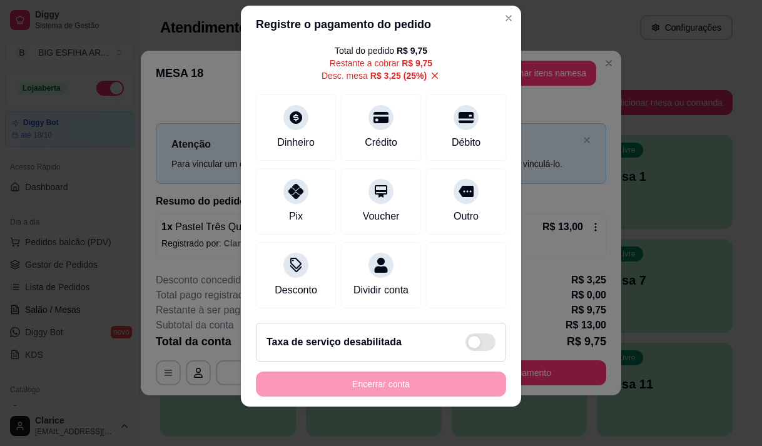
scroll to position [18, 0]
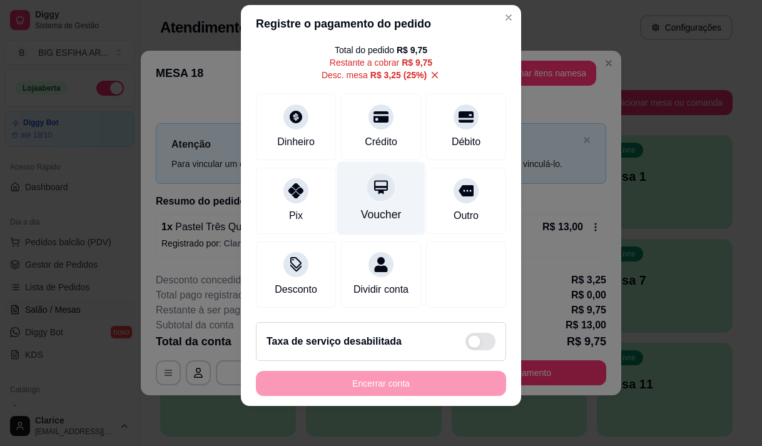
click at [374, 189] on icon at bounding box center [381, 187] width 14 height 14
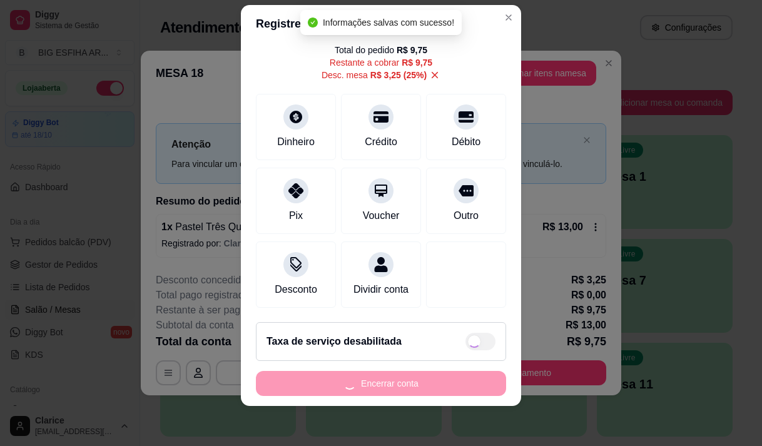
type input "R$ 0,00"
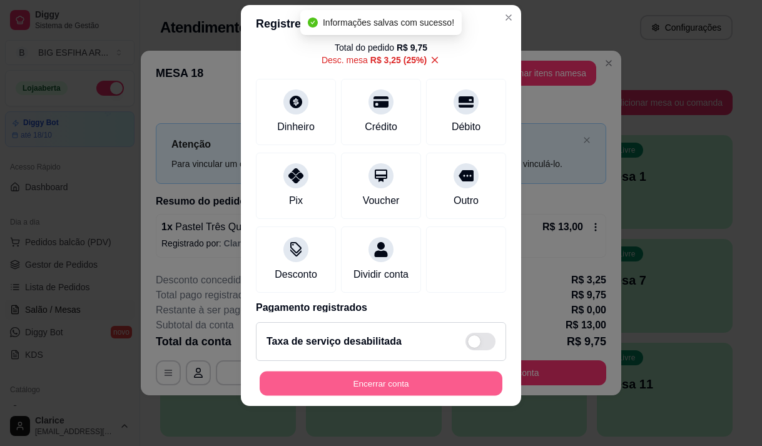
click at [354, 382] on button "Encerrar conta" at bounding box center [381, 384] width 243 height 24
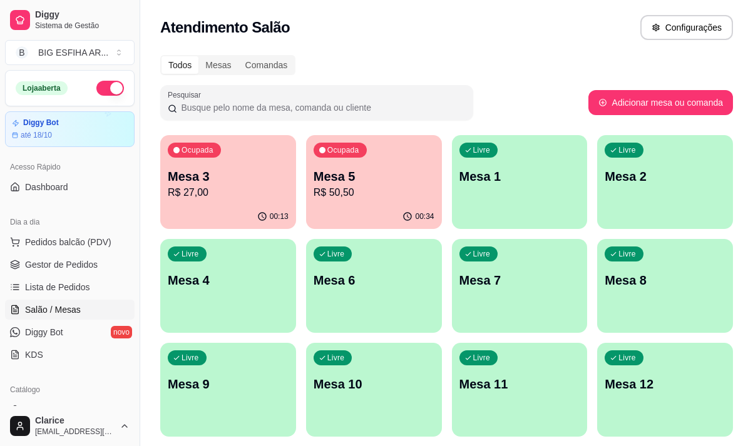
click at [386, 194] on p "R$ 50,50" at bounding box center [373, 192] width 121 height 15
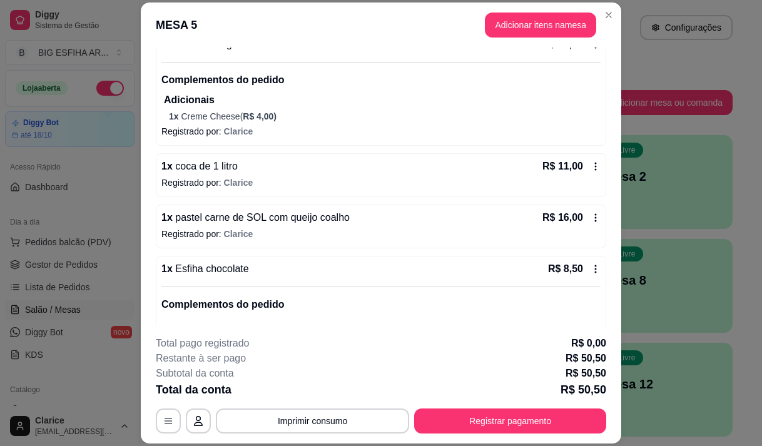
scroll to position [121, 0]
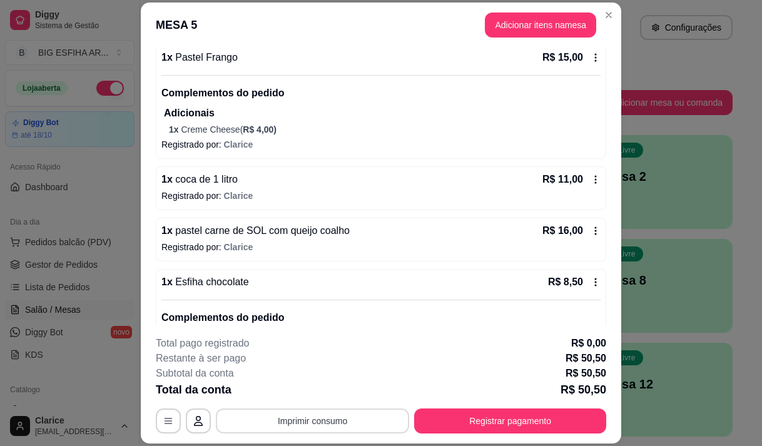
click at [354, 423] on button "Imprimir consumo" at bounding box center [312, 421] width 193 height 25
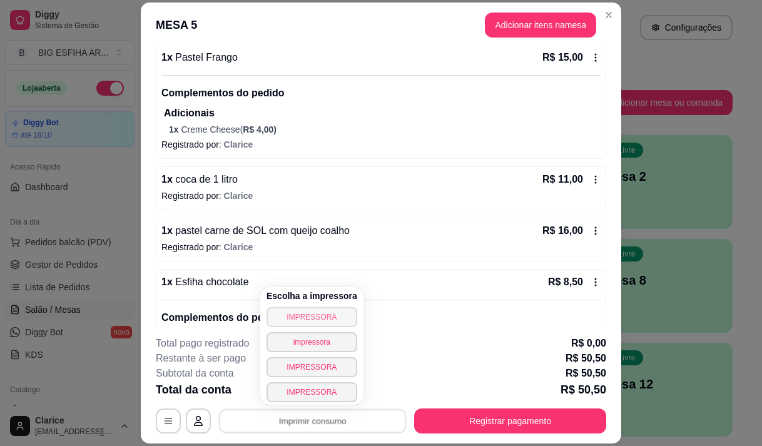
click at [336, 311] on button "IMPRESSORA" at bounding box center [312, 317] width 91 height 20
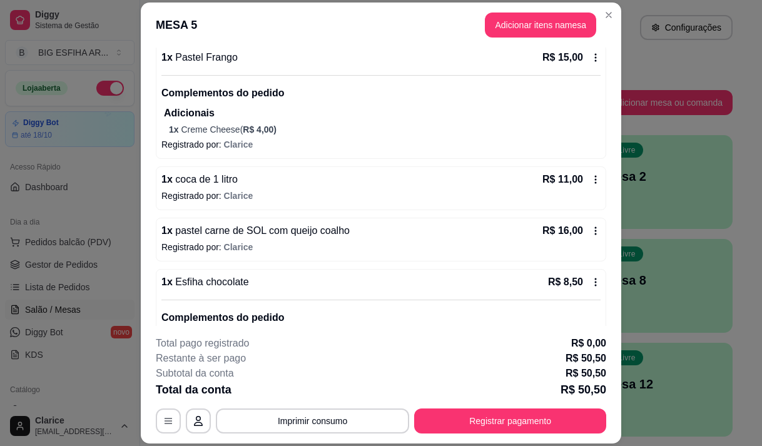
click at [459, 409] on button "Registrar pagamento" at bounding box center [510, 421] width 192 height 25
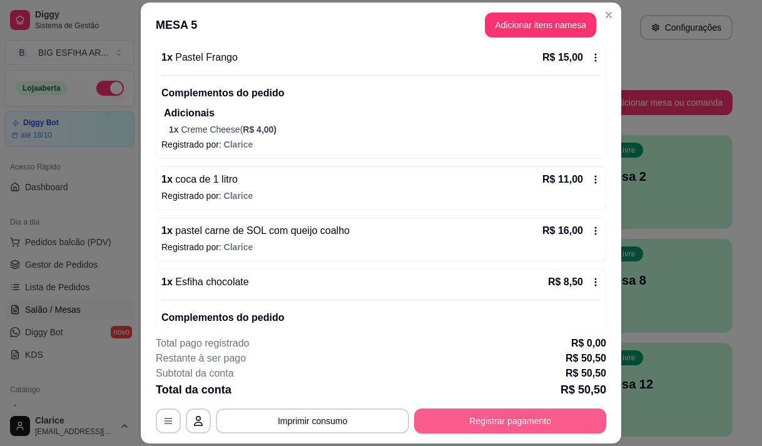
click at [484, 425] on button "Registrar pagamento" at bounding box center [510, 421] width 192 height 25
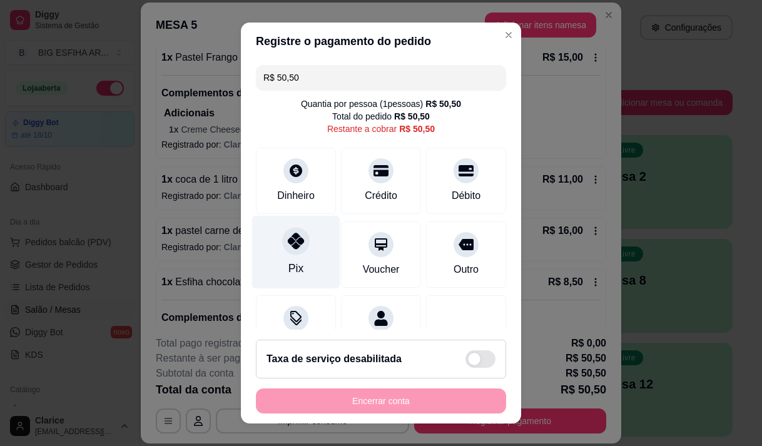
click at [308, 257] on div "Pix" at bounding box center [296, 251] width 88 height 73
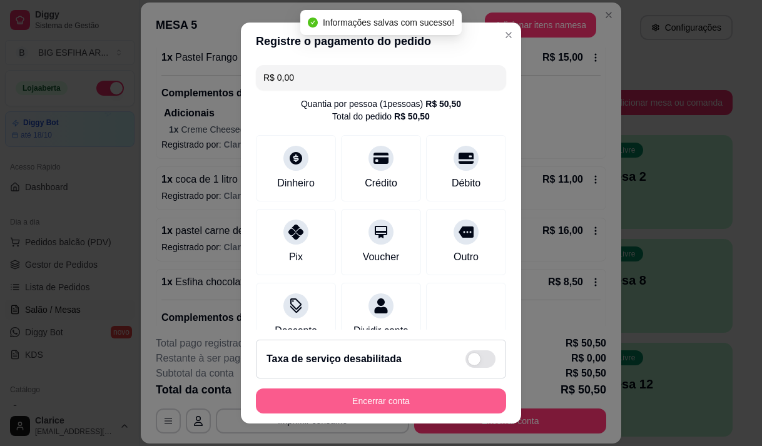
type input "R$ 0,00"
click at [330, 395] on button "Encerrar conta" at bounding box center [381, 401] width 250 height 25
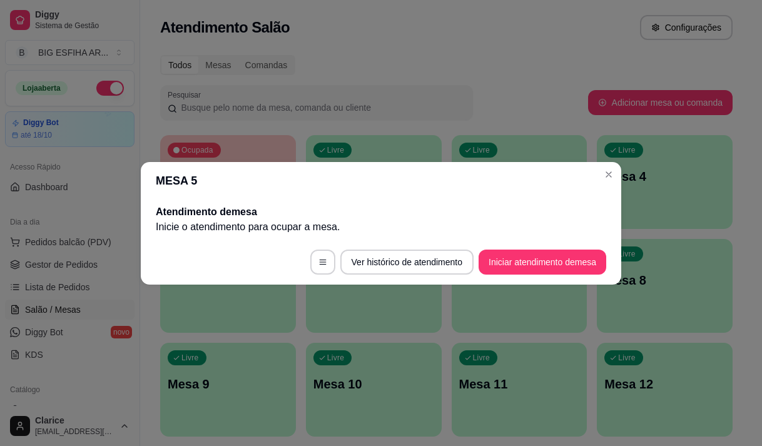
scroll to position [0, 0]
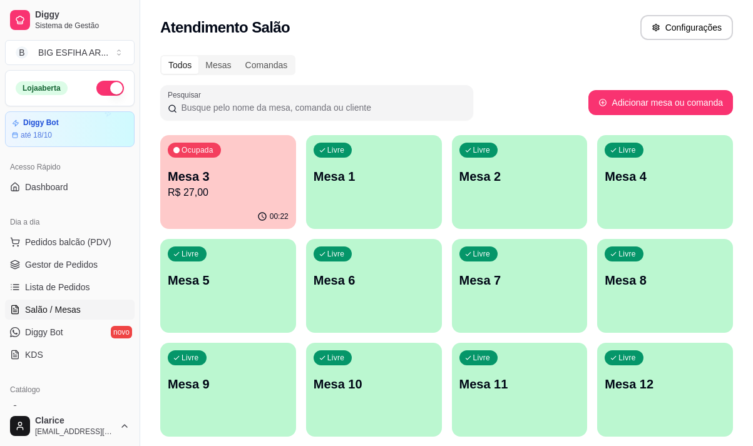
click at [201, 210] on div "00:22" at bounding box center [228, 217] width 136 height 24
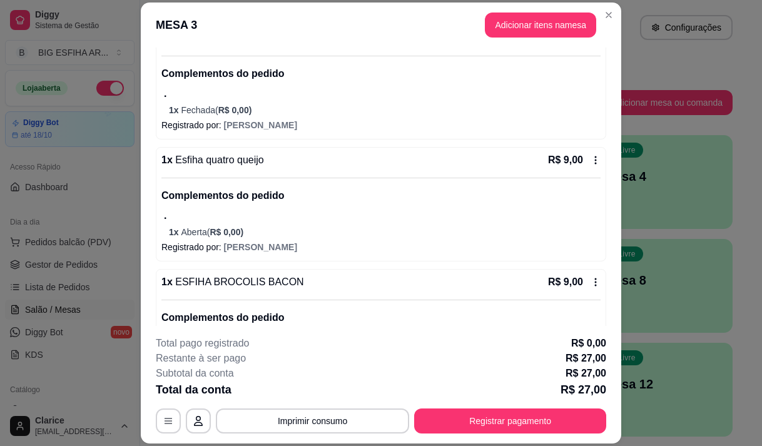
scroll to position [38, 0]
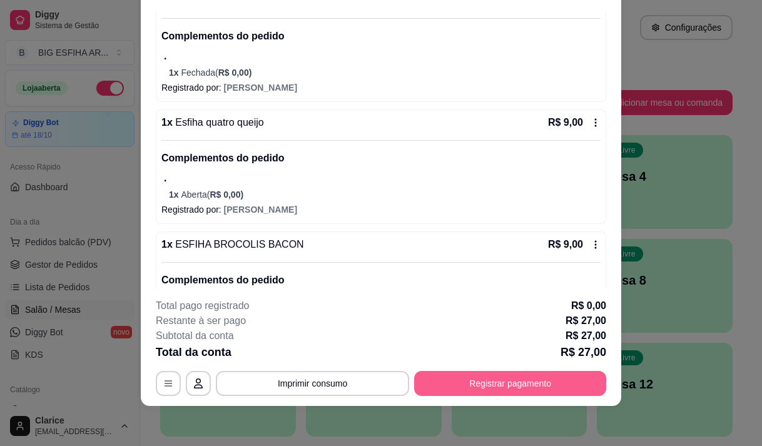
click at [459, 382] on button "Registrar pagamento" at bounding box center [510, 383] width 192 height 25
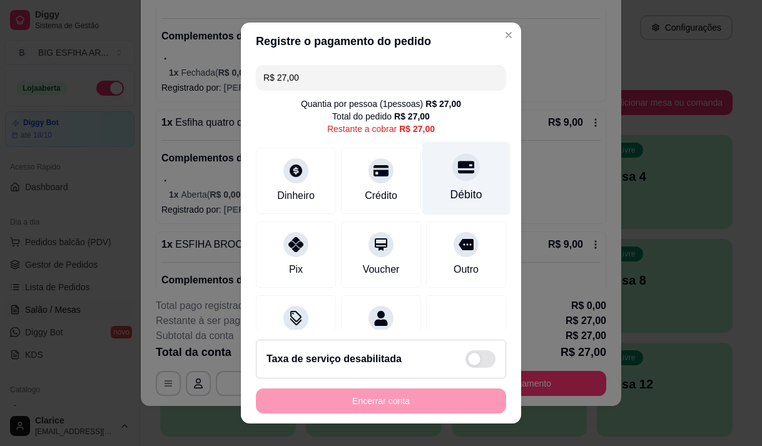
click at [449, 204] on div "Débito" at bounding box center [466, 177] width 88 height 73
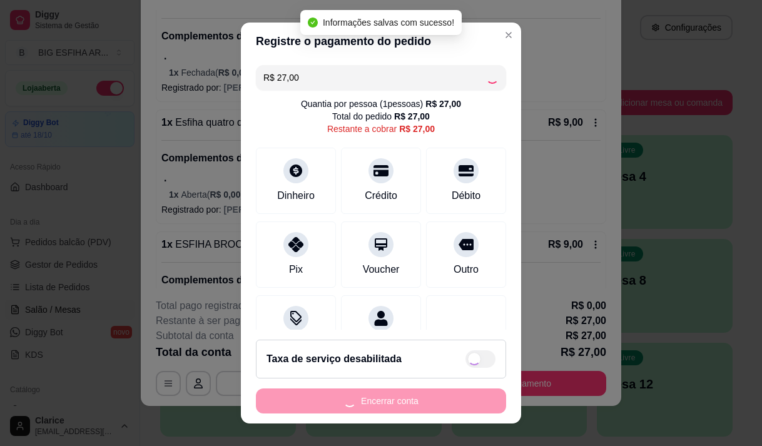
type input "R$ 0,00"
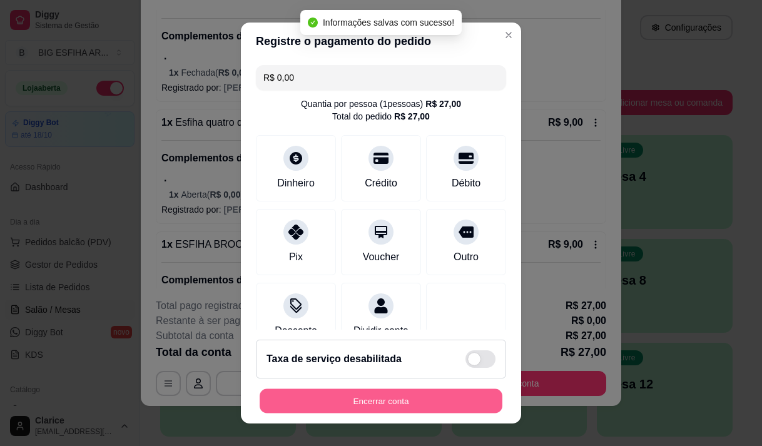
click at [410, 400] on button "Encerrar conta" at bounding box center [381, 401] width 243 height 24
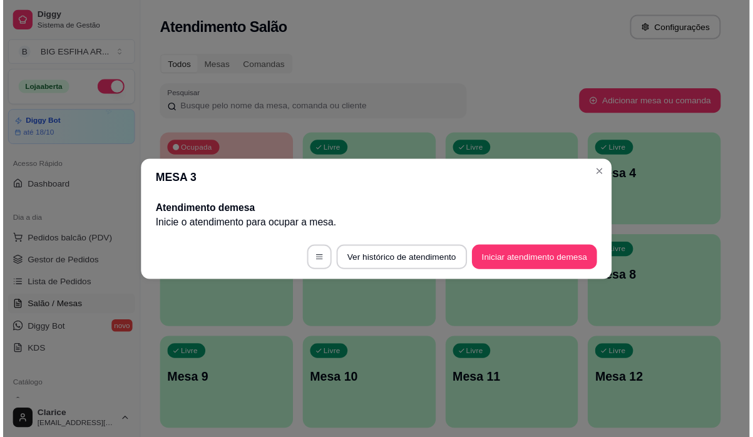
scroll to position [0, 0]
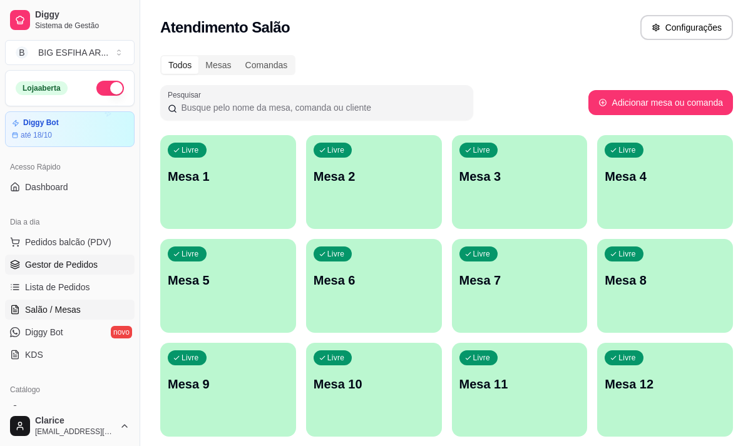
click at [66, 260] on span "Gestor de Pedidos" at bounding box center [61, 264] width 73 height 13
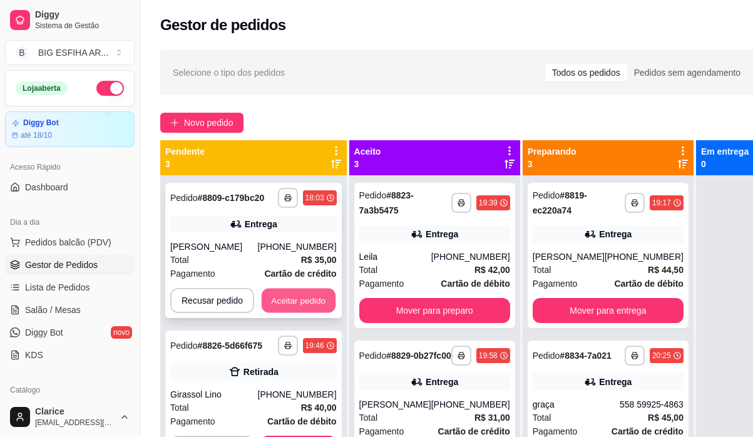
click at [280, 294] on button "Aceitar pedido" at bounding box center [299, 300] width 74 height 24
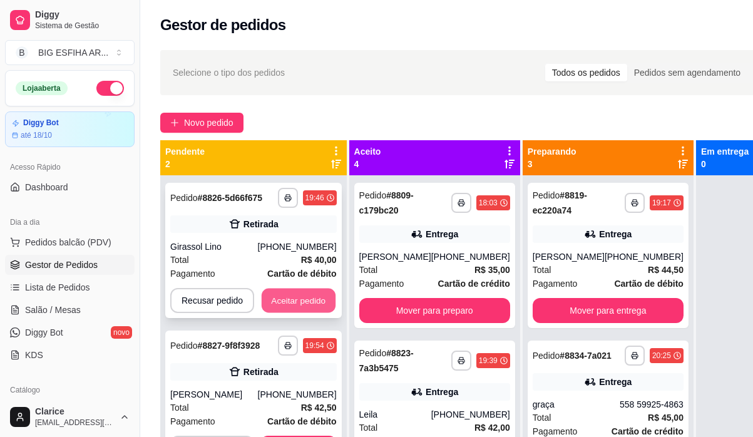
click at [318, 302] on button "Aceitar pedido" at bounding box center [299, 300] width 74 height 24
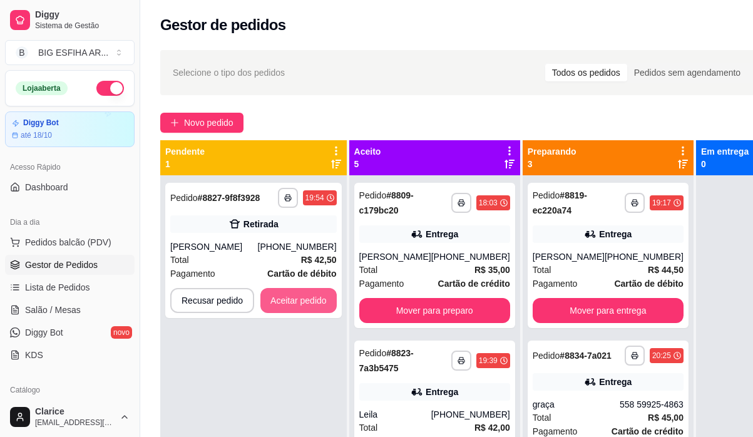
click at [318, 302] on button "Aceitar pedido" at bounding box center [298, 300] width 76 height 25
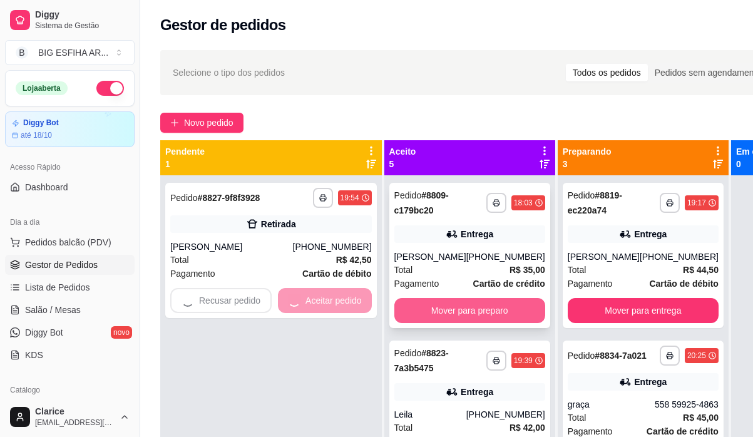
click at [433, 320] on button "Mover para preparo" at bounding box center [469, 310] width 151 height 25
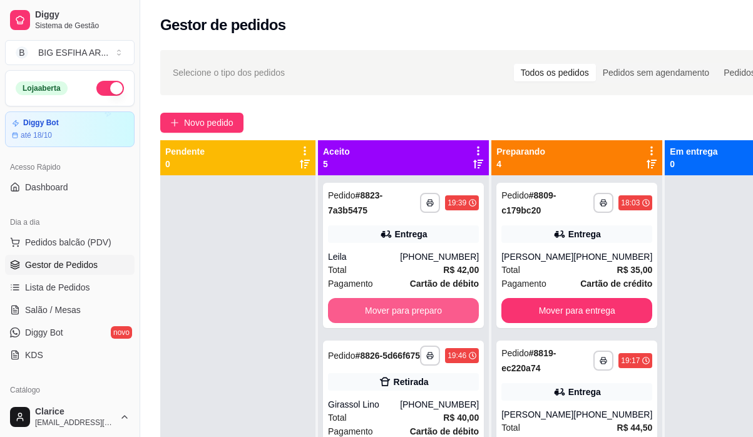
click at [433, 320] on button "Mover para preparo" at bounding box center [403, 310] width 151 height 25
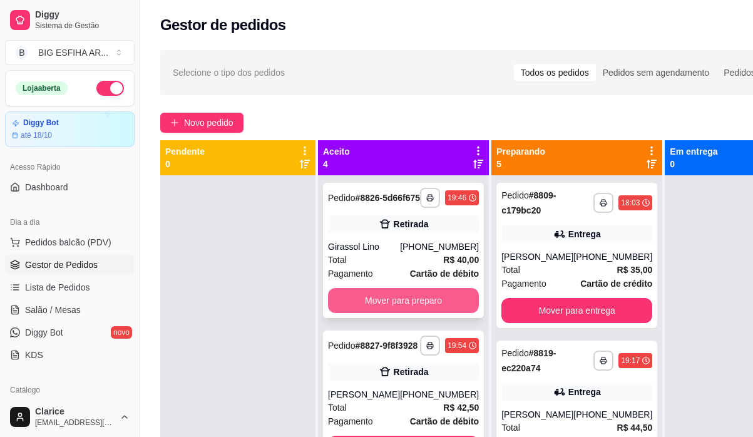
click at [433, 312] on button "Mover para preparo" at bounding box center [403, 300] width 151 height 25
click at [433, 312] on button "Mover para preparo" at bounding box center [403, 300] width 146 height 24
click at [433, 312] on button "Mover para preparo" at bounding box center [403, 300] width 151 height 25
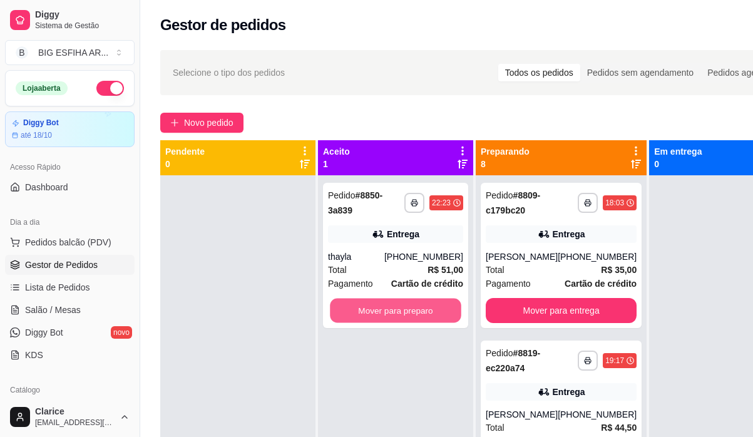
click at [433, 312] on button "Mover para preparo" at bounding box center [395, 310] width 131 height 24
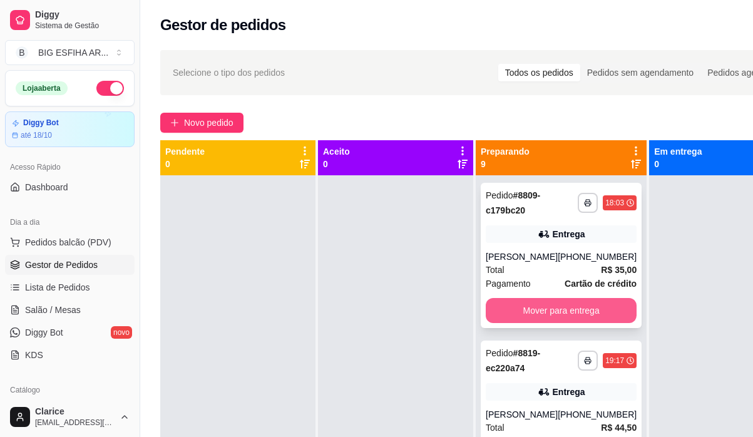
click at [506, 303] on button "Mover para entrega" at bounding box center [561, 310] width 151 height 25
click at [506, 303] on div "Mover para entrega" at bounding box center [561, 310] width 151 height 25
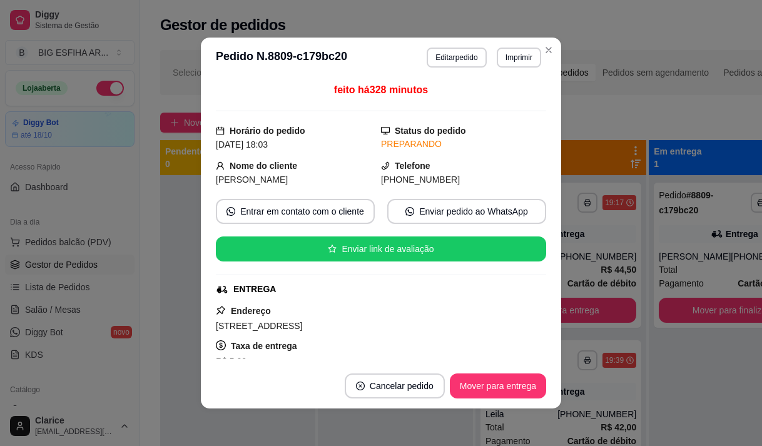
click at [506, 303] on div "Endereço [STREET_ADDRESS] Taxa de entrega R$ 5,00 Copiar Endereço" at bounding box center [381, 348] width 330 height 90
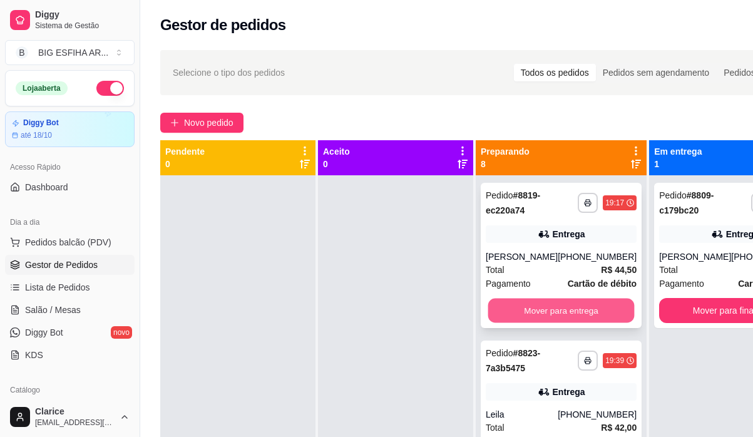
click at [619, 323] on button "Mover para entrega" at bounding box center [561, 310] width 146 height 24
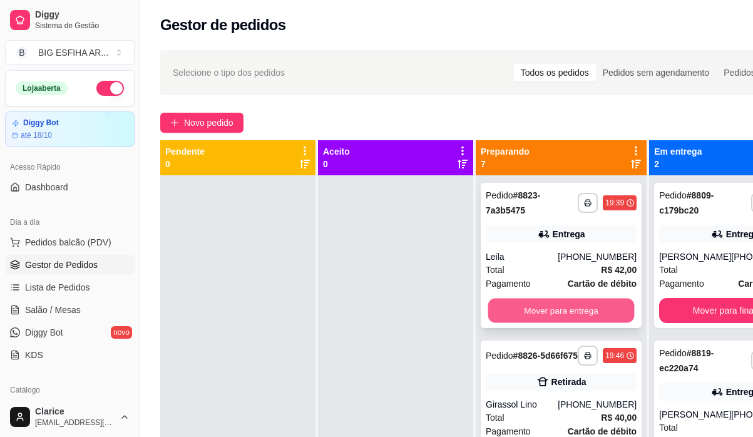
click at [577, 313] on button "Mover para entrega" at bounding box center [561, 310] width 146 height 24
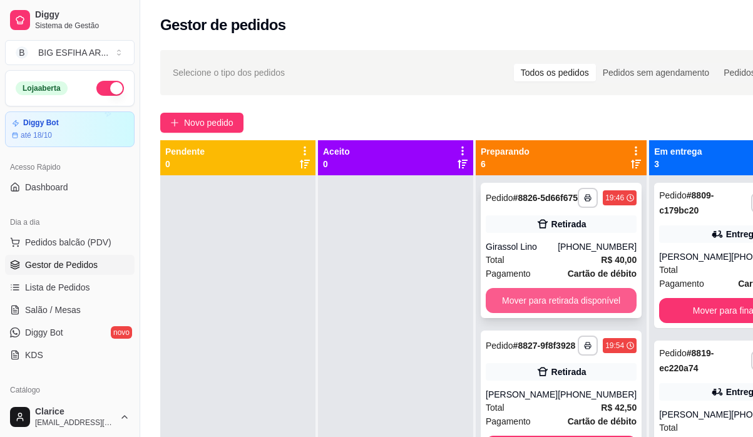
click at [577, 312] on button "Mover para retirada disponível" at bounding box center [561, 300] width 151 height 25
click at [576, 312] on button "Mover para retirada disponível" at bounding box center [561, 300] width 146 height 24
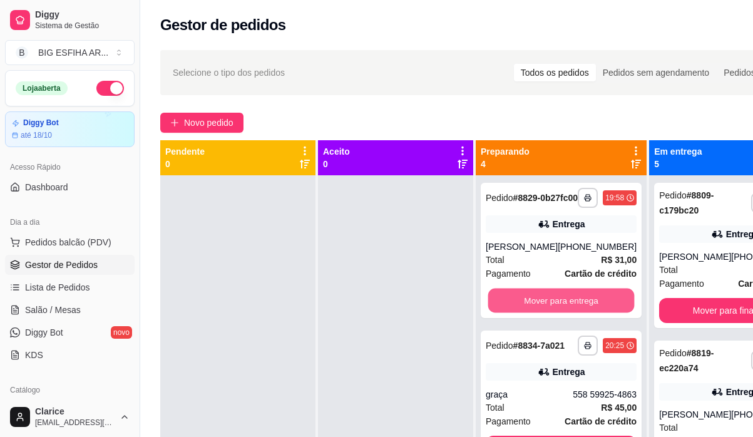
click at [576, 312] on button "Mover para entrega" at bounding box center [561, 300] width 146 height 24
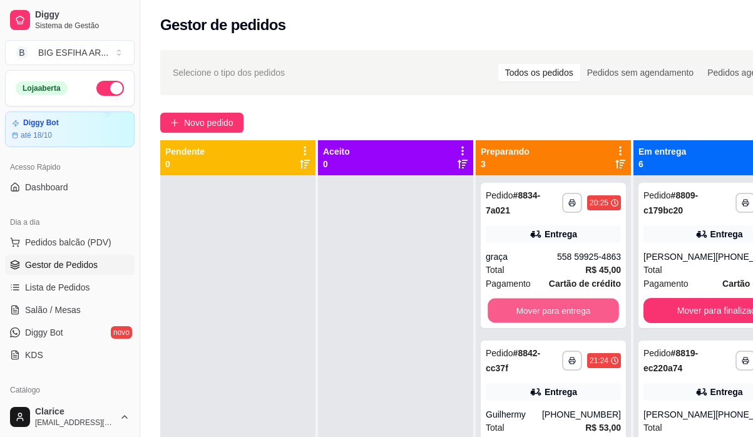
click at [576, 312] on button "Mover para entrega" at bounding box center [552, 310] width 131 height 24
click at [576, 312] on button "Mover para entrega" at bounding box center [553, 310] width 135 height 25
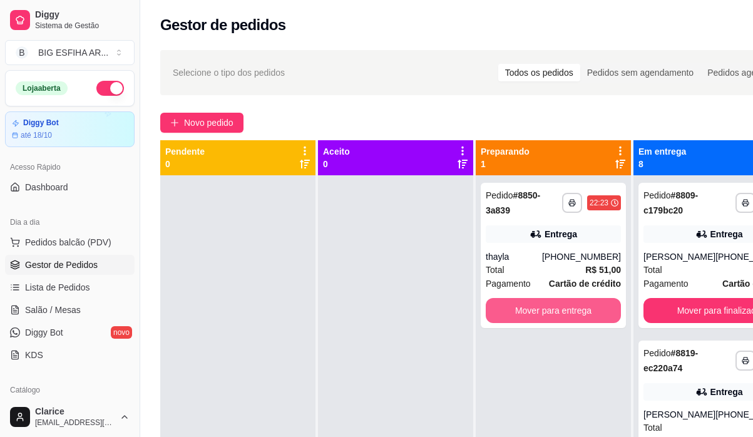
click at [576, 312] on button "Mover para entrega" at bounding box center [553, 310] width 135 height 25
click at [576, 312] on div "Mover para entrega" at bounding box center [553, 310] width 135 height 25
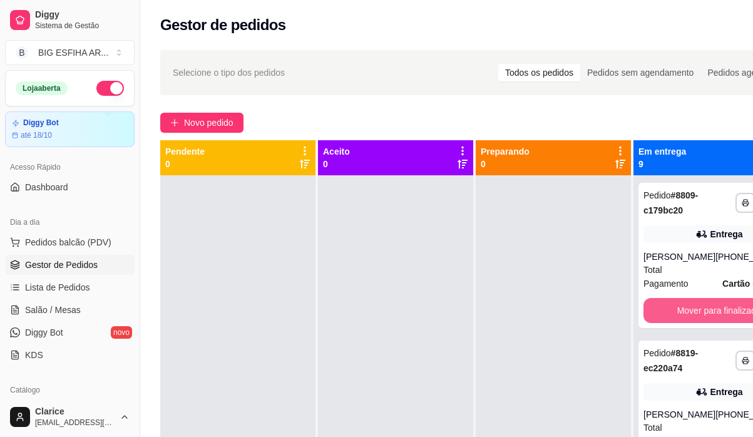
click at [709, 323] on button "Mover para finalizado" at bounding box center [718, 310] width 151 height 25
click at [709, 323] on button "Mover para finalizado" at bounding box center [719, 310] width 146 height 24
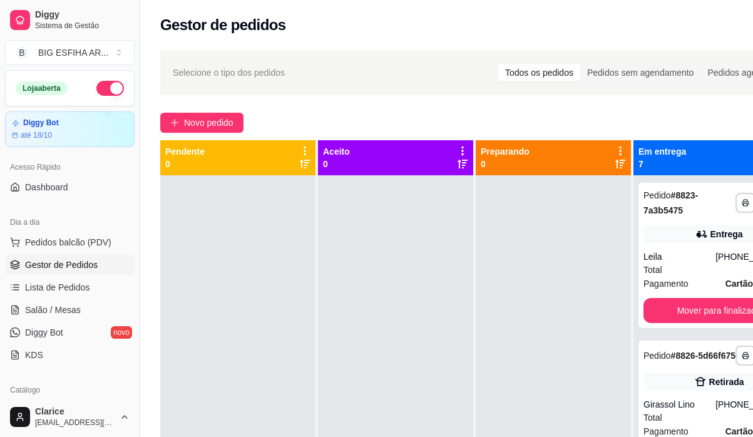
click at [709, 324] on div "**********" at bounding box center [718, 255] width 161 height 145
click at [703, 305] on button "Mover para finalizado" at bounding box center [719, 310] width 146 height 24
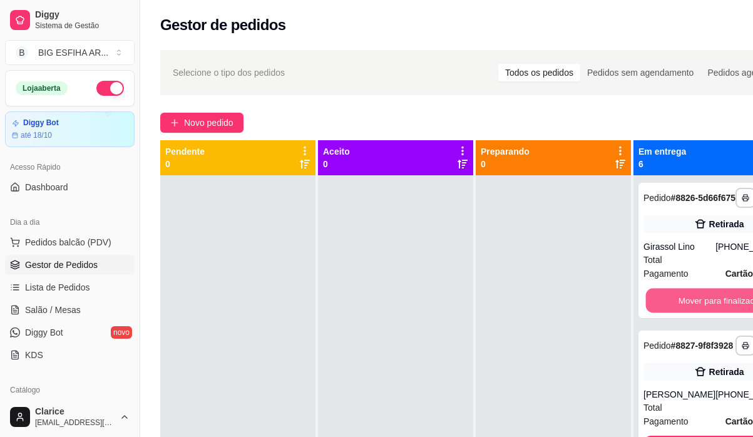
click at [703, 305] on button "Mover para finalizado" at bounding box center [719, 300] width 146 height 24
click at [703, 305] on button "Mover para finalizado" at bounding box center [718, 300] width 151 height 25
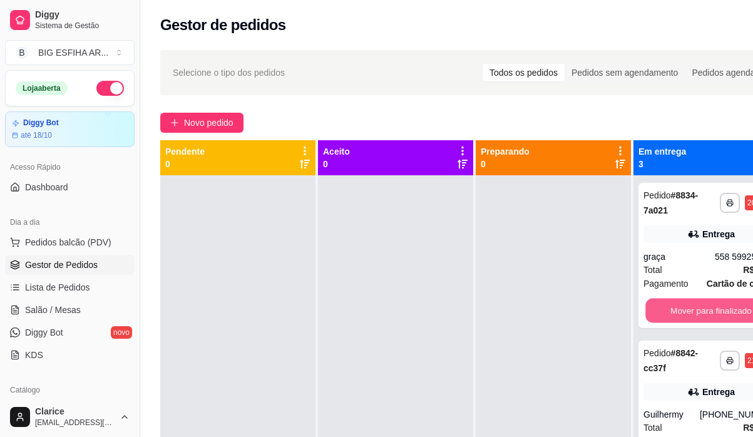
click at [703, 305] on button "Mover para finalizado" at bounding box center [710, 310] width 131 height 24
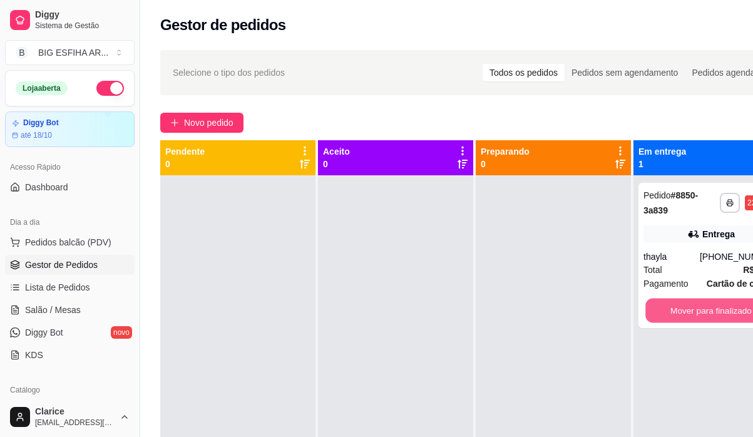
click at [703, 305] on button "Mover para finalizado" at bounding box center [710, 310] width 131 height 24
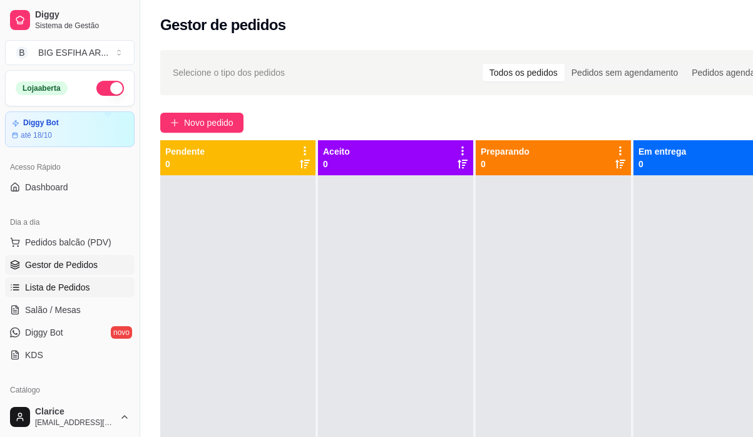
click at [58, 286] on span "Lista de Pedidos" at bounding box center [57, 287] width 65 height 13
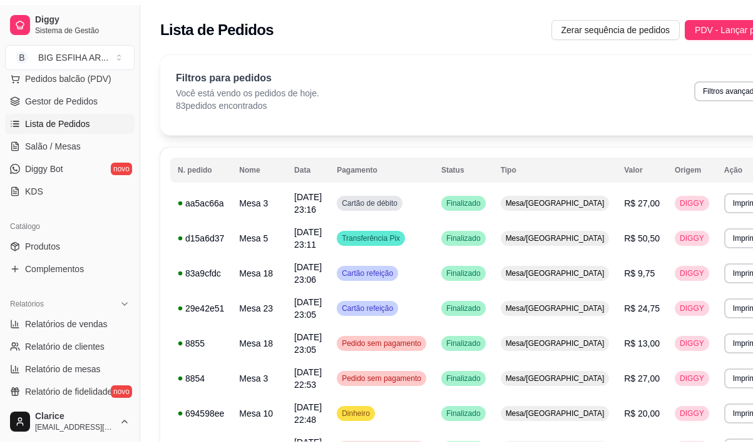
scroll to position [188, 0]
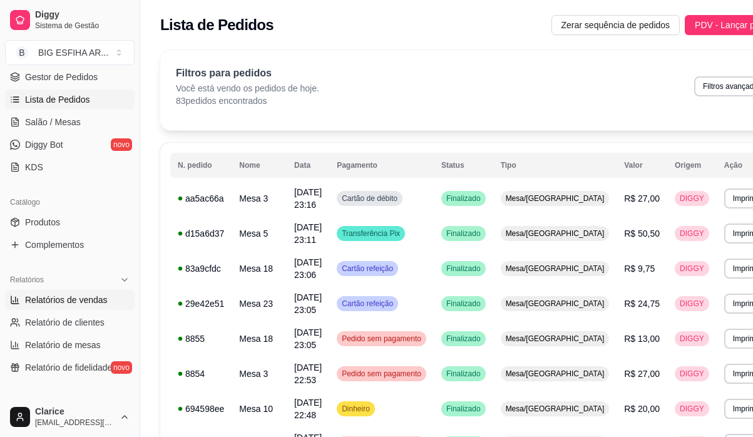
click at [50, 297] on span "Relatórios de vendas" at bounding box center [66, 299] width 83 height 13
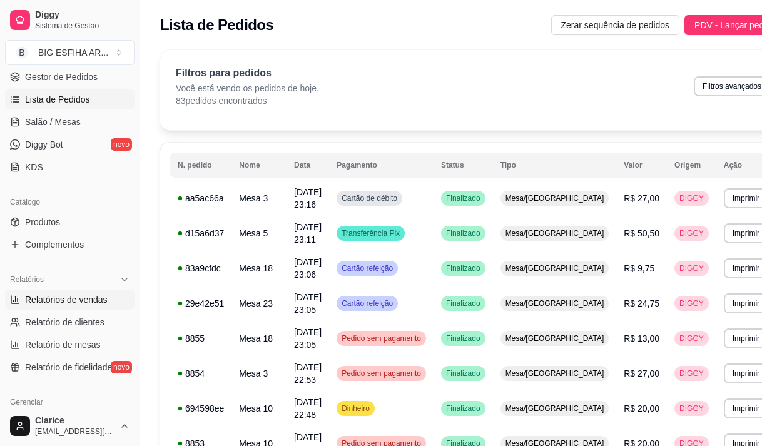
select select "ALL"
select select "0"
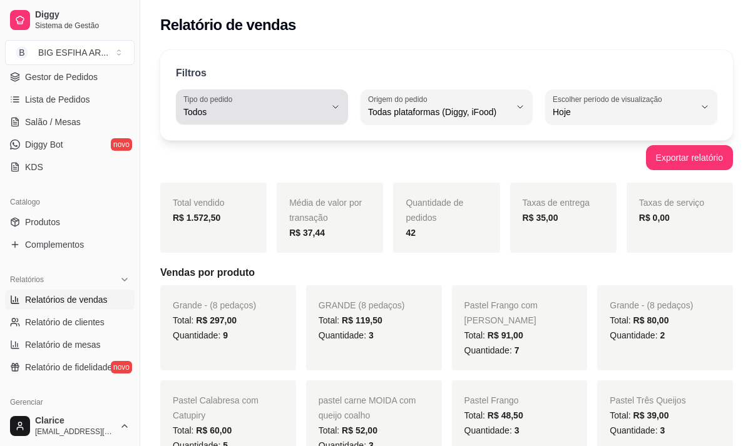
click at [250, 99] on div "Todos" at bounding box center [254, 106] width 142 height 25
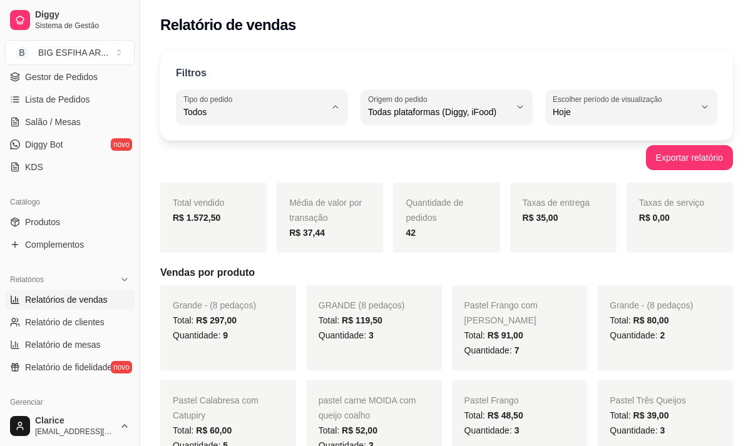
click at [250, 161] on span "Entrega" at bounding box center [256, 162] width 134 height 12
type input "DELIVERY"
select select "DELIVERY"
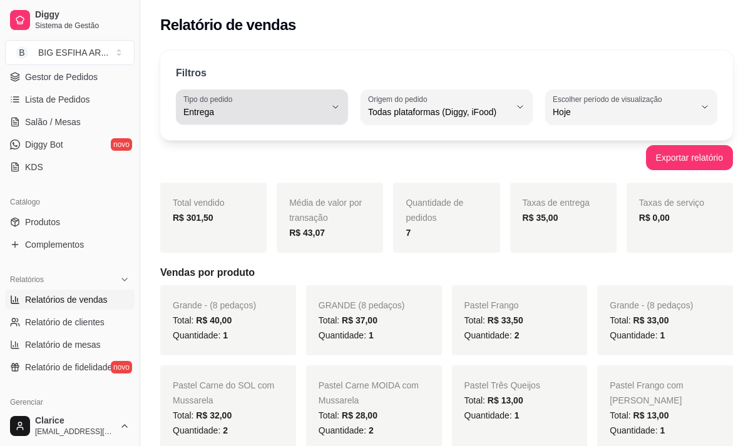
click at [274, 121] on button "Tipo do pedido Entrega" at bounding box center [262, 106] width 172 height 35
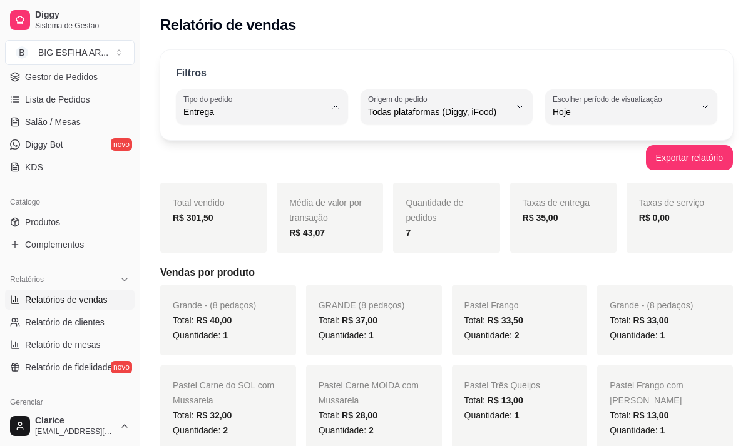
click at [247, 135] on li "Todos" at bounding box center [262, 142] width 156 height 19
type input "ALL"
select select "ALL"
